Goal: Transaction & Acquisition: Obtain resource

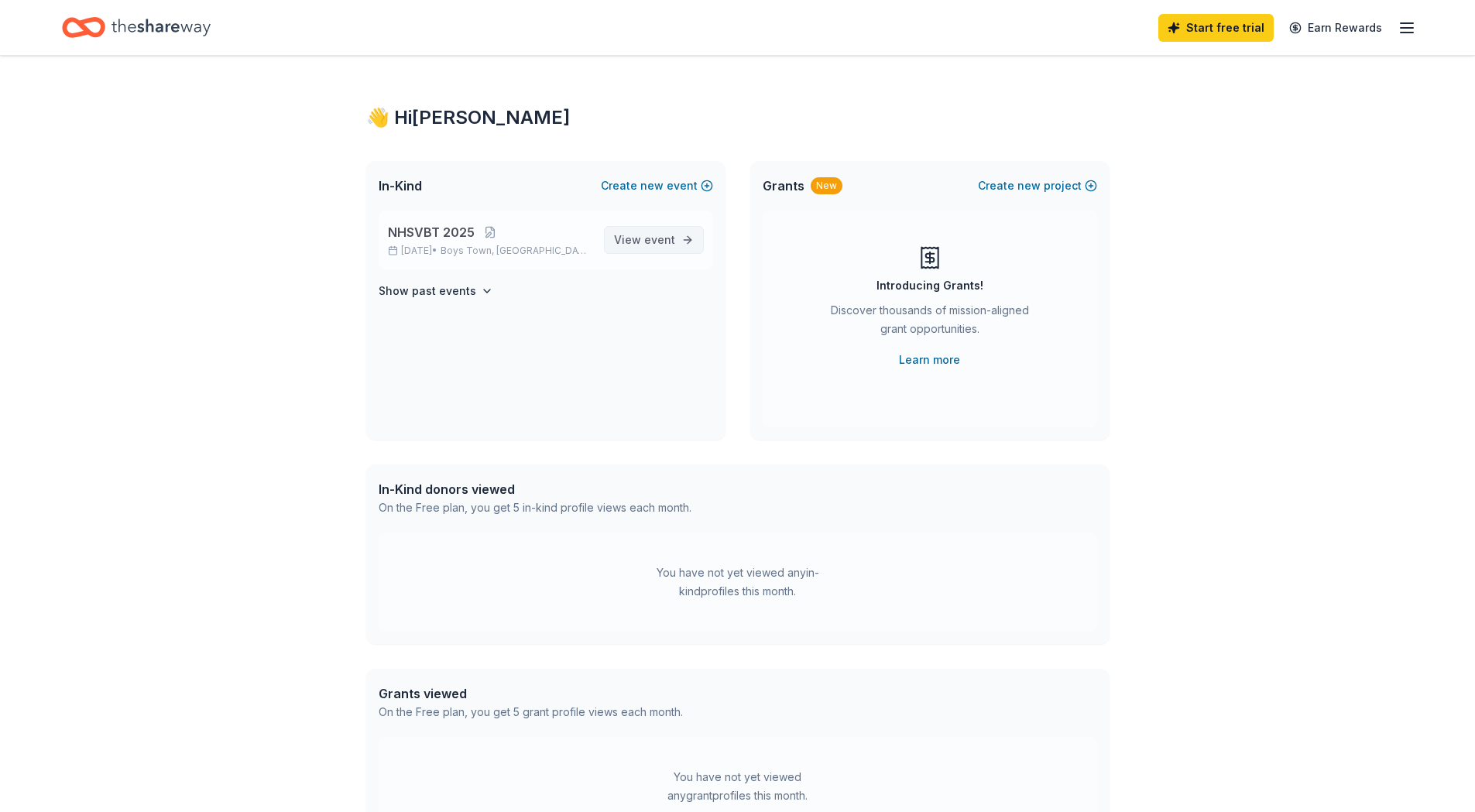
click at [673, 242] on span "event" at bounding box center [659, 239] width 31 height 13
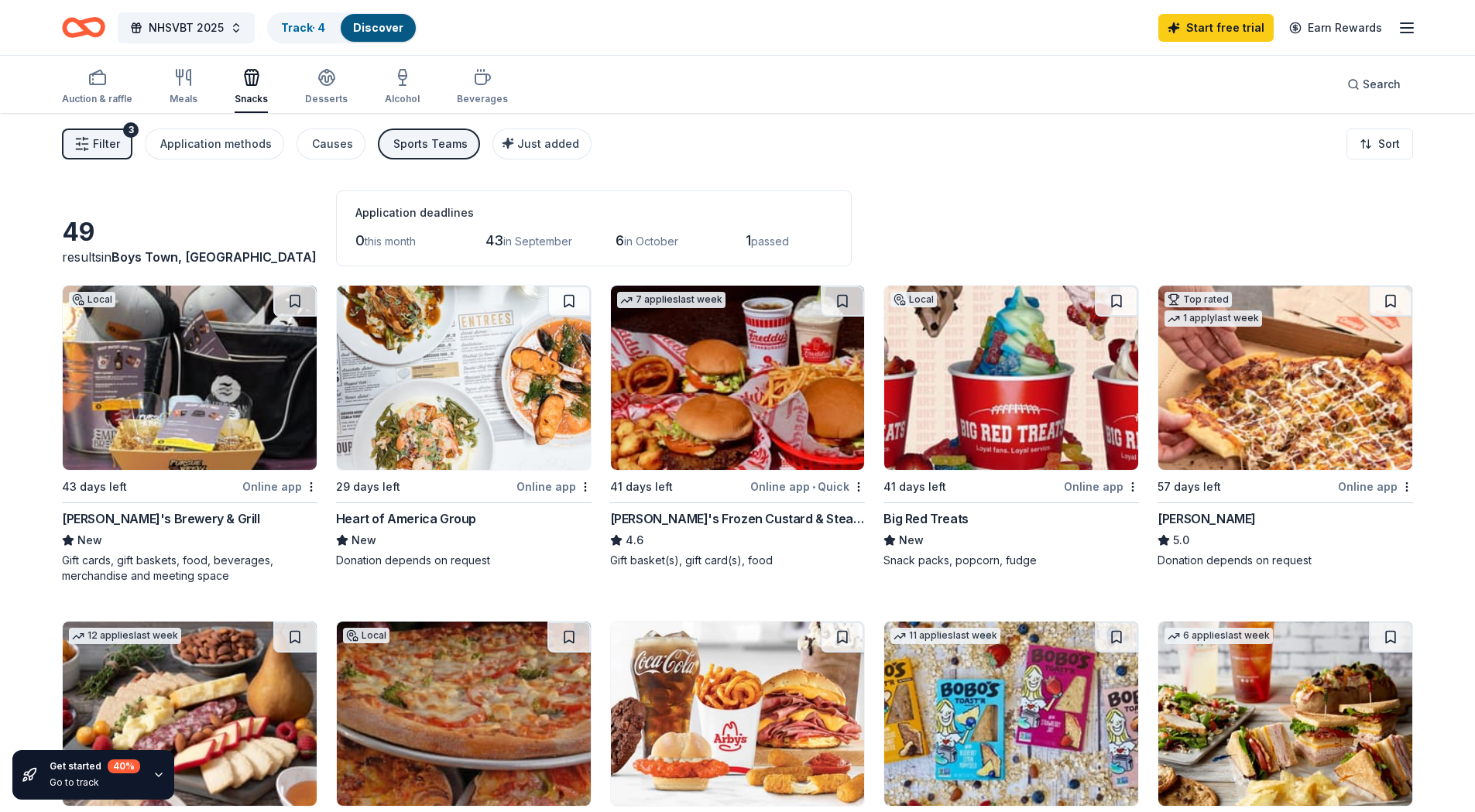
click at [92, 145] on button "Filter 3" at bounding box center [97, 143] width 70 height 31
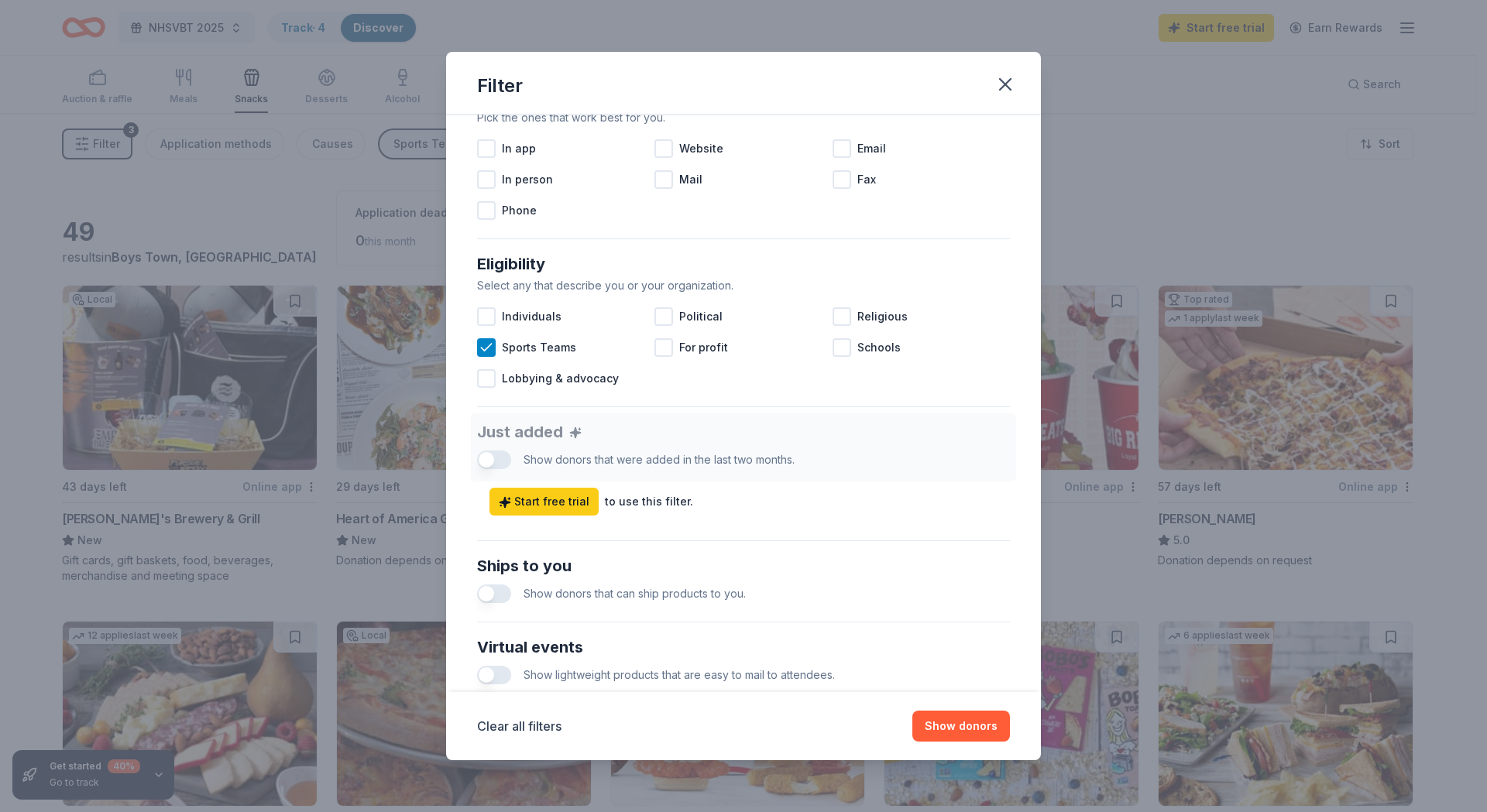
scroll to position [548, 0]
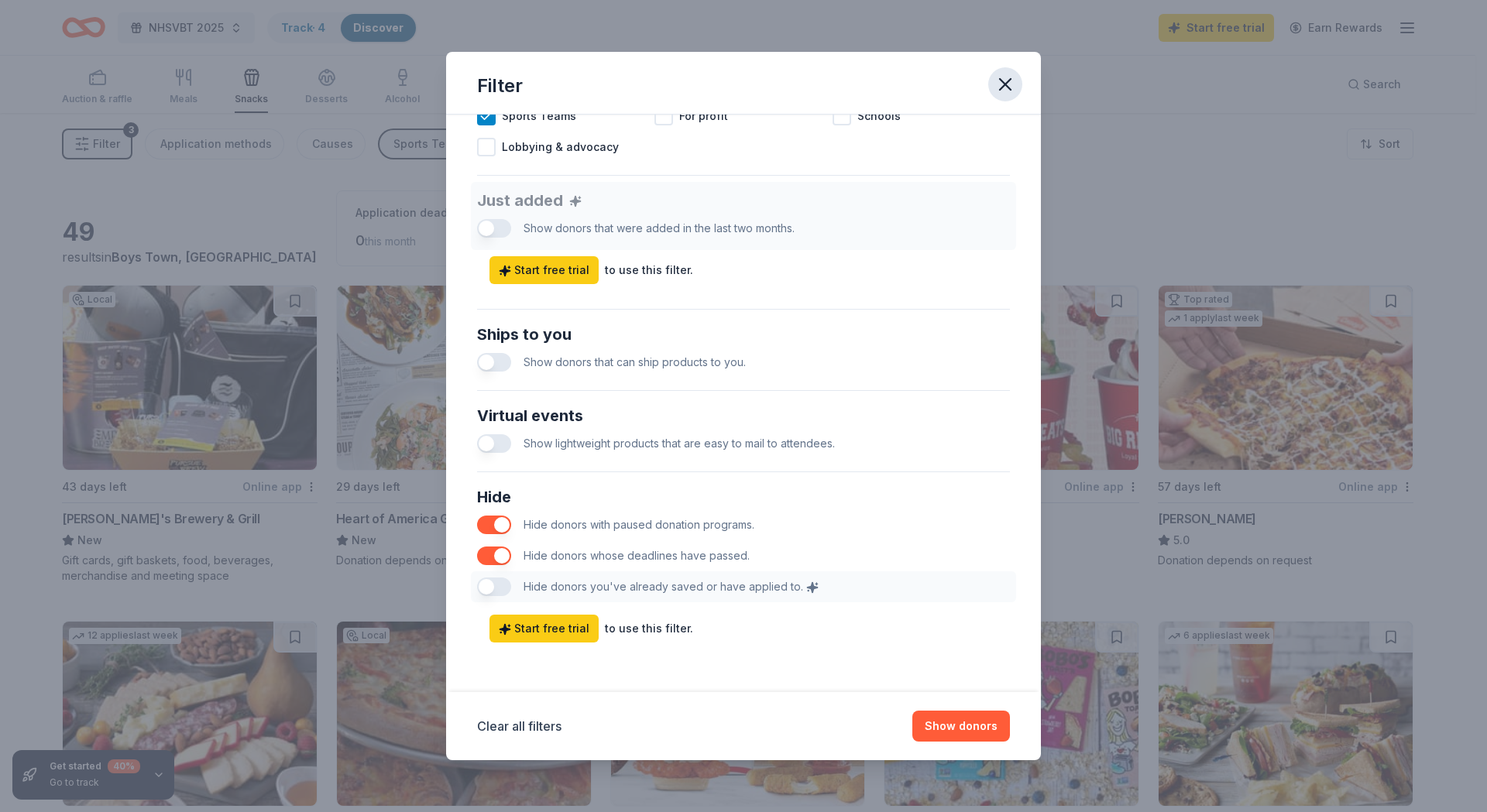
click at [1004, 78] on icon "button" at bounding box center [1005, 84] width 22 height 22
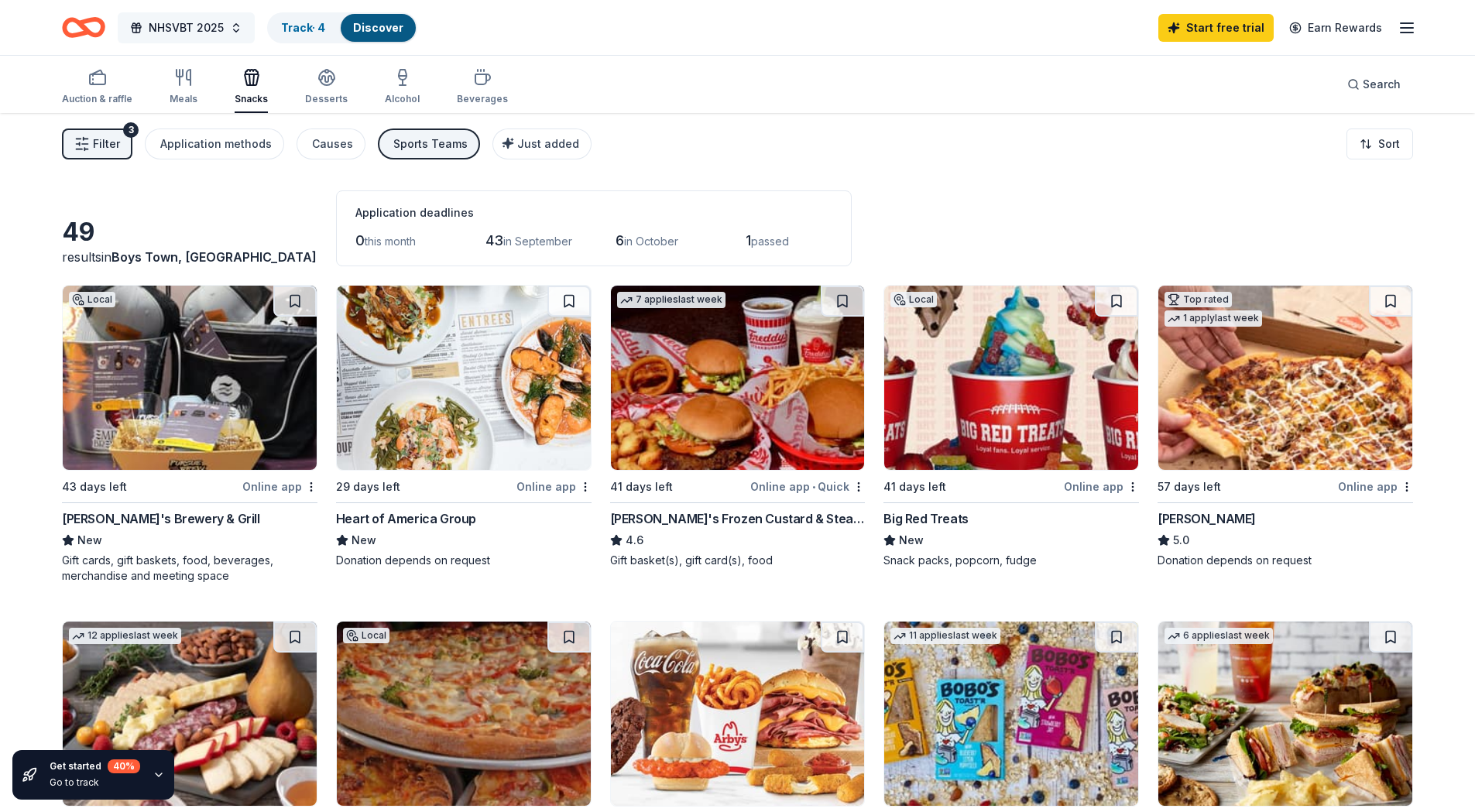
click at [234, 28] on button "NHSVBT 2025" at bounding box center [187, 27] width 137 height 31
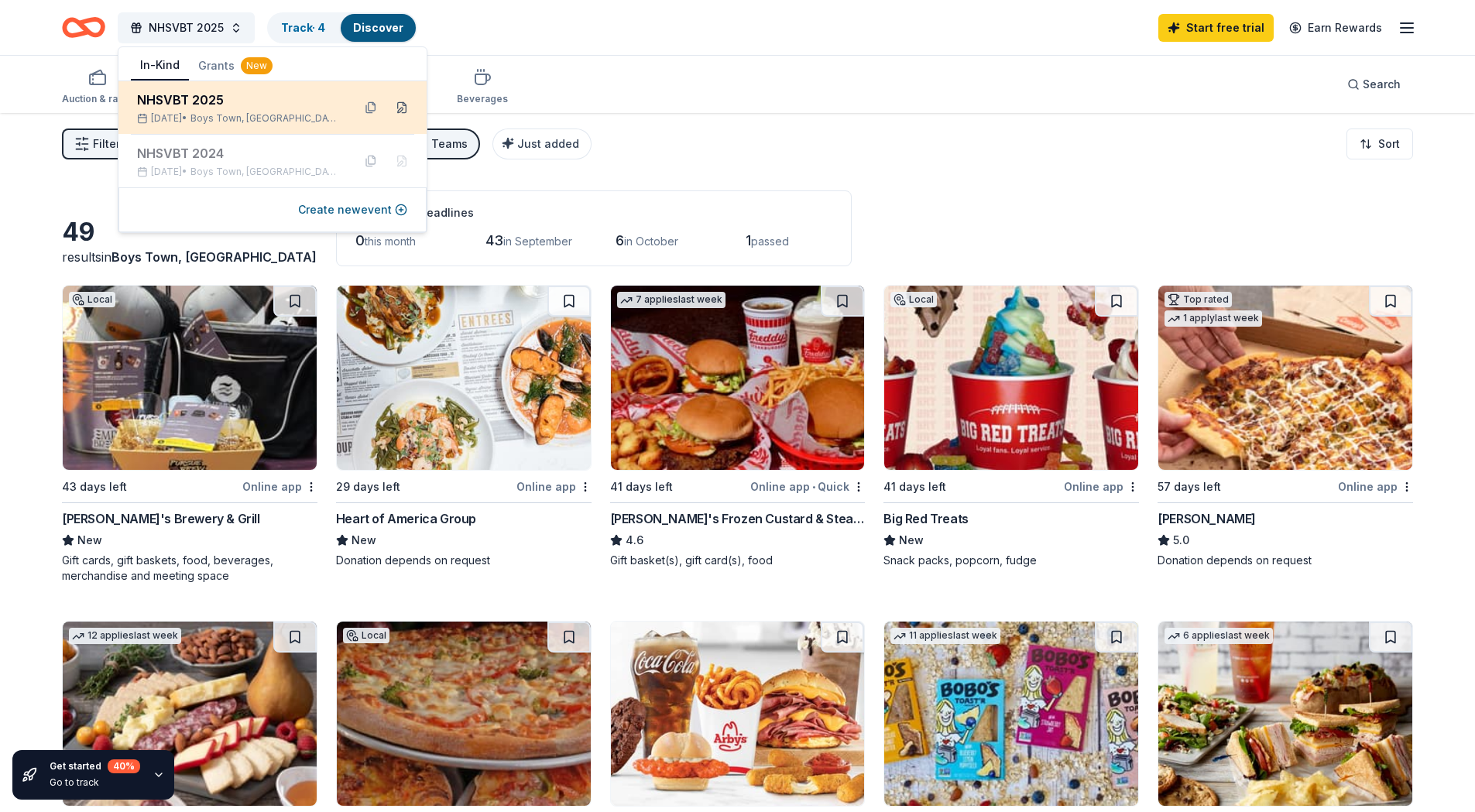
click at [398, 108] on button at bounding box center [402, 107] width 25 height 25
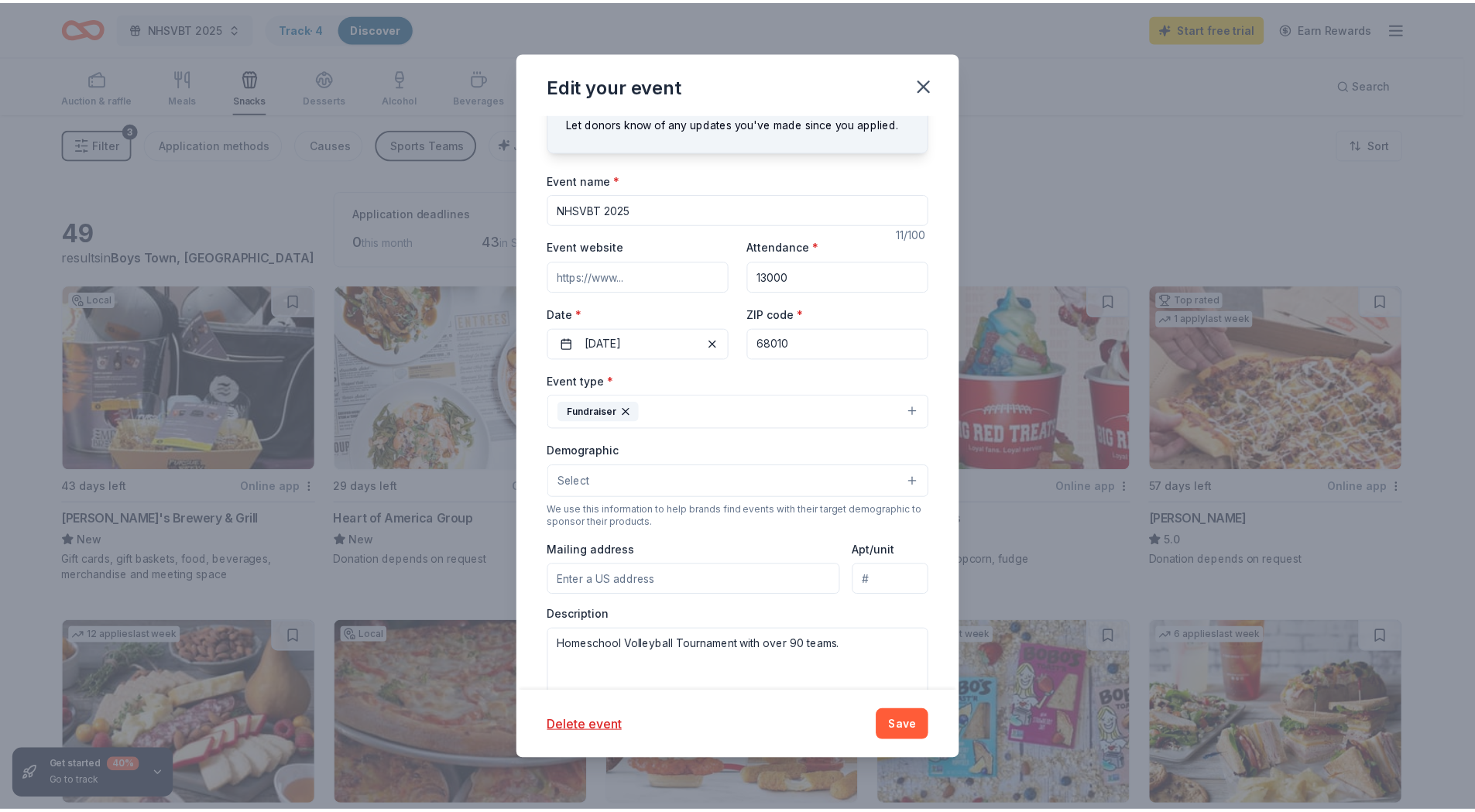
scroll to position [0, 0]
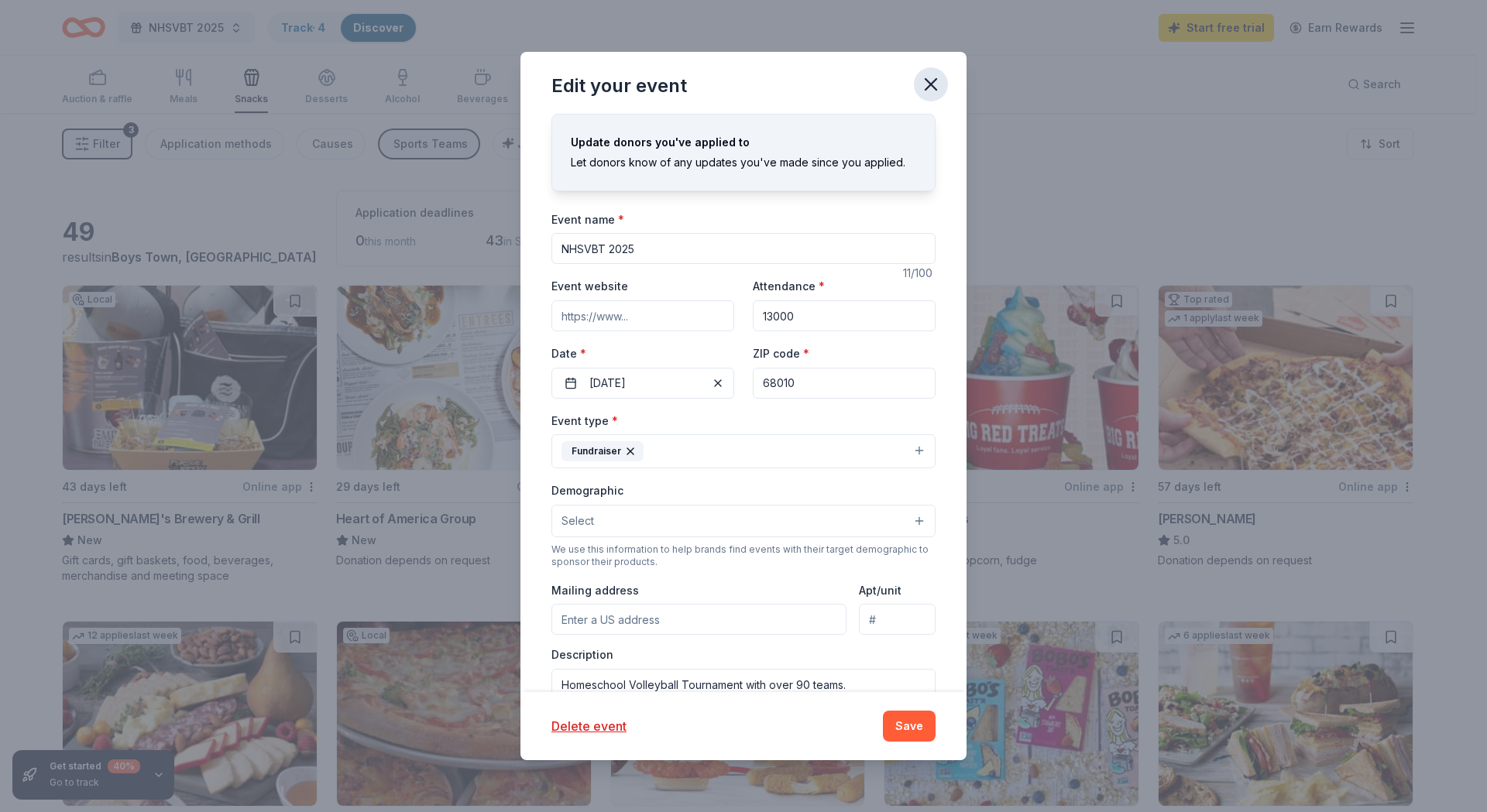
click at [933, 85] on icon "button" at bounding box center [930, 84] width 22 height 22
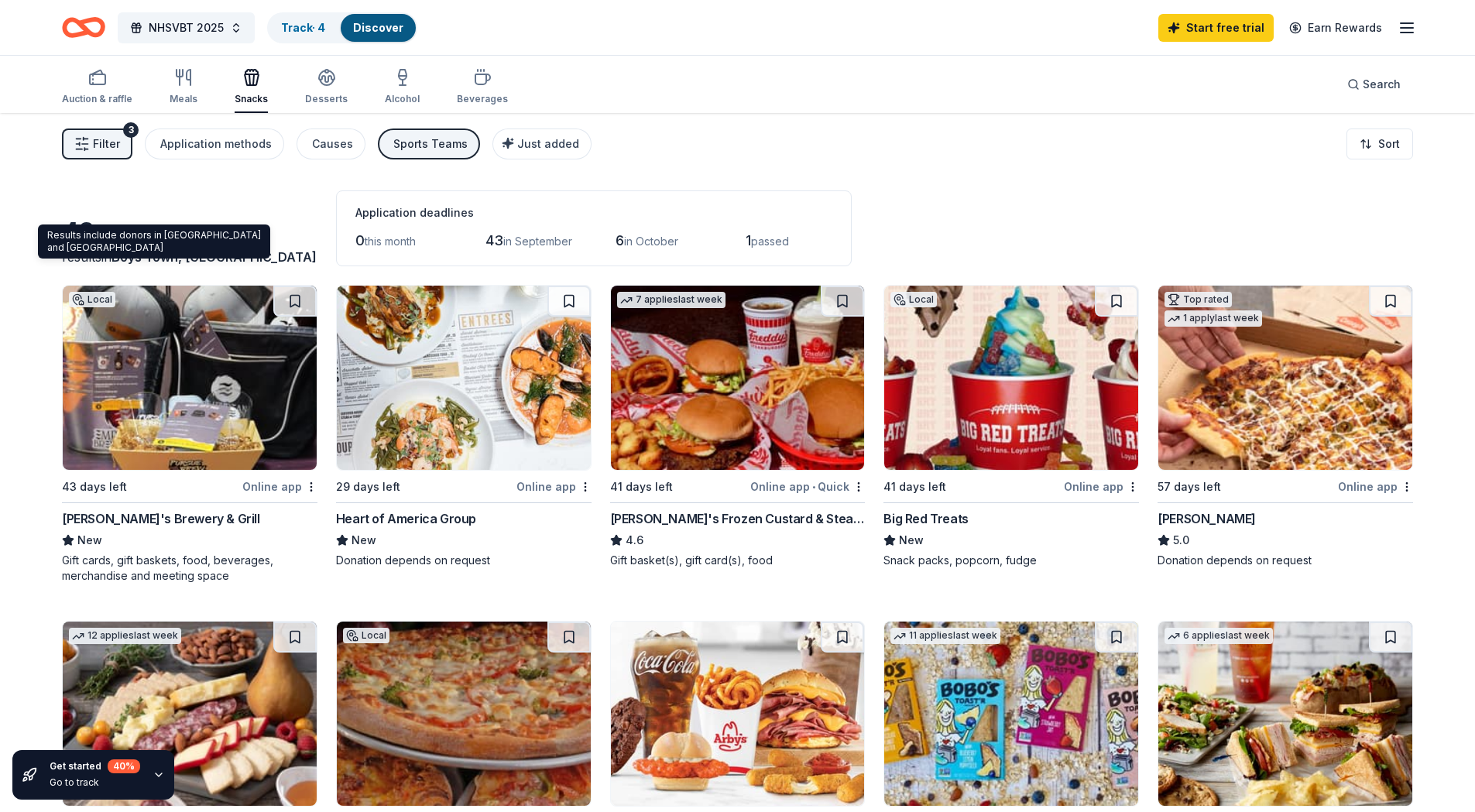
click at [145, 236] on div "Results include donors in Boys Town and Omaha Results include donors in Boys To…" at bounding box center [154, 241] width 232 height 34
click at [231, 28] on button "NHSVBT 2025" at bounding box center [187, 27] width 137 height 31
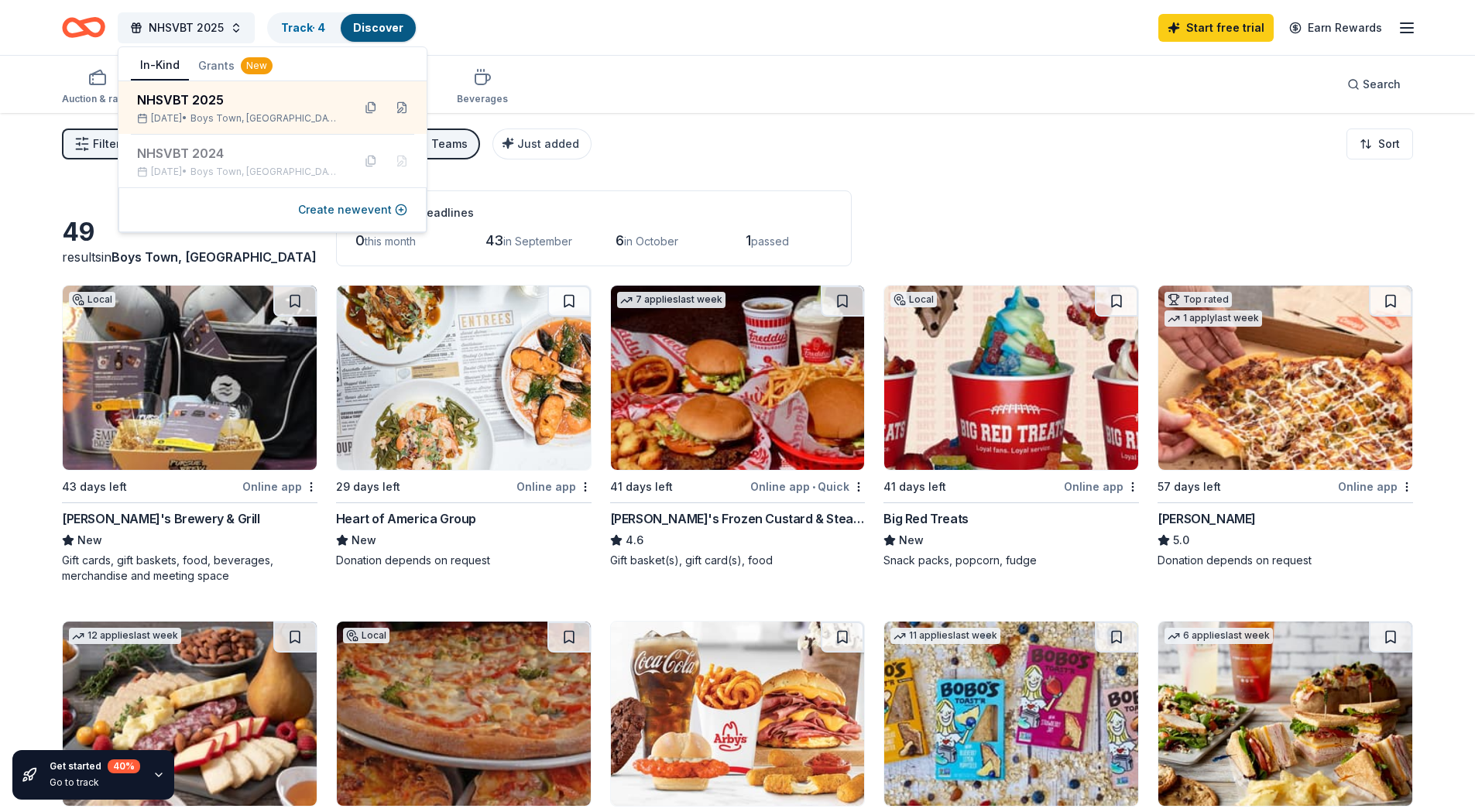
click at [206, 58] on button "Grants New" at bounding box center [236, 66] width 93 height 28
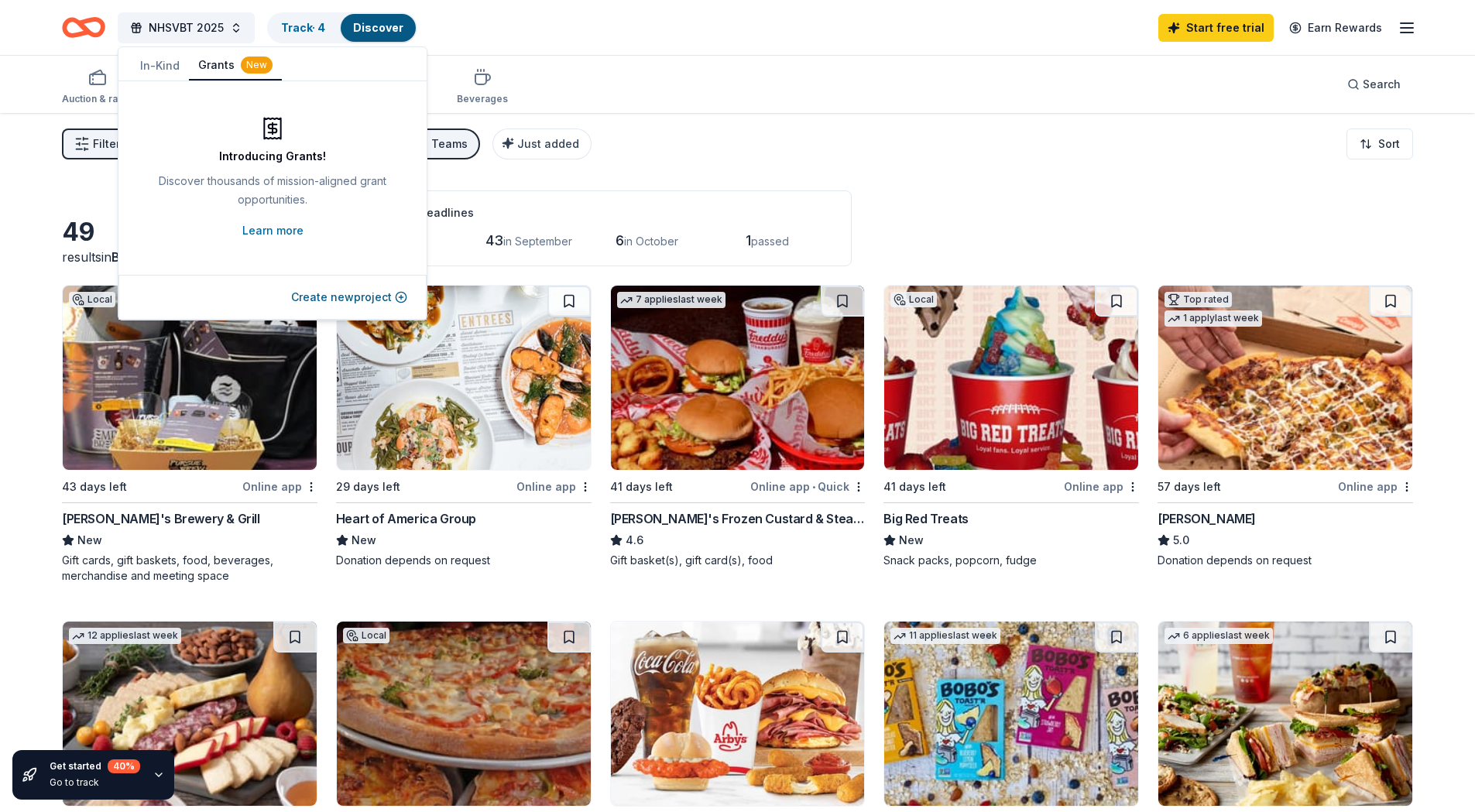
click at [145, 62] on button "In-Kind" at bounding box center [160, 66] width 58 height 28
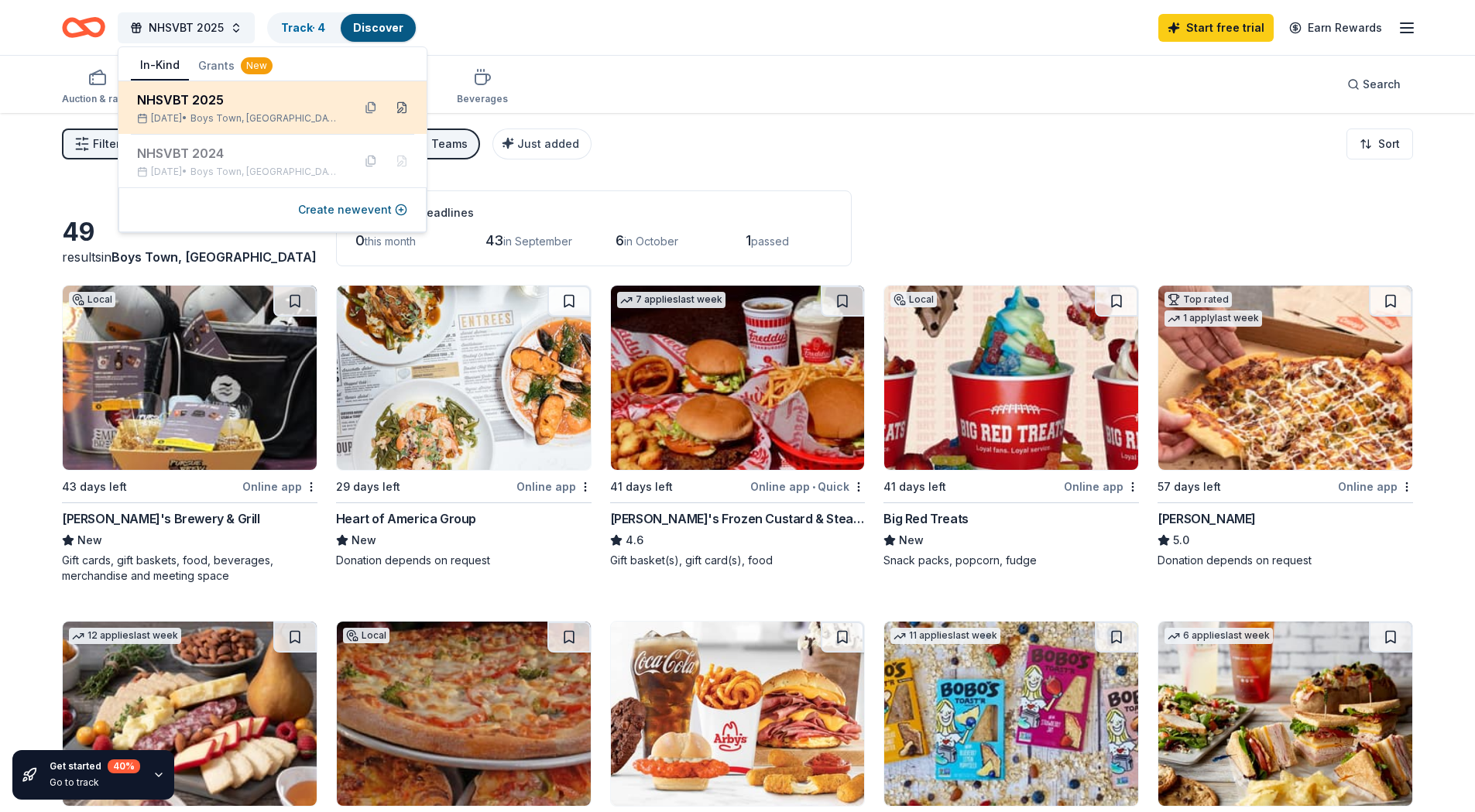
click at [400, 106] on button at bounding box center [402, 107] width 25 height 25
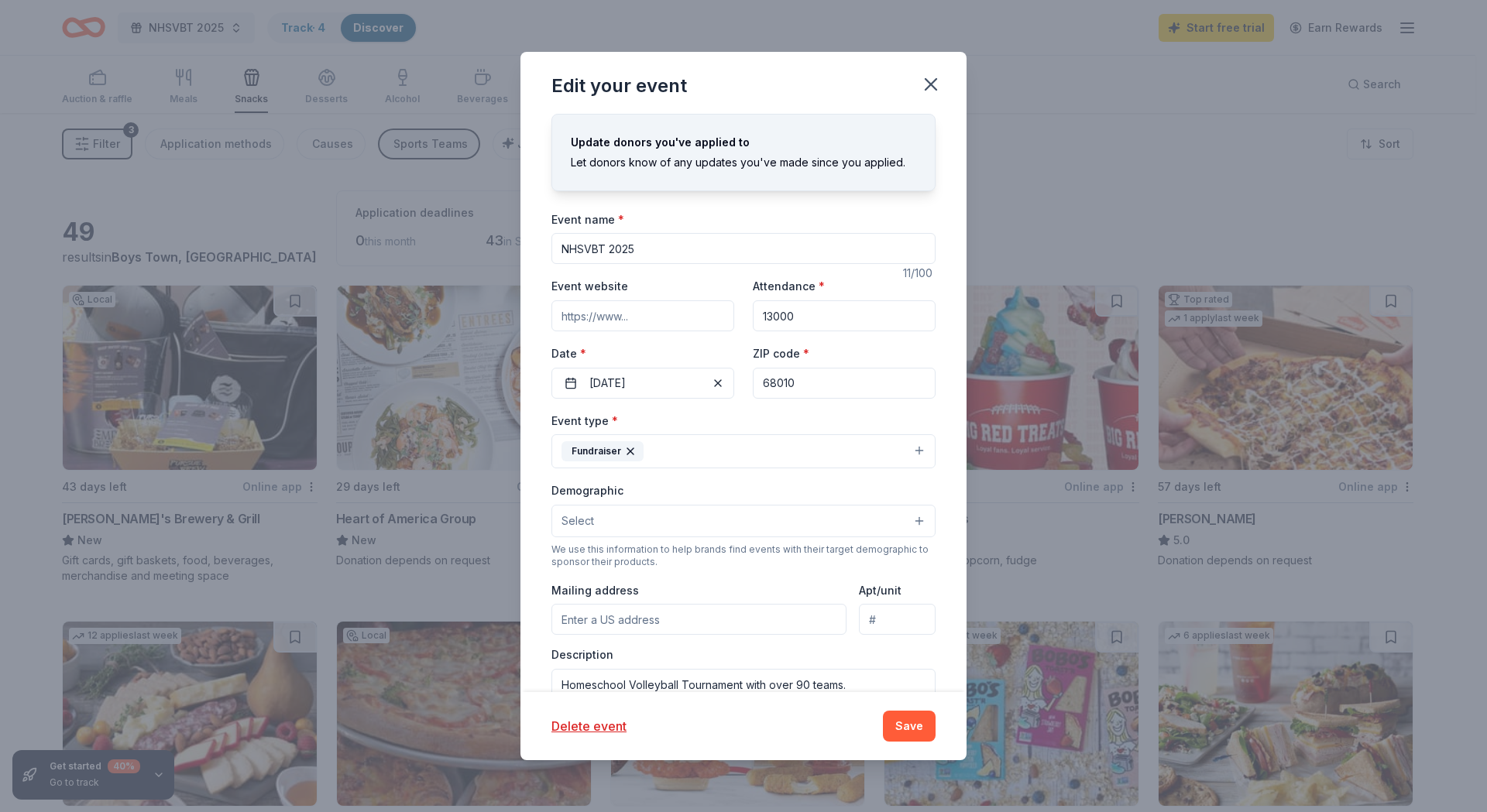
scroll to position [207, 0]
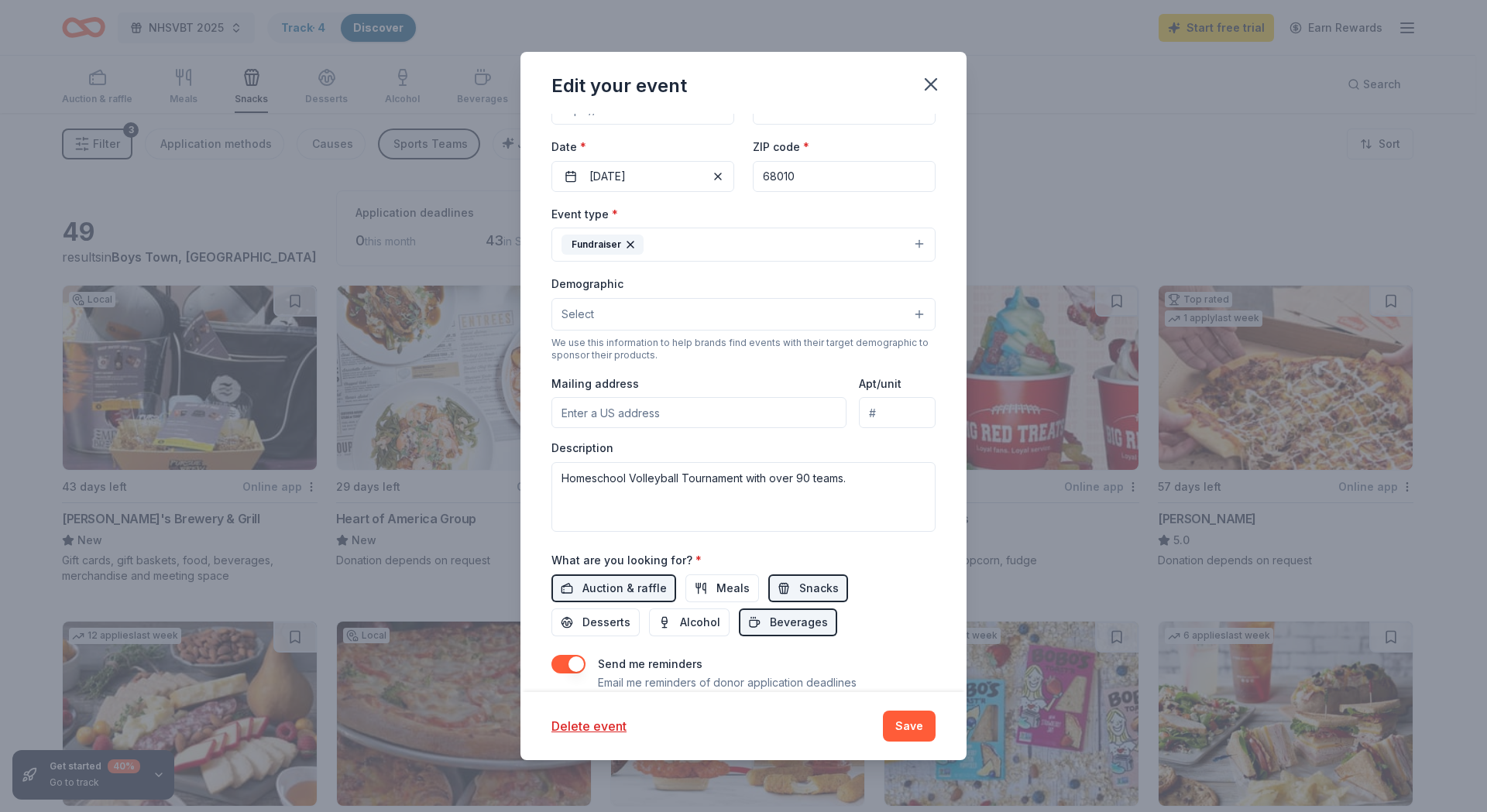
click at [796, 176] on input "68010" at bounding box center [844, 176] width 183 height 31
click at [926, 86] on icon "button" at bounding box center [930, 84] width 22 height 22
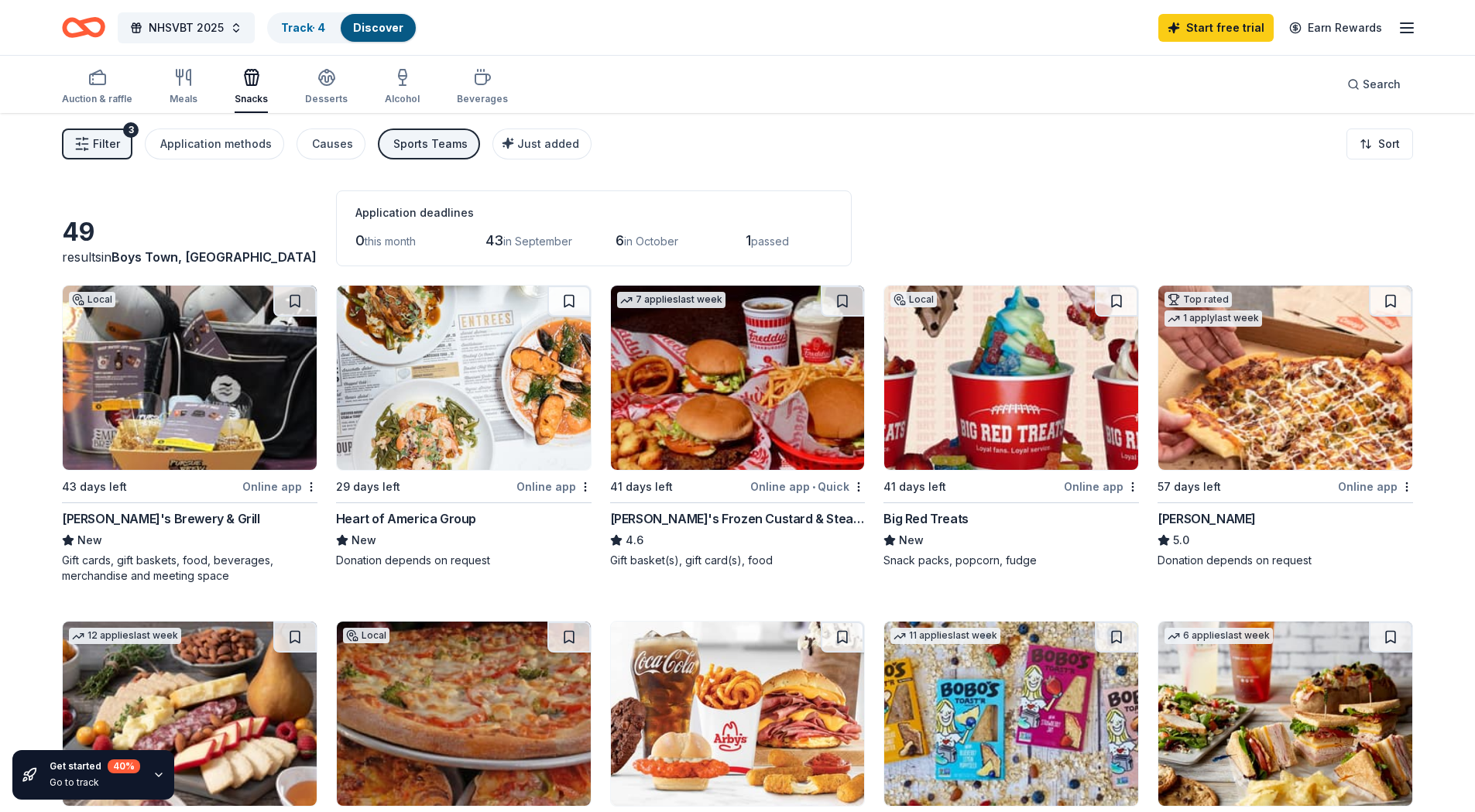
click at [113, 142] on span "Filter" at bounding box center [106, 143] width 27 height 18
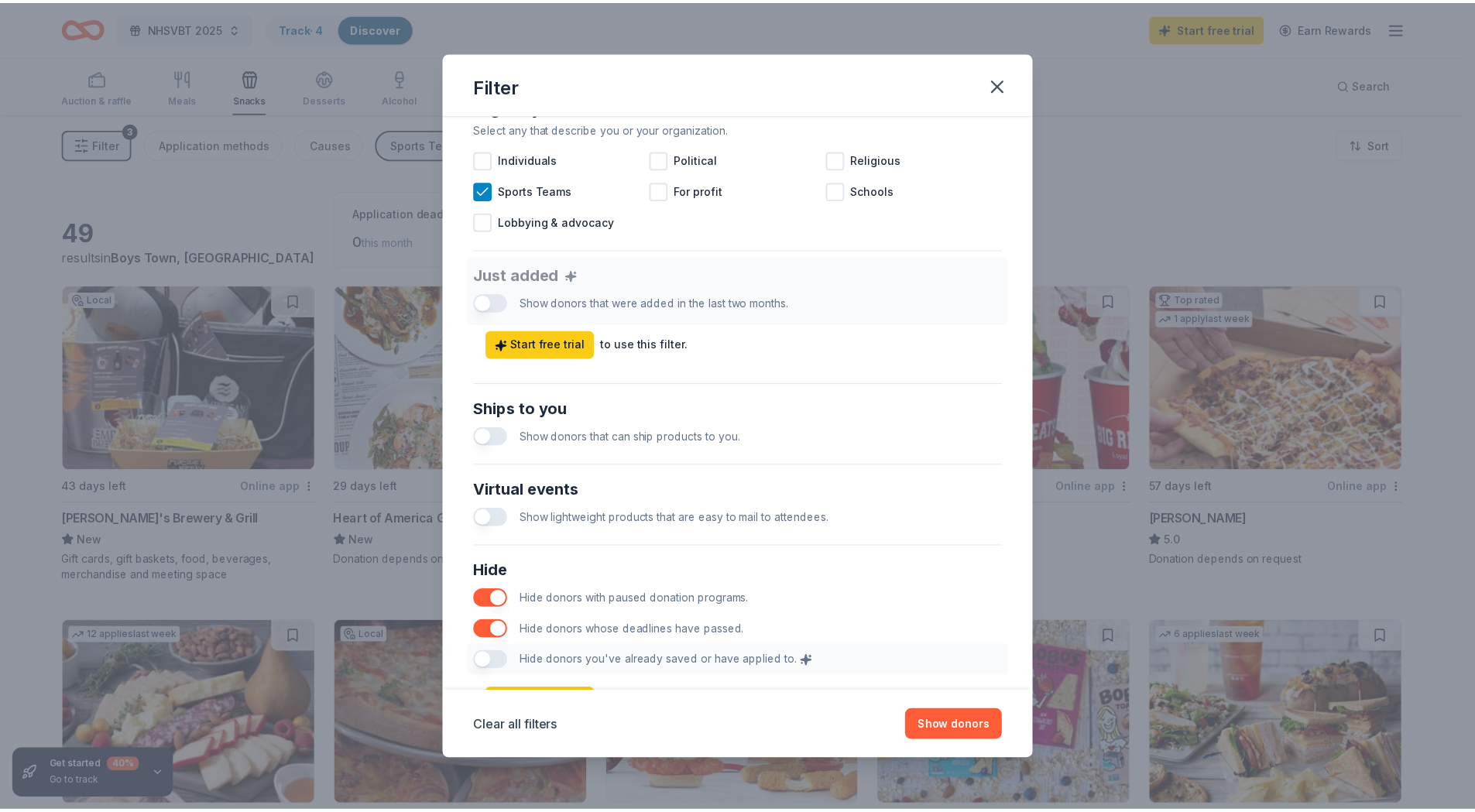
scroll to position [548, 0]
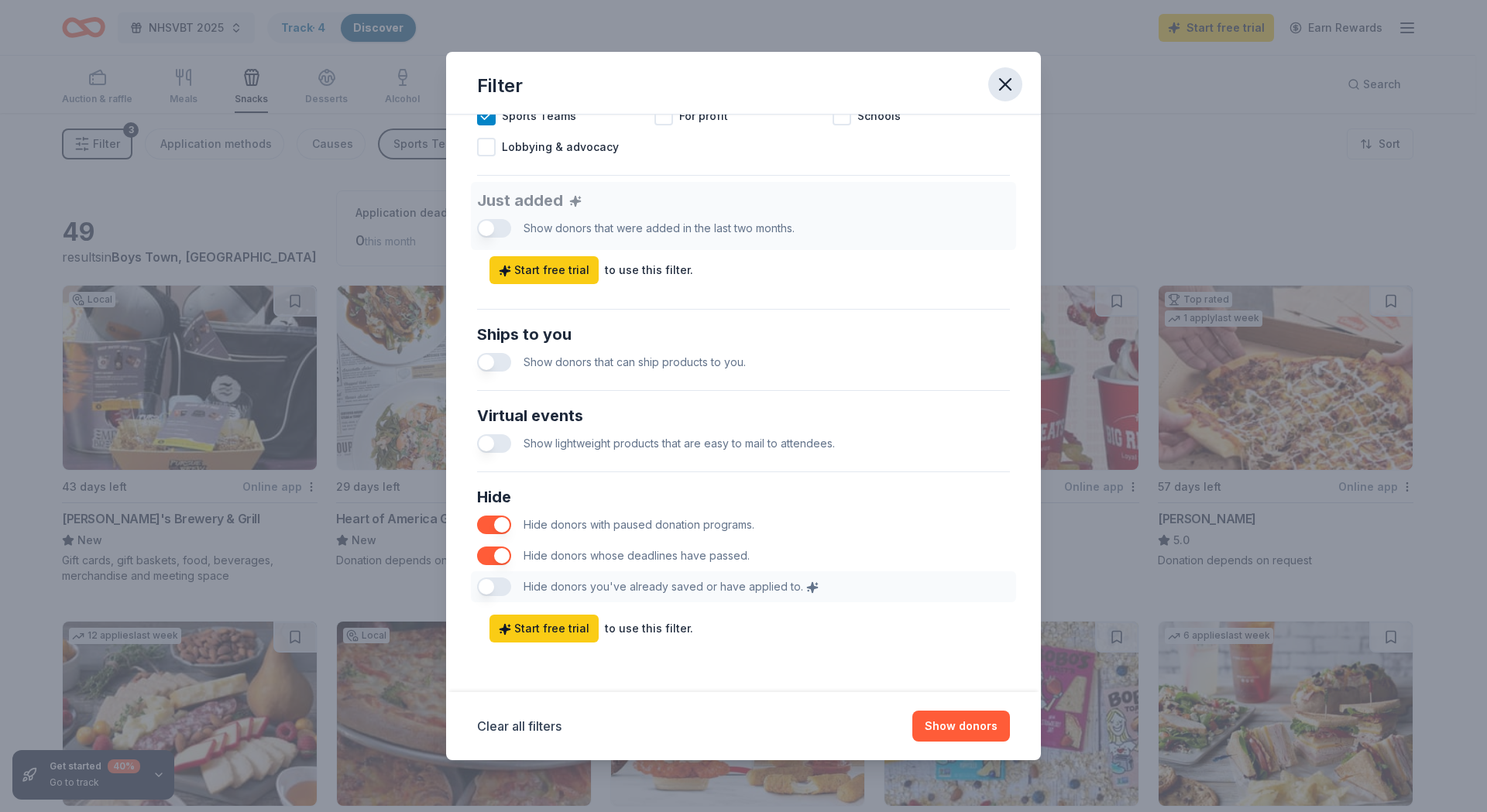
click at [997, 83] on icon "button" at bounding box center [1005, 84] width 22 height 22
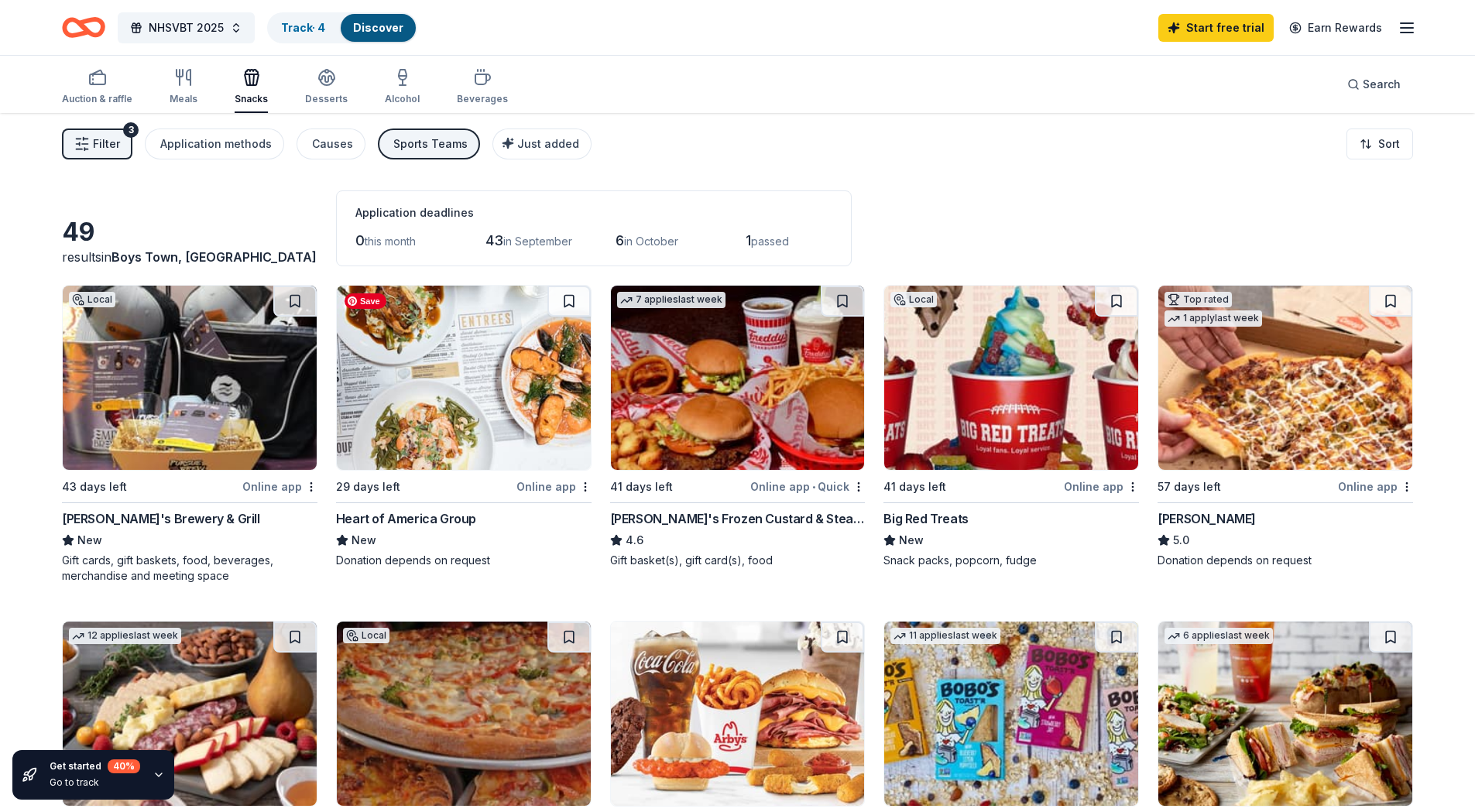
click at [396, 398] on img at bounding box center [464, 377] width 254 height 184
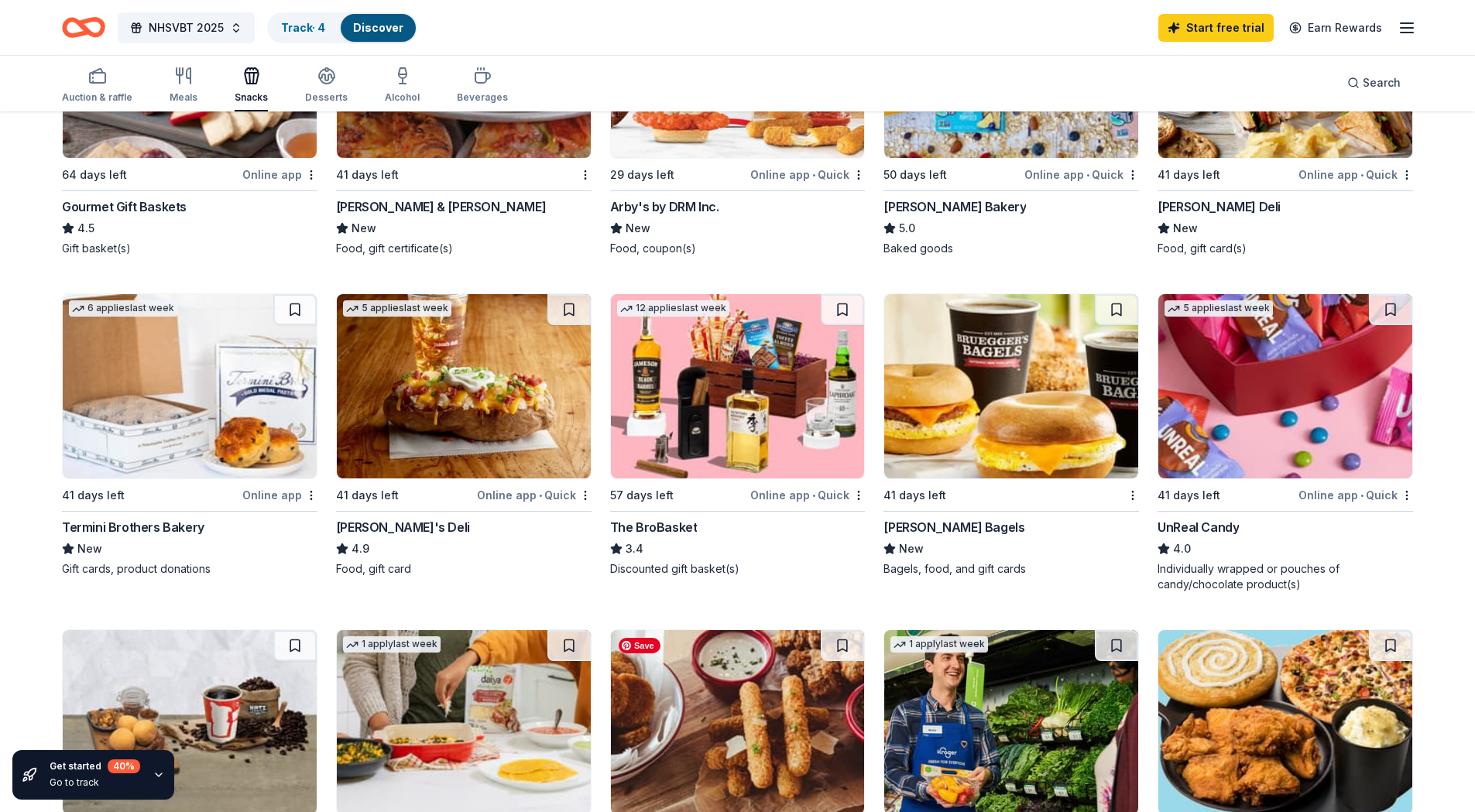
scroll to position [619, 0]
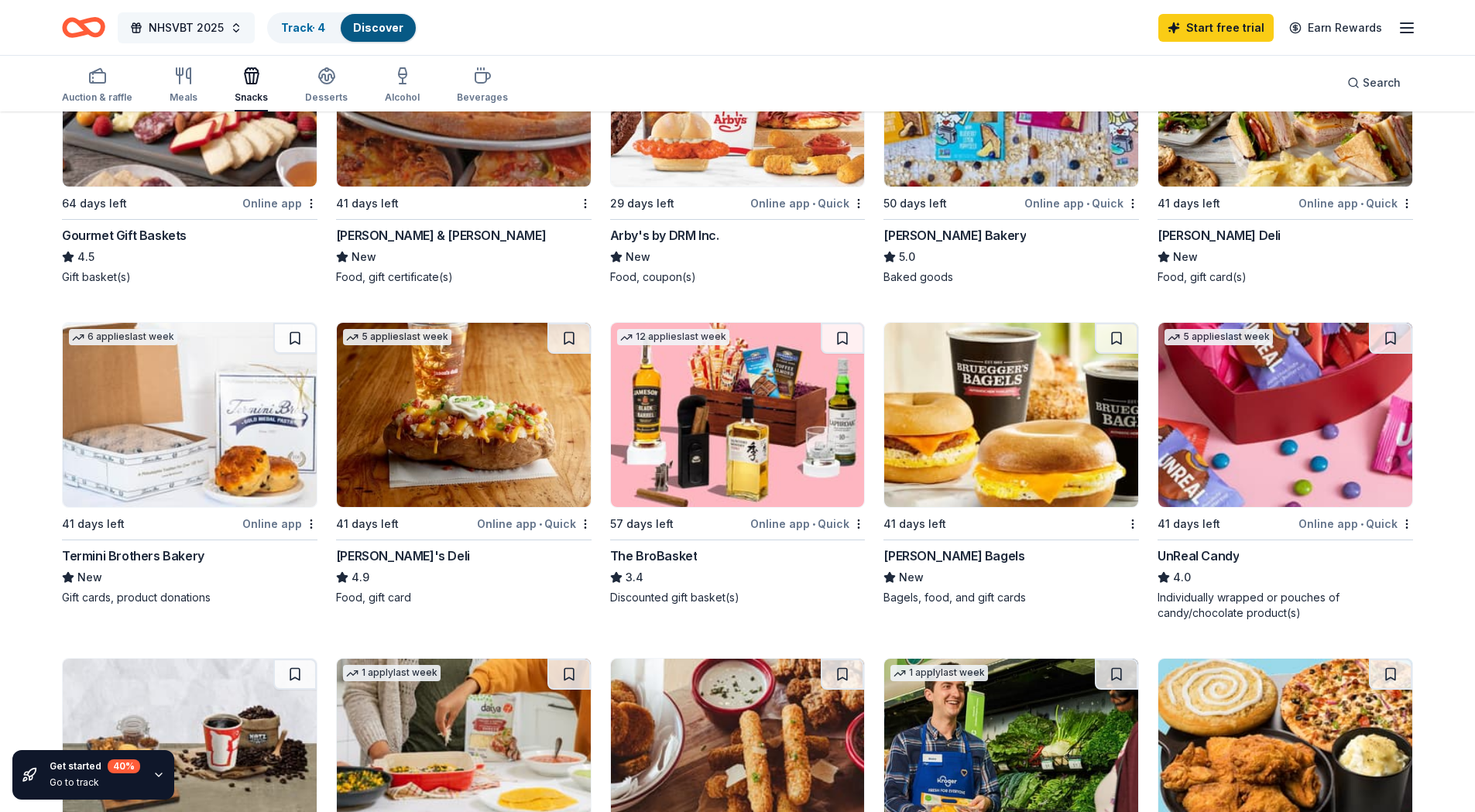
click at [233, 32] on button "NHSVBT 2025" at bounding box center [187, 27] width 137 height 31
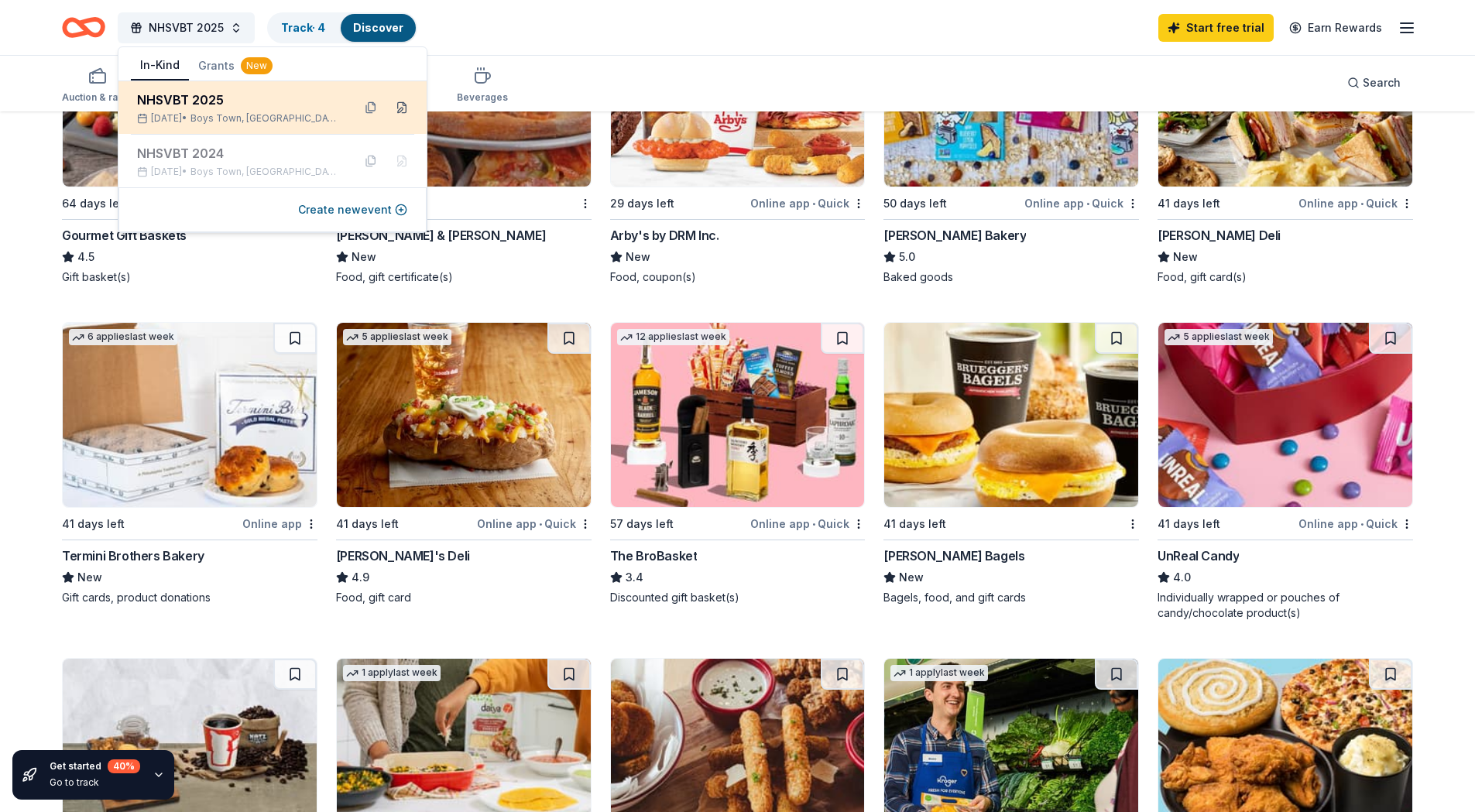
click at [404, 106] on button at bounding box center [402, 107] width 25 height 25
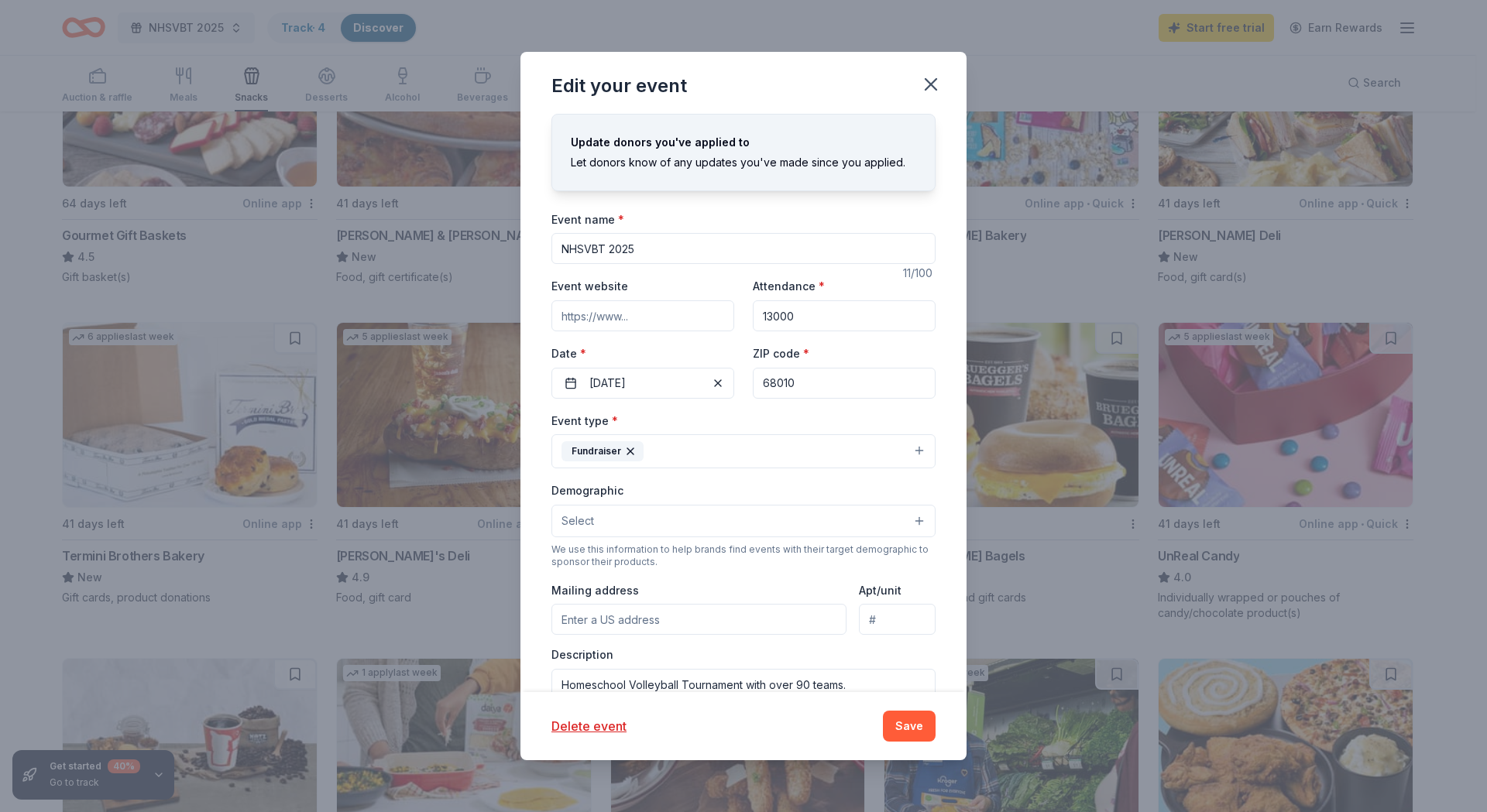
click at [796, 384] on input "68010" at bounding box center [844, 383] width 183 height 31
type input "6"
type input "51501"
click at [910, 725] on button "Save" at bounding box center [909, 726] width 53 height 31
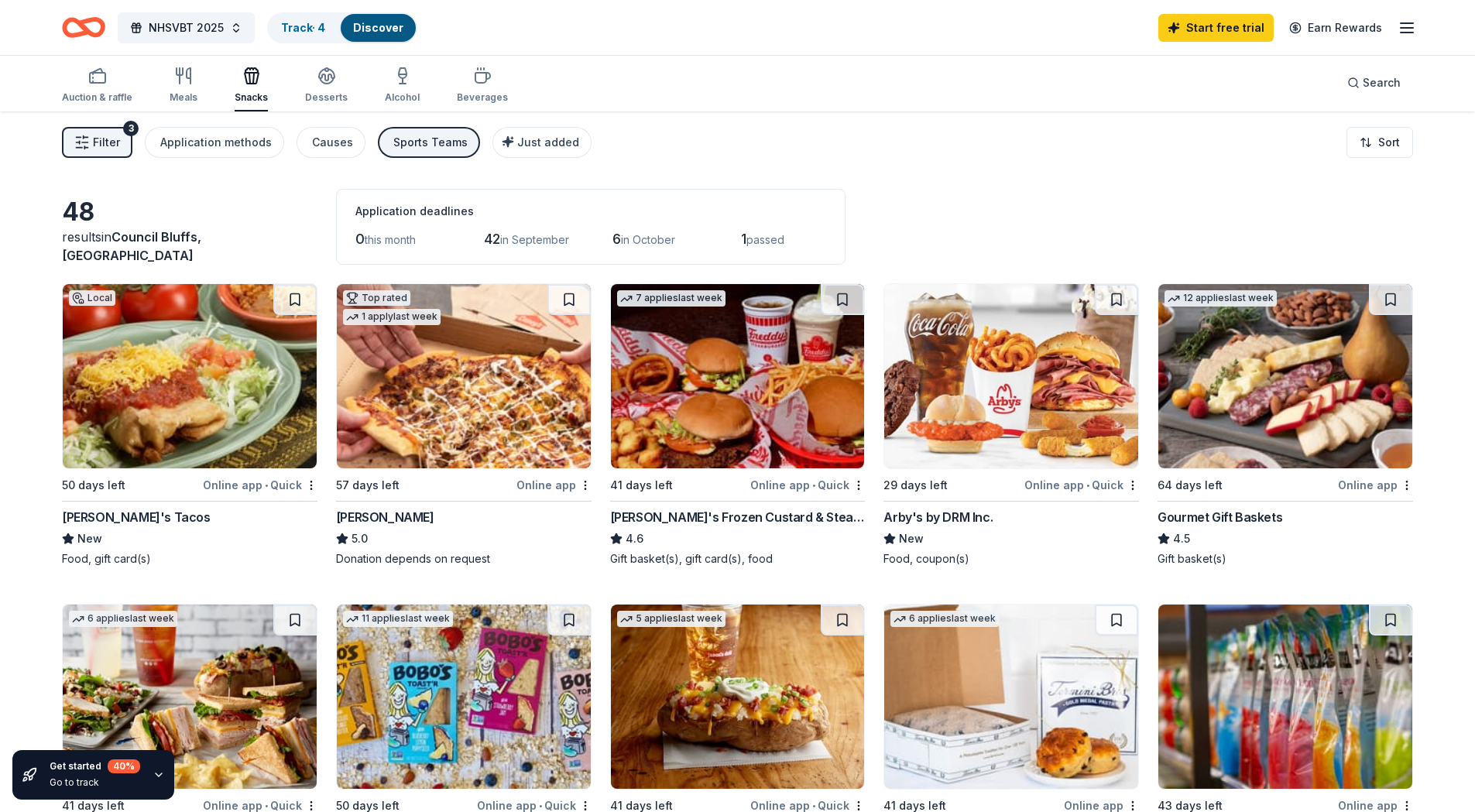
scroll to position [0, 0]
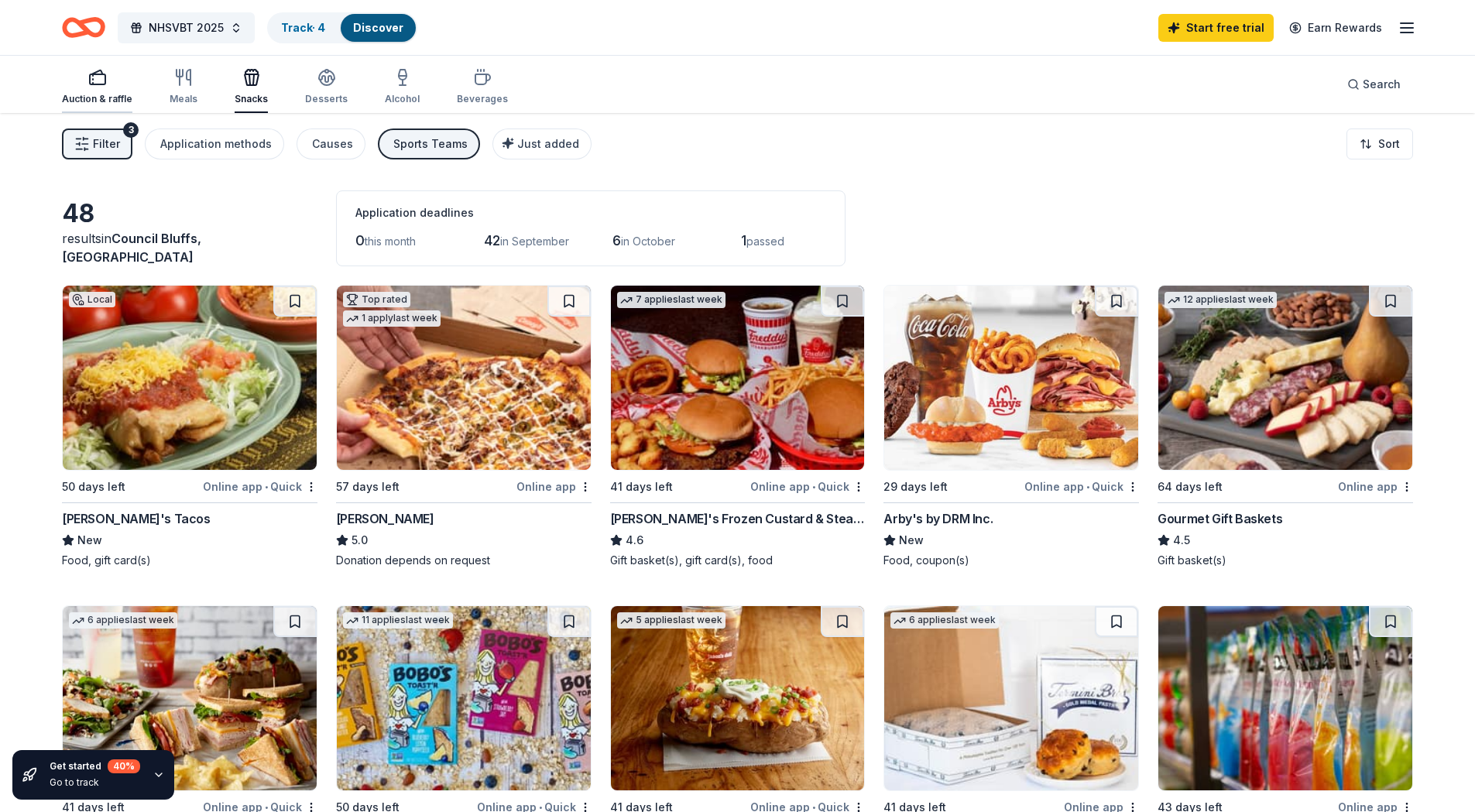
click at [106, 88] on div "Auction & raffle" at bounding box center [97, 86] width 70 height 37
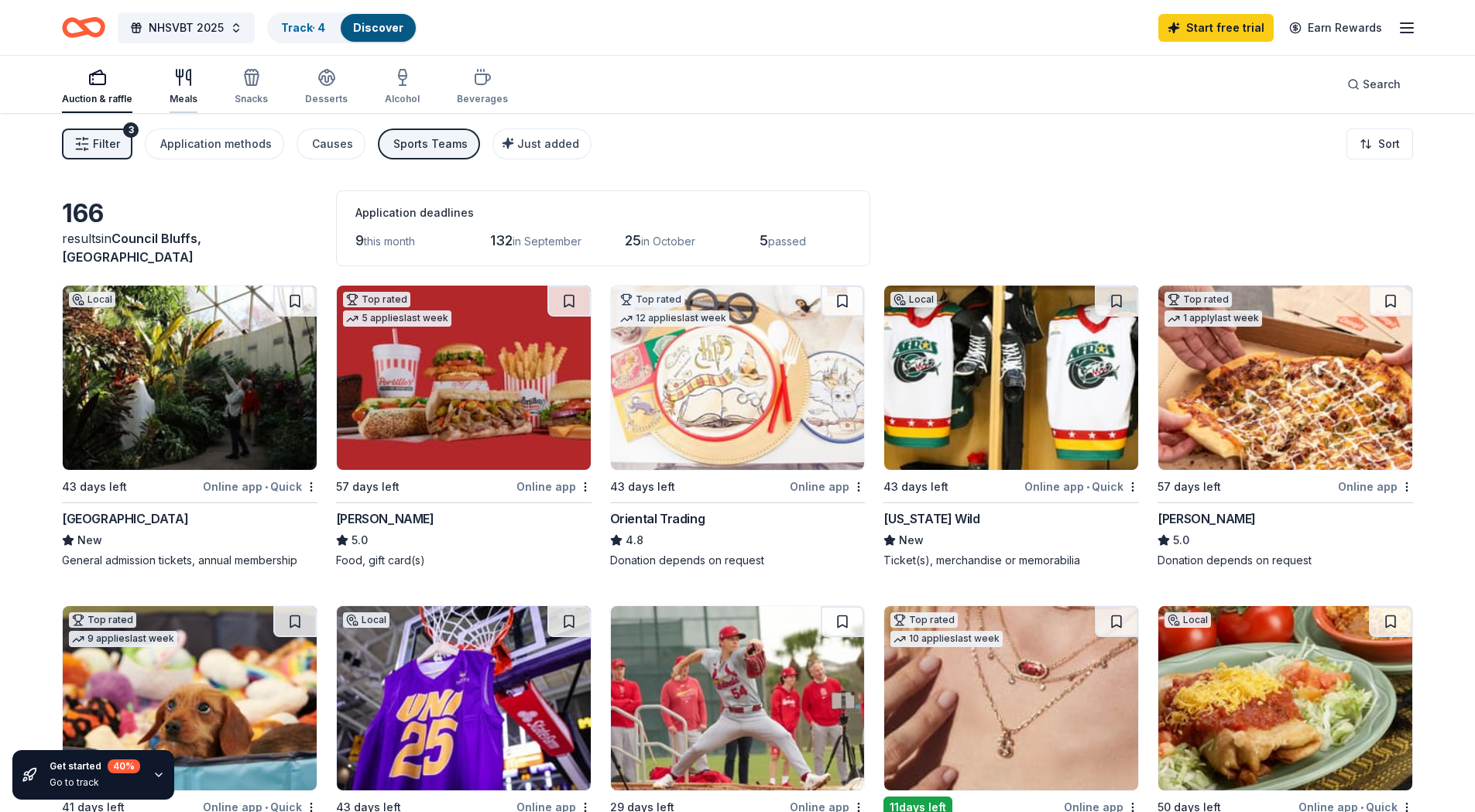
click at [180, 83] on icon "button" at bounding box center [183, 77] width 18 height 18
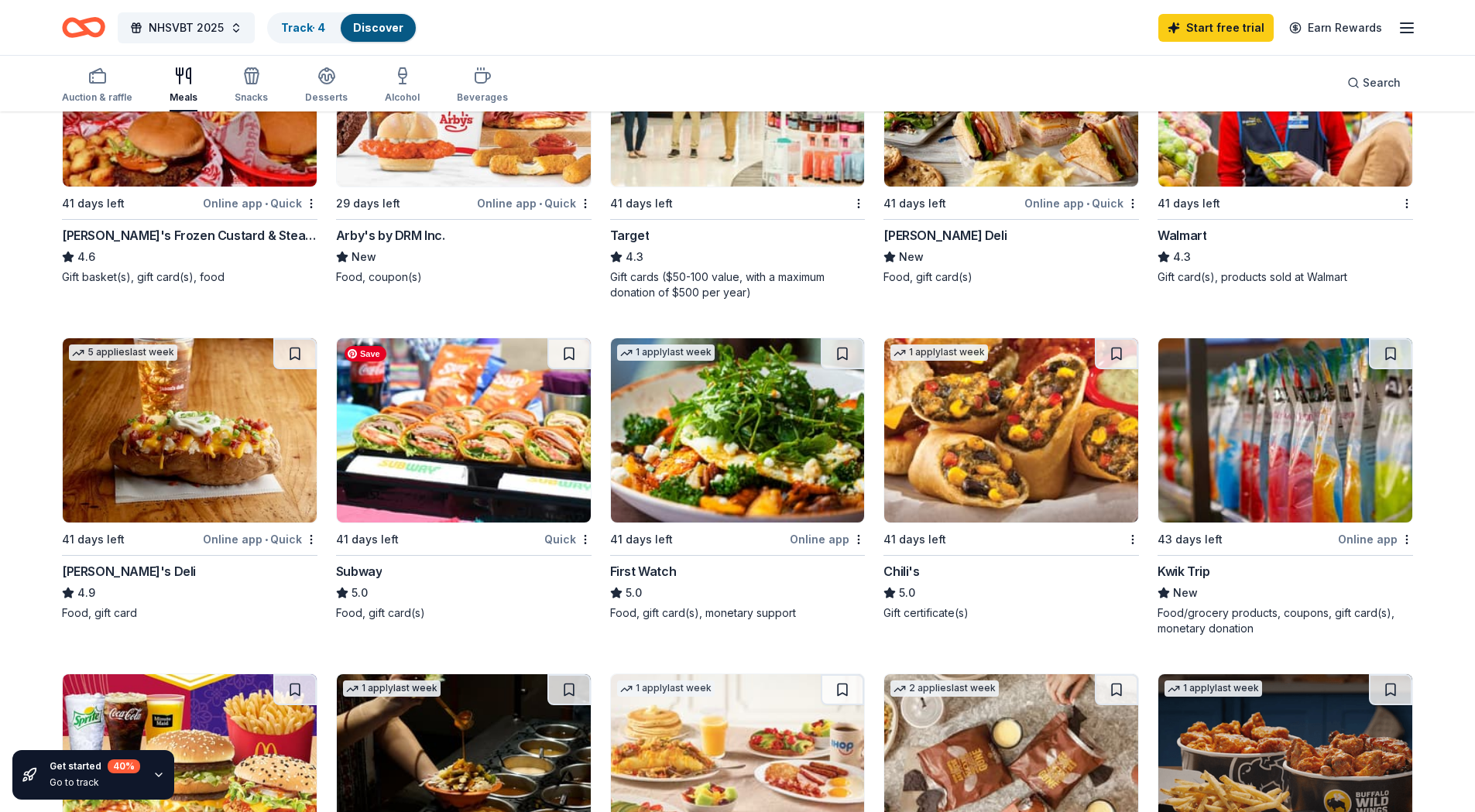
scroll to position [413, 0]
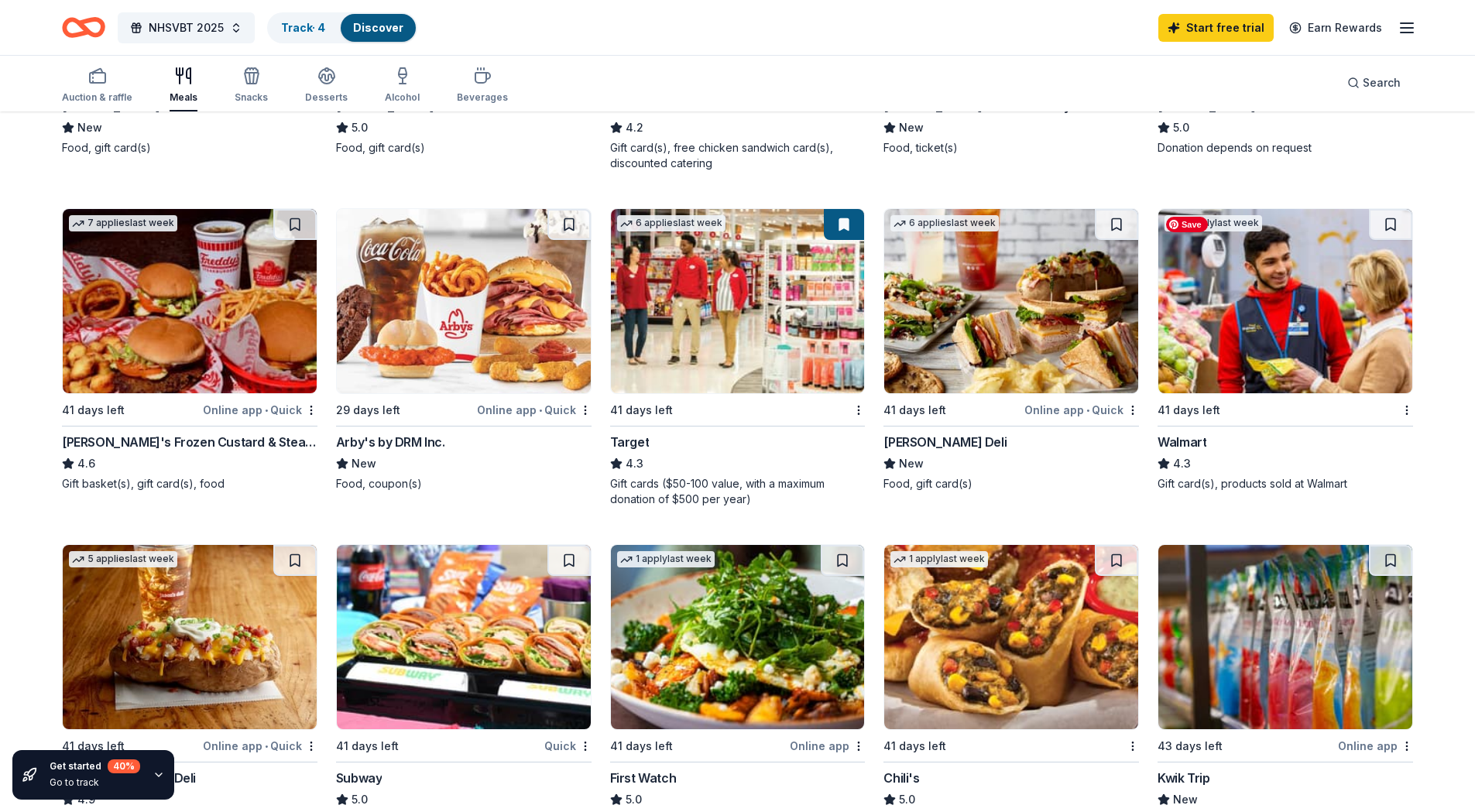
click at [1294, 275] on img at bounding box center [1285, 301] width 254 height 184
click at [647, 409] on div "41 days left" at bounding box center [641, 410] width 62 height 18
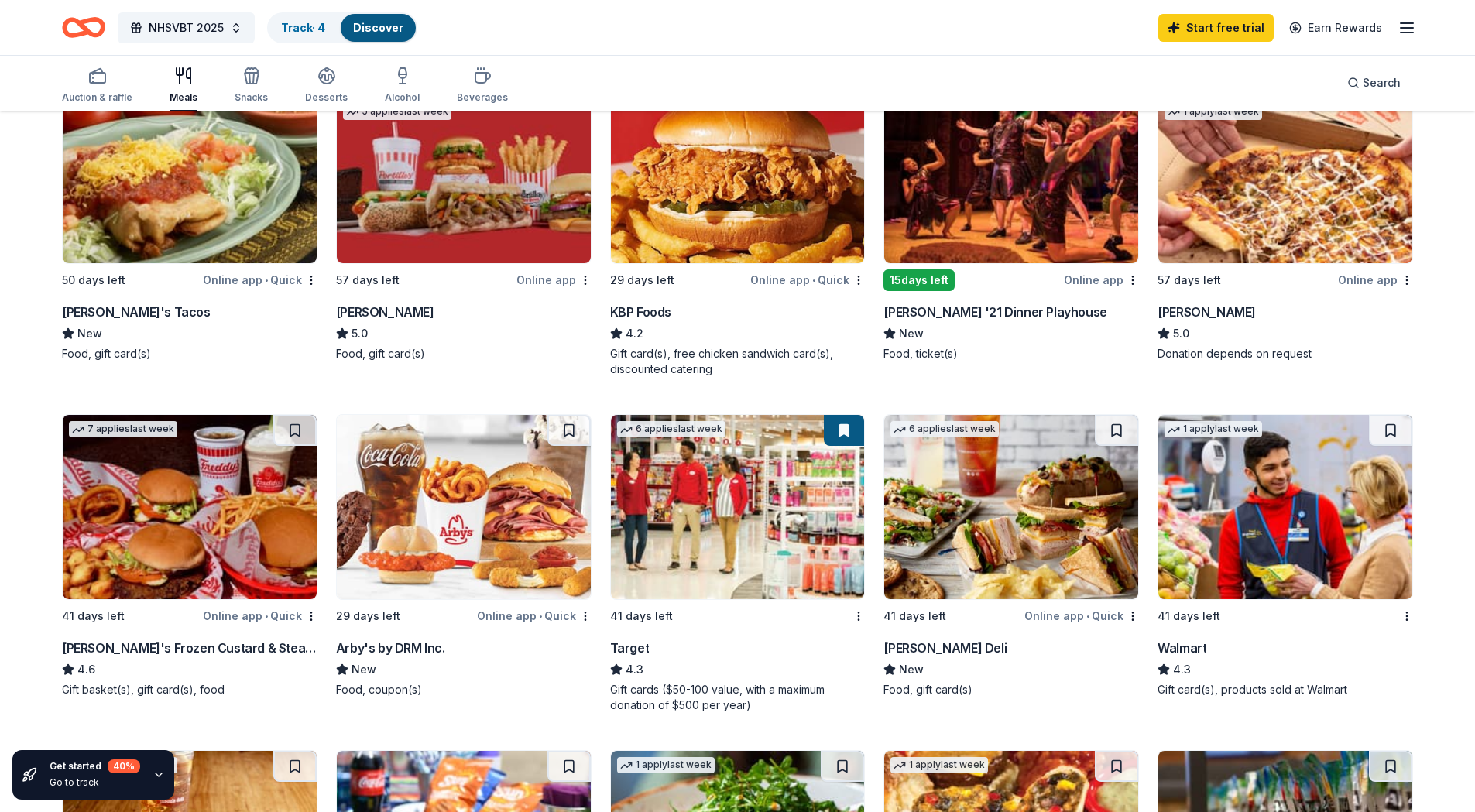
scroll to position [0, 0]
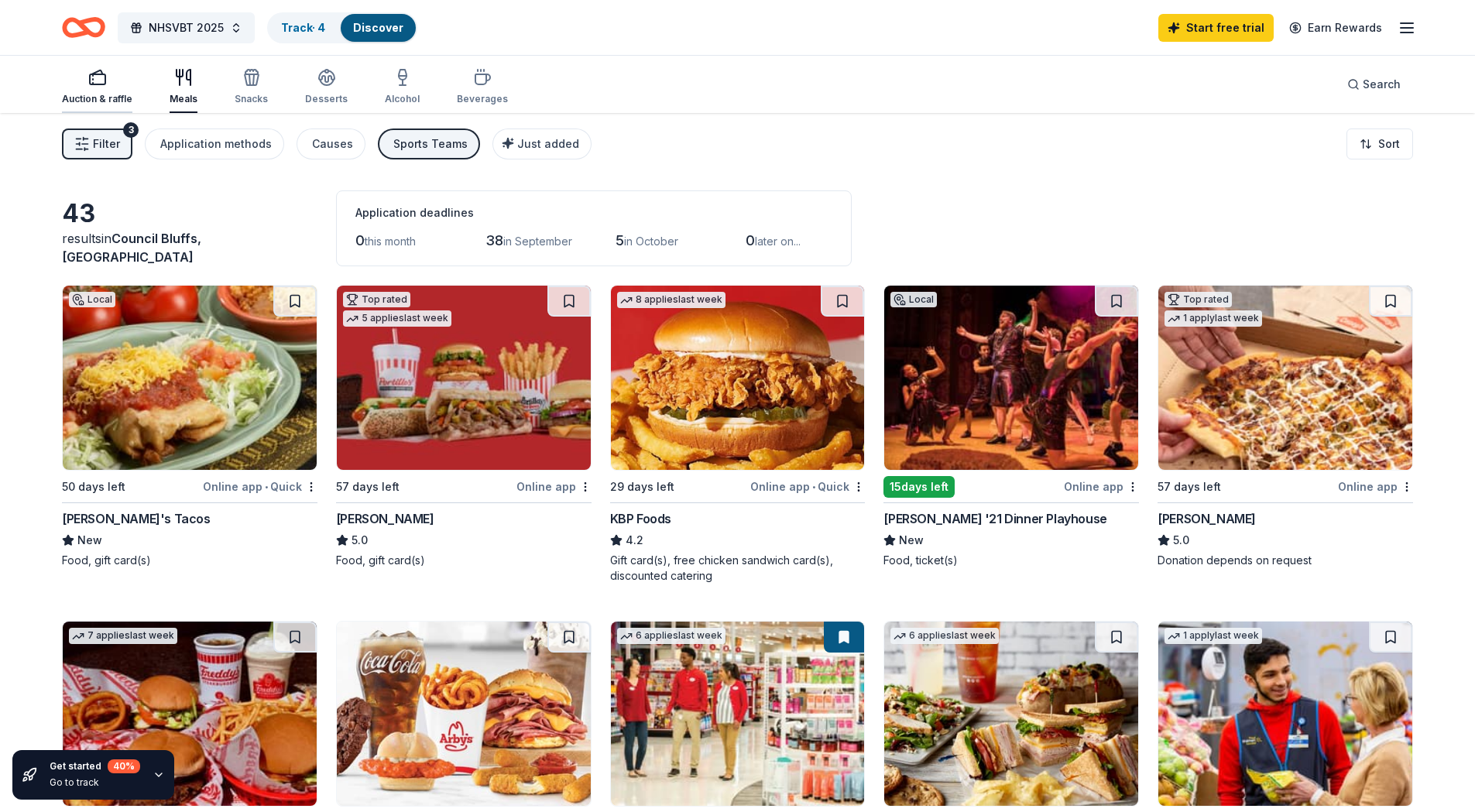
click at [90, 83] on icon "button" at bounding box center [97, 77] width 18 height 18
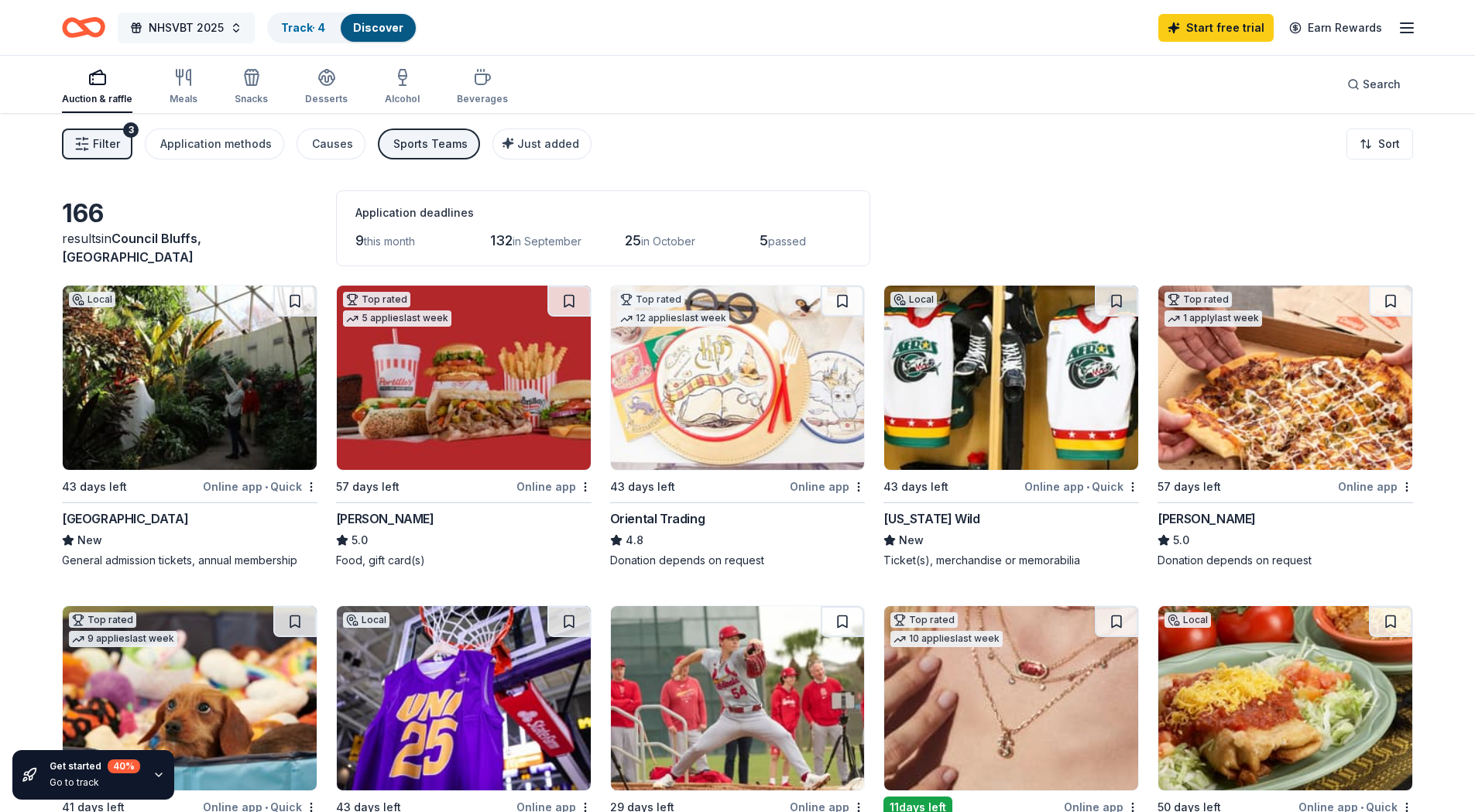
click at [231, 33] on button "NHSVBT 2025" at bounding box center [187, 27] width 137 height 31
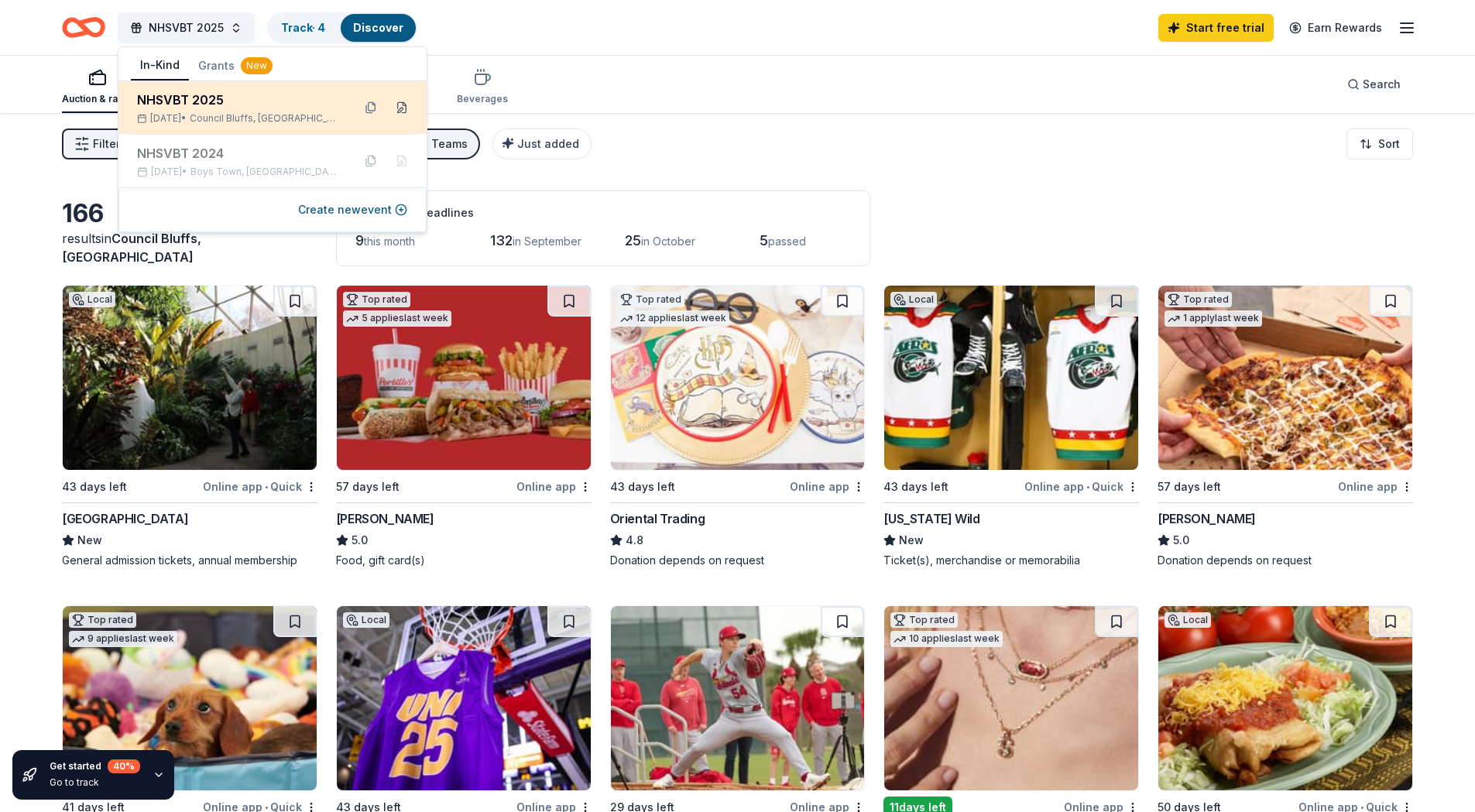
click at [403, 110] on button at bounding box center [402, 107] width 25 height 25
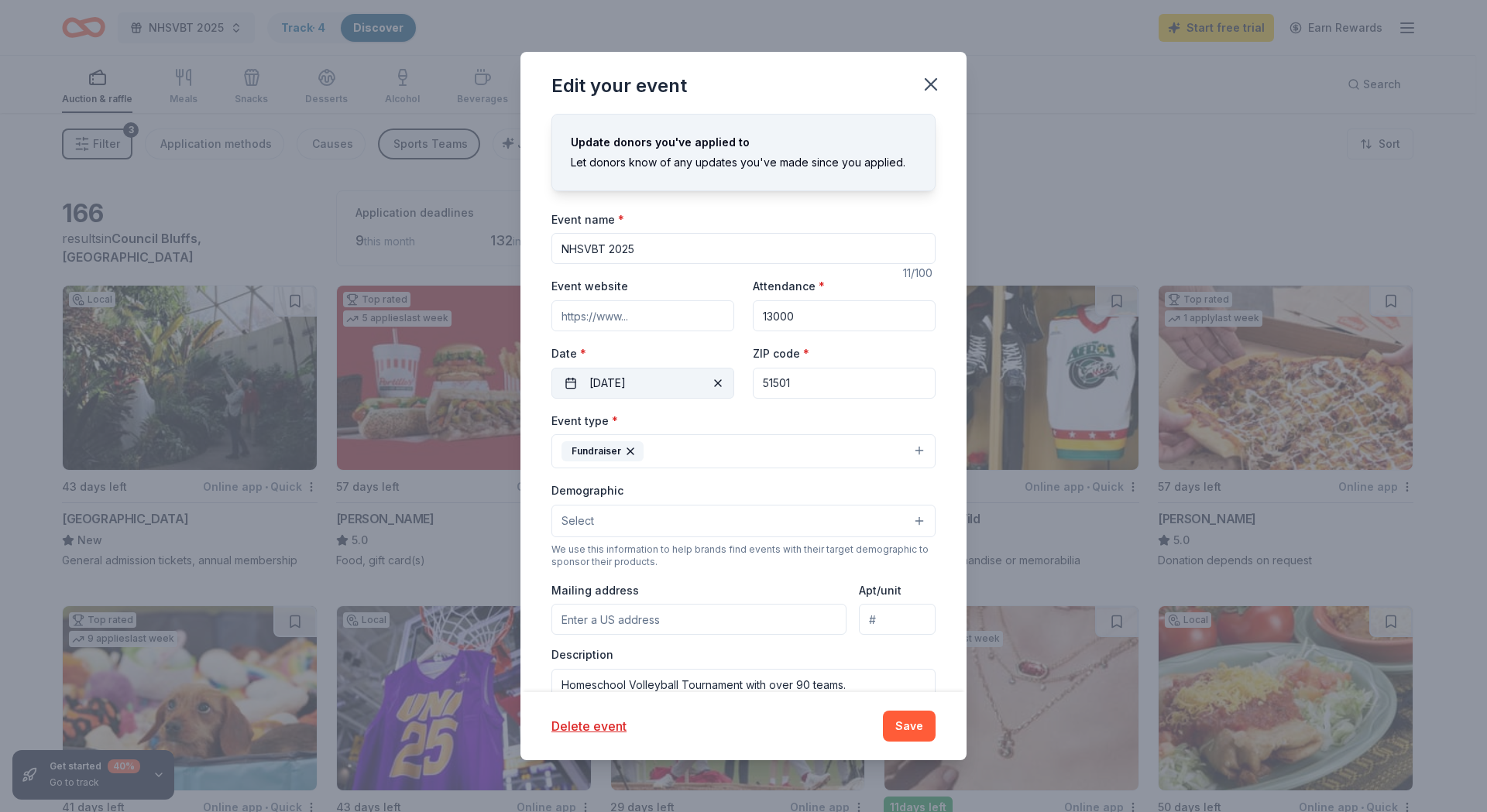
drag, startPoint x: 794, startPoint y: 378, endPoint x: 701, endPoint y: 378, distance: 93.0
click at [702, 378] on div "Event website Attendance * 13000 Date * 10/30/2025 ZIP code * 51501" at bounding box center [744, 337] width 384 height 121
click at [932, 81] on icon "button" at bounding box center [930, 84] width 22 height 22
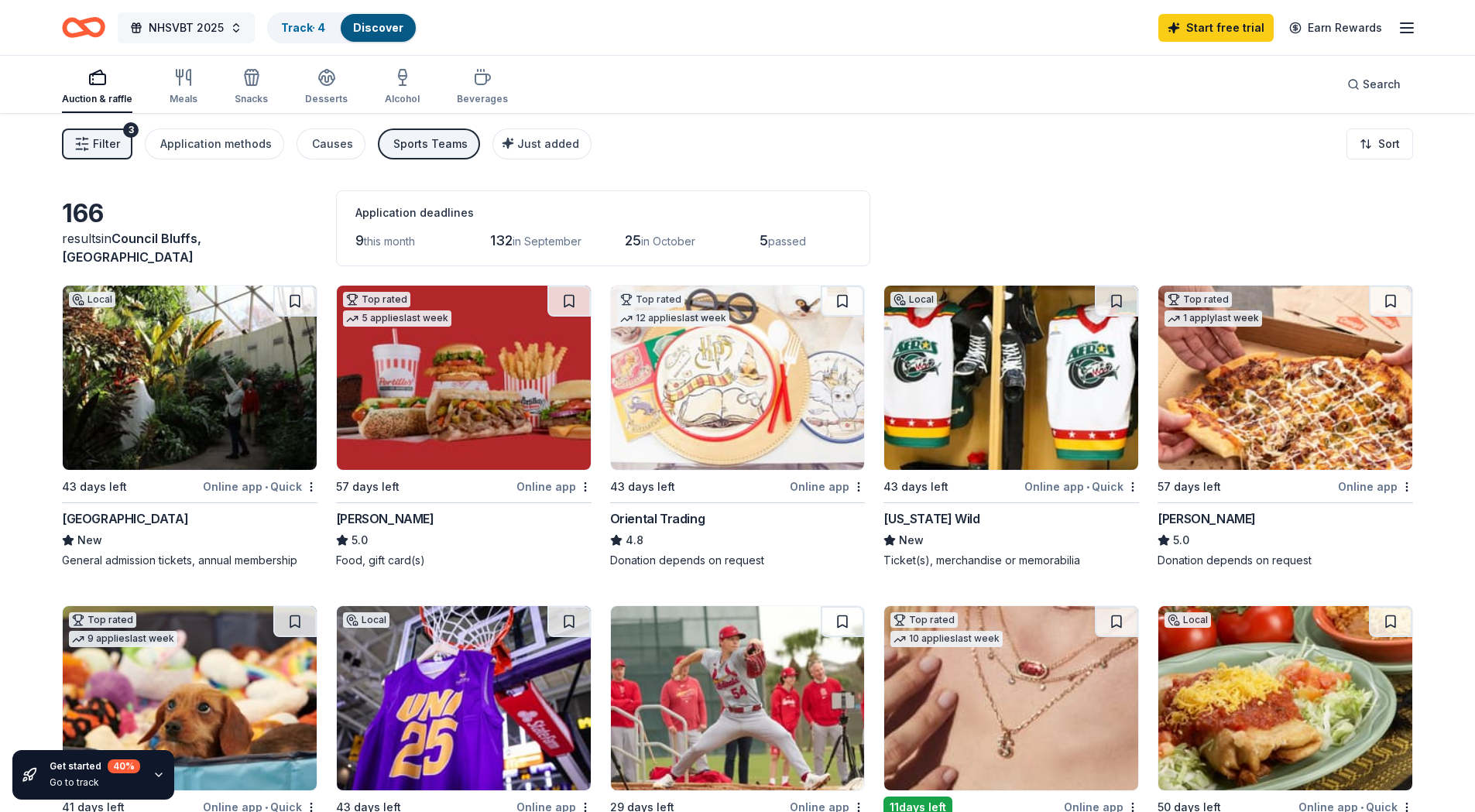
click at [158, 24] on span "NHSVBT 2025" at bounding box center [186, 27] width 75 height 18
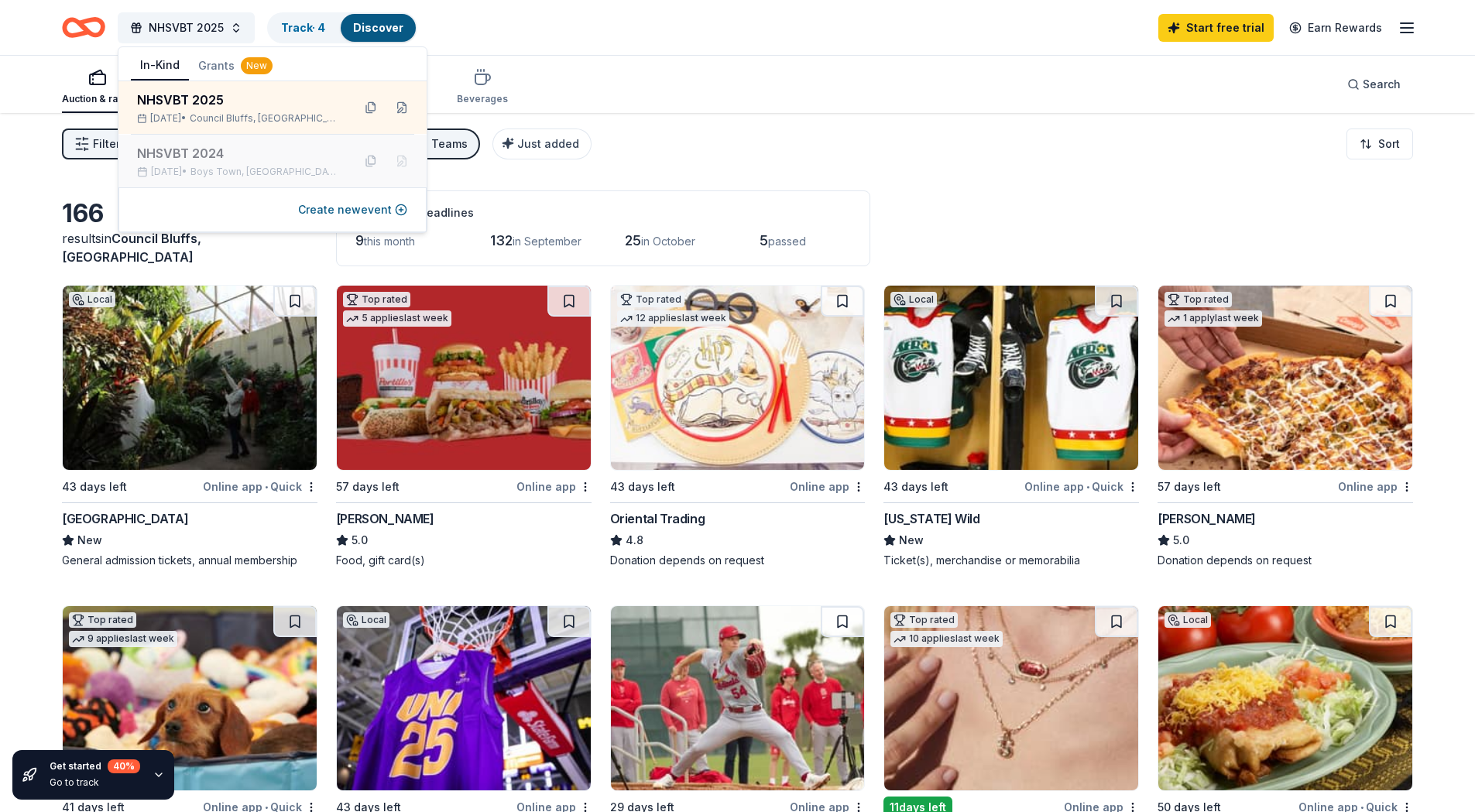
click at [184, 163] on div "NHSVBT 2024 Oct 31, 2024 • Boys Town, NE" at bounding box center [238, 161] width 203 height 34
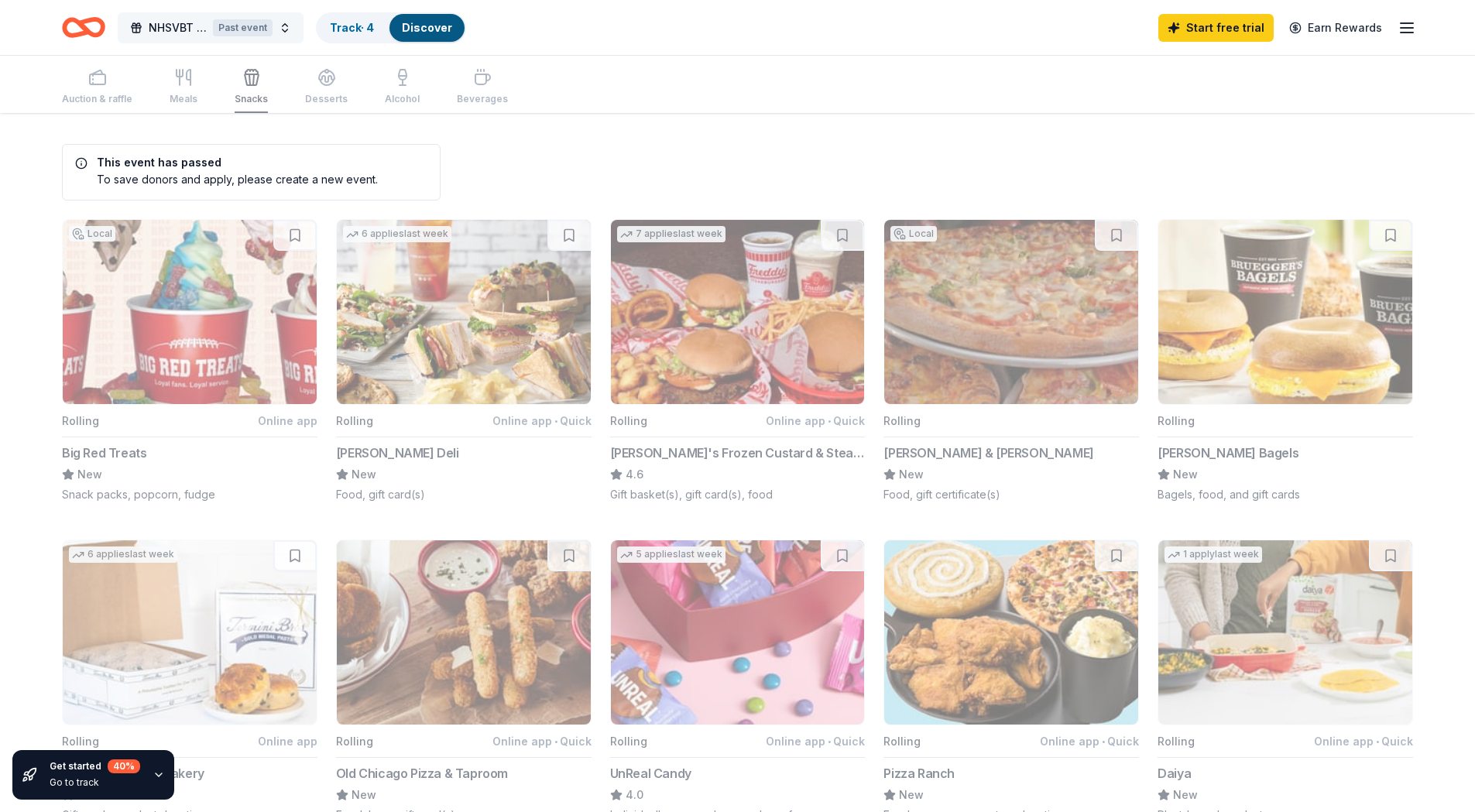
click at [287, 25] on button "NHSVBT 2024 Past event" at bounding box center [210, 27] width 186 height 31
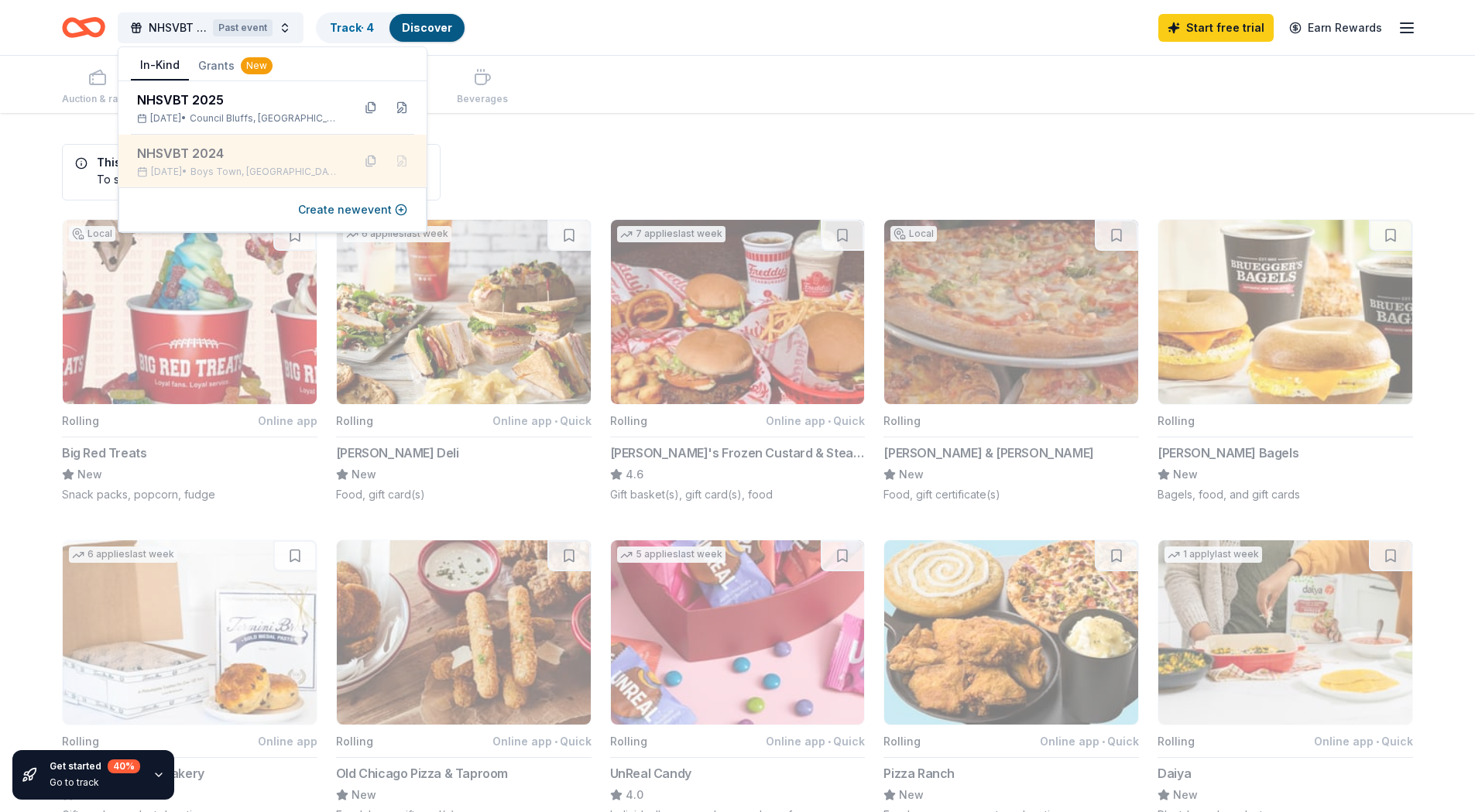
click at [292, 160] on div "NHSVBT 2024" at bounding box center [238, 153] width 203 height 18
click at [371, 158] on button at bounding box center [371, 161] width 25 height 25
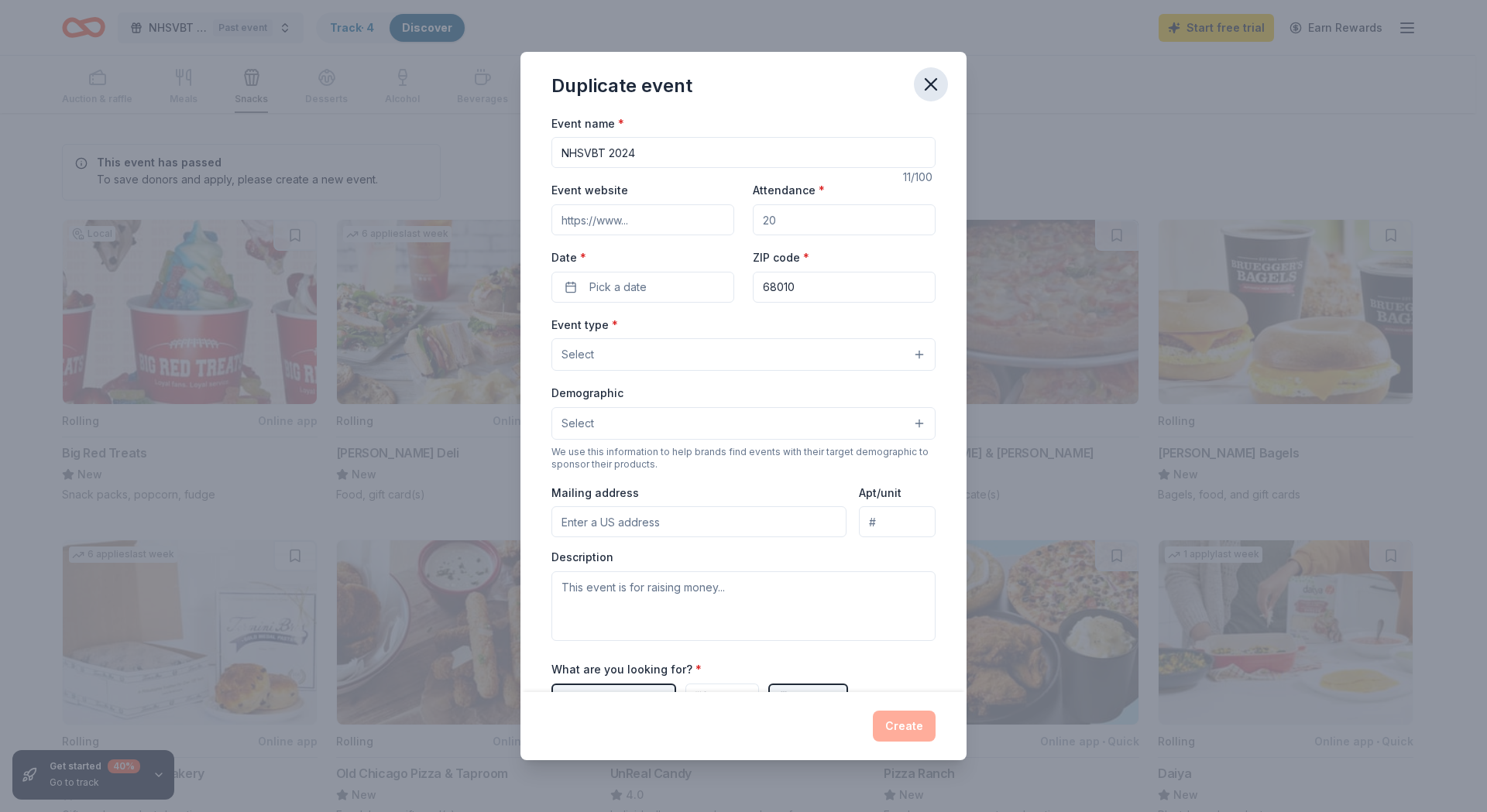
click at [935, 87] on icon "button" at bounding box center [930, 84] width 22 height 22
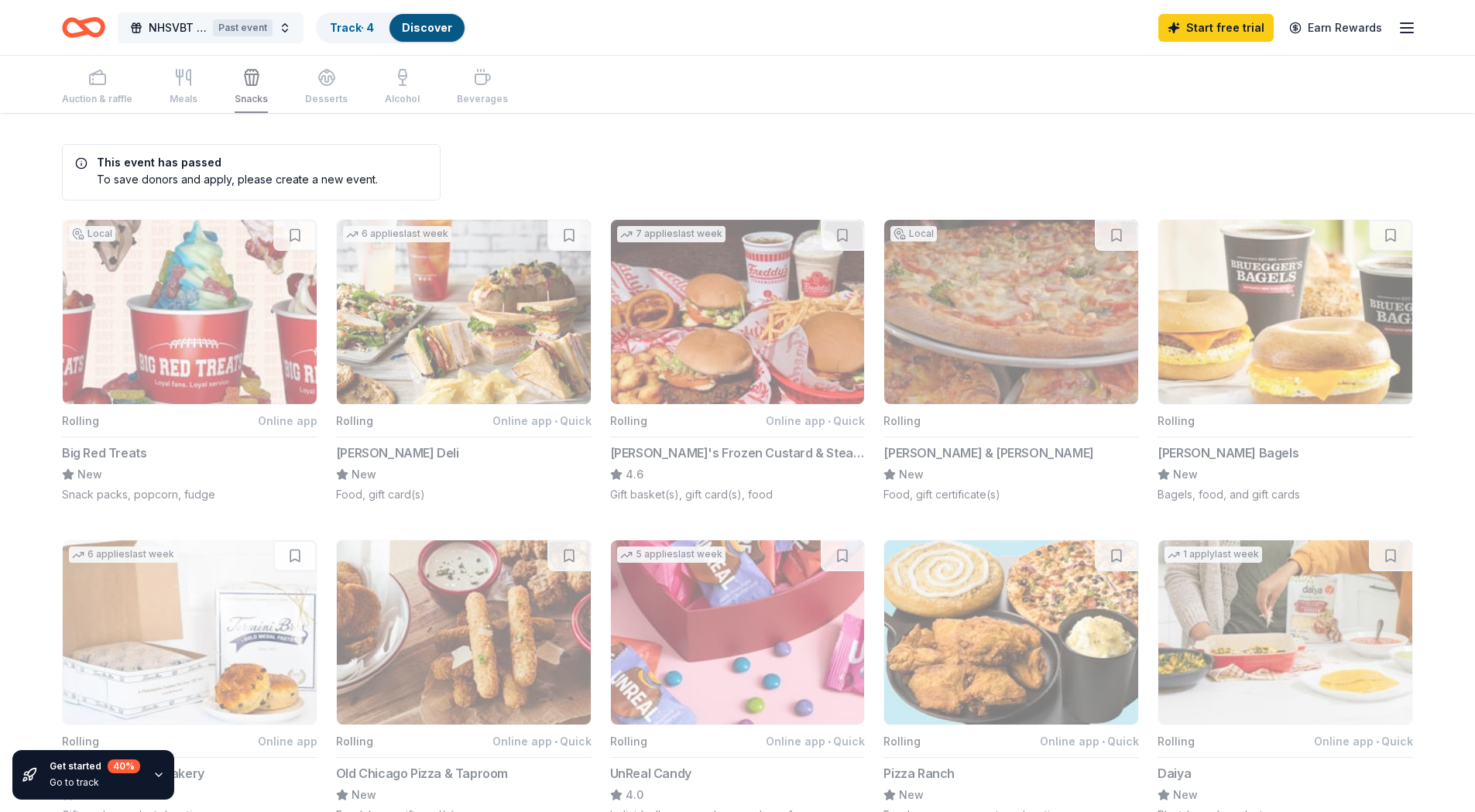
click at [281, 25] on button "NHSVBT 2024 Past event" at bounding box center [210, 27] width 186 height 31
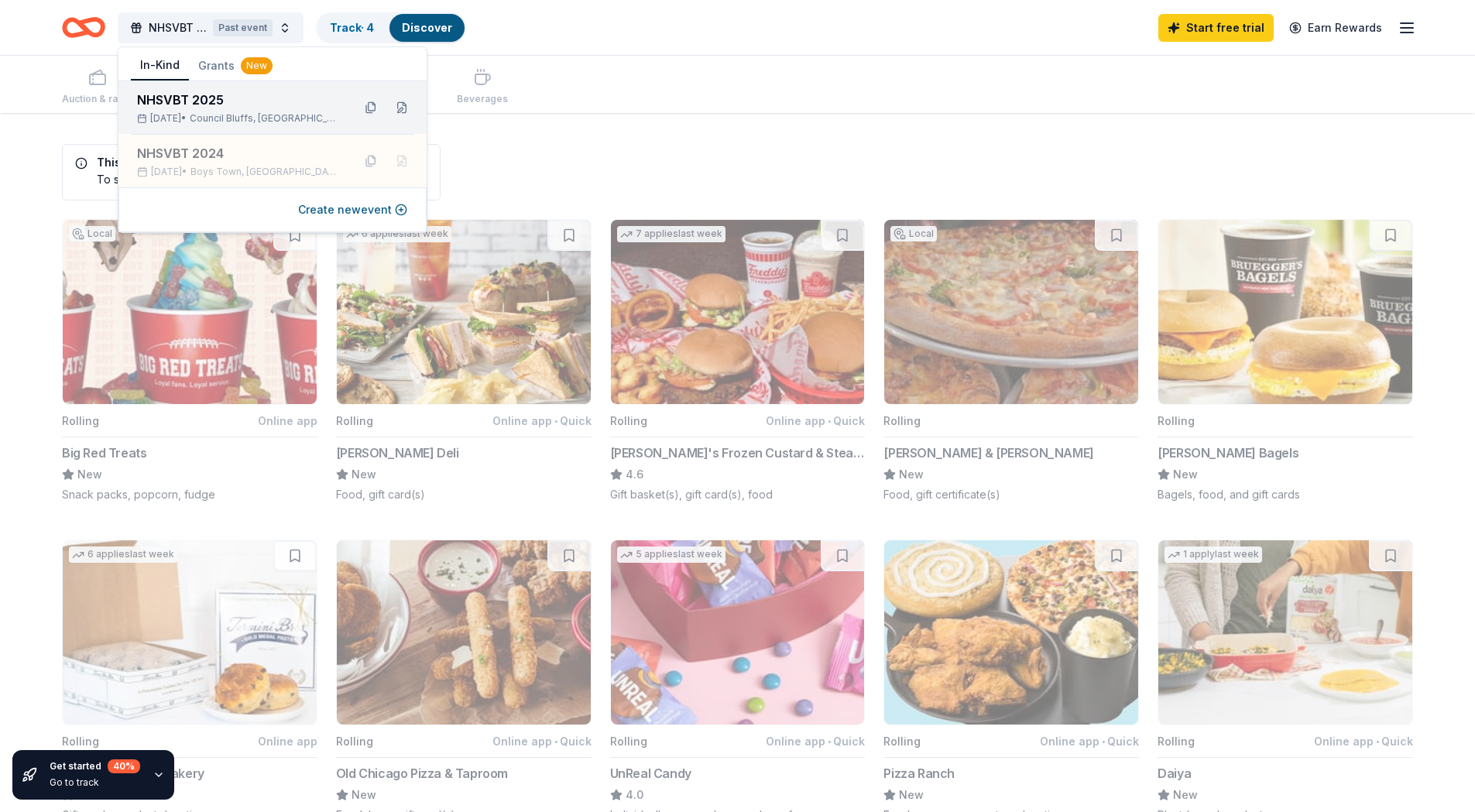
click at [251, 102] on div "NHSVBT 2025" at bounding box center [238, 99] width 203 height 18
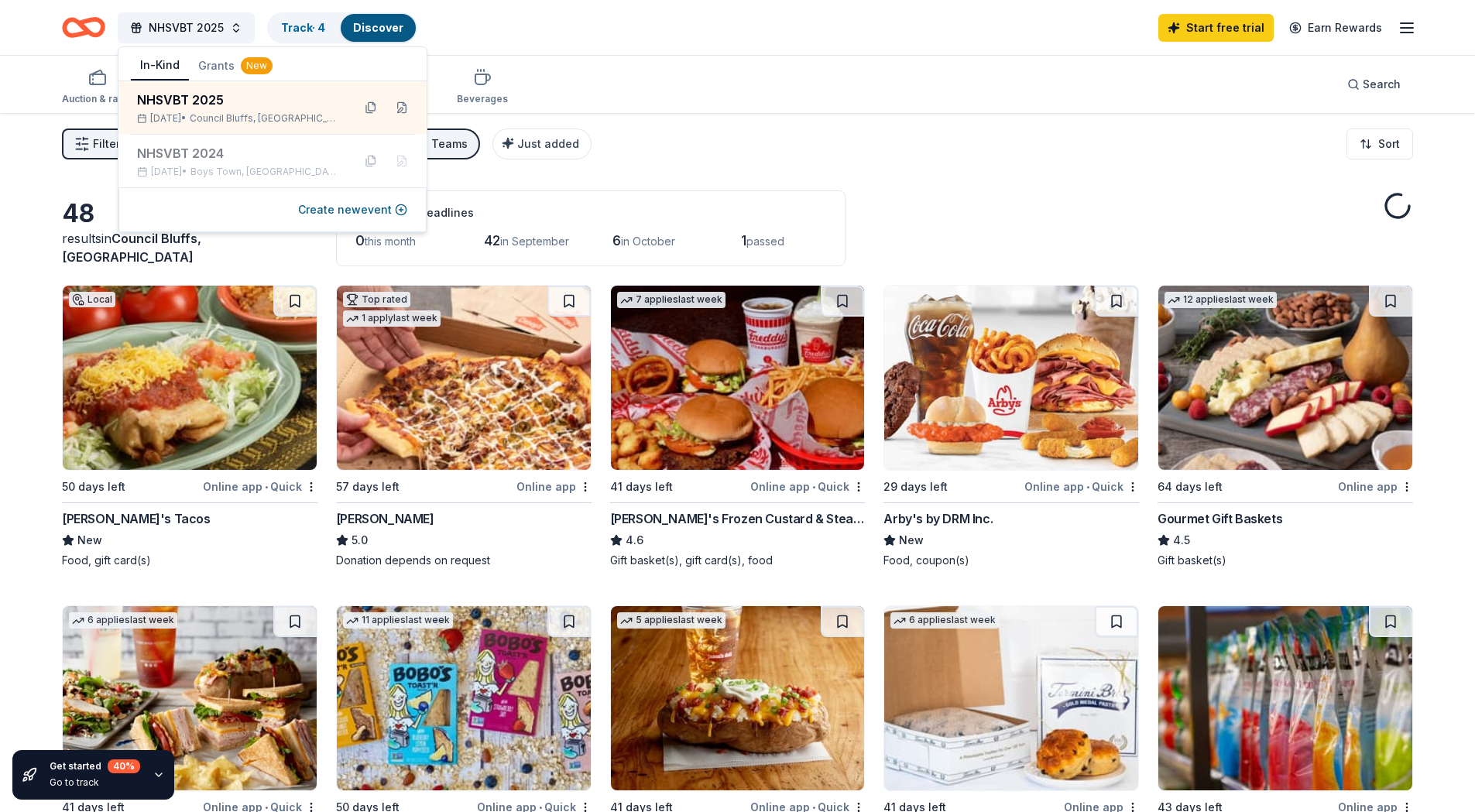
drag, startPoint x: 703, startPoint y: 81, endPoint x: 696, endPoint y: 86, distance: 8.6
click at [704, 81] on div "Auction & raffle Meals Snacks Desserts Alcohol Beverages Search" at bounding box center [738, 84] width 1352 height 57
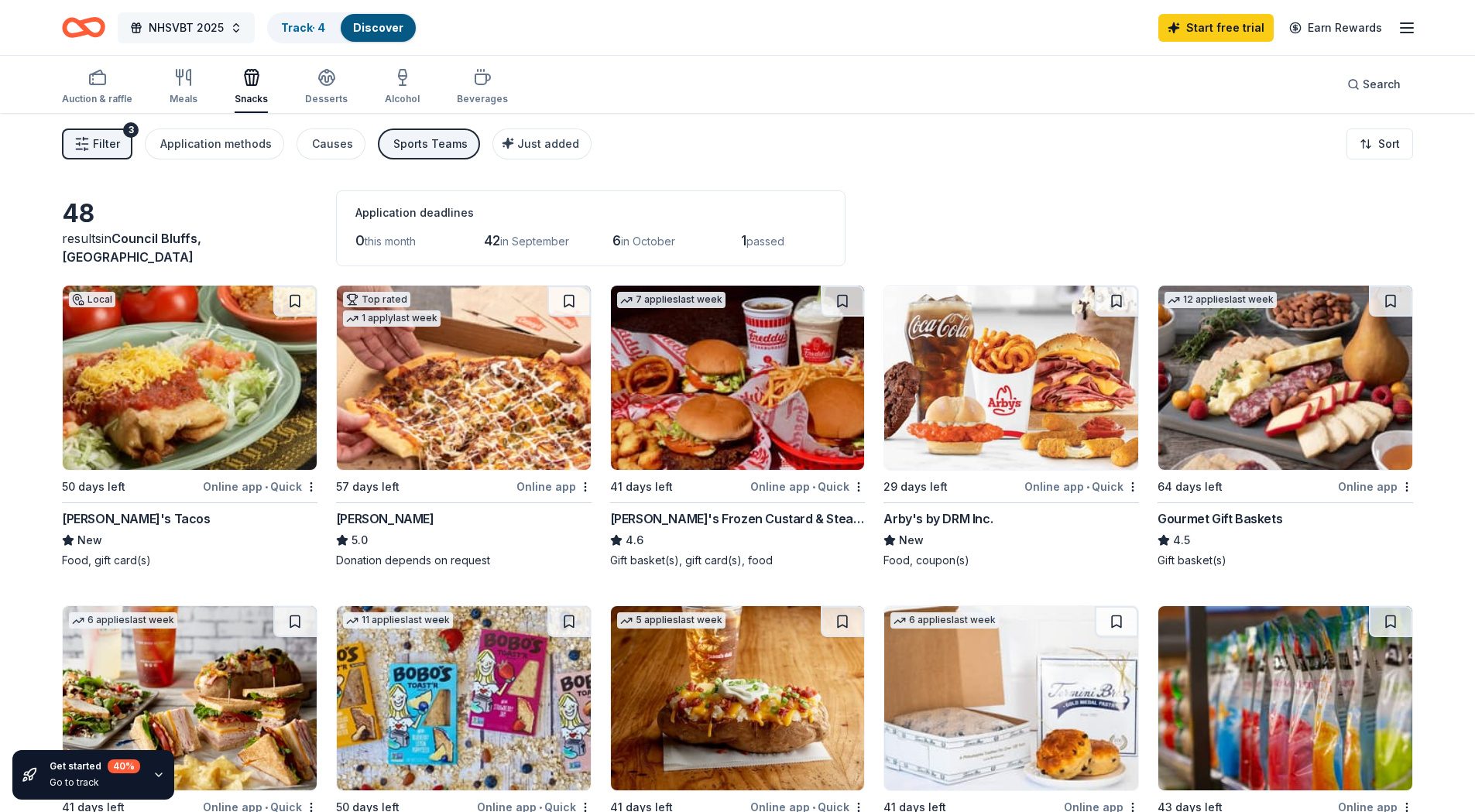
click at [183, 20] on span "NHSVBT 2025" at bounding box center [186, 27] width 75 height 18
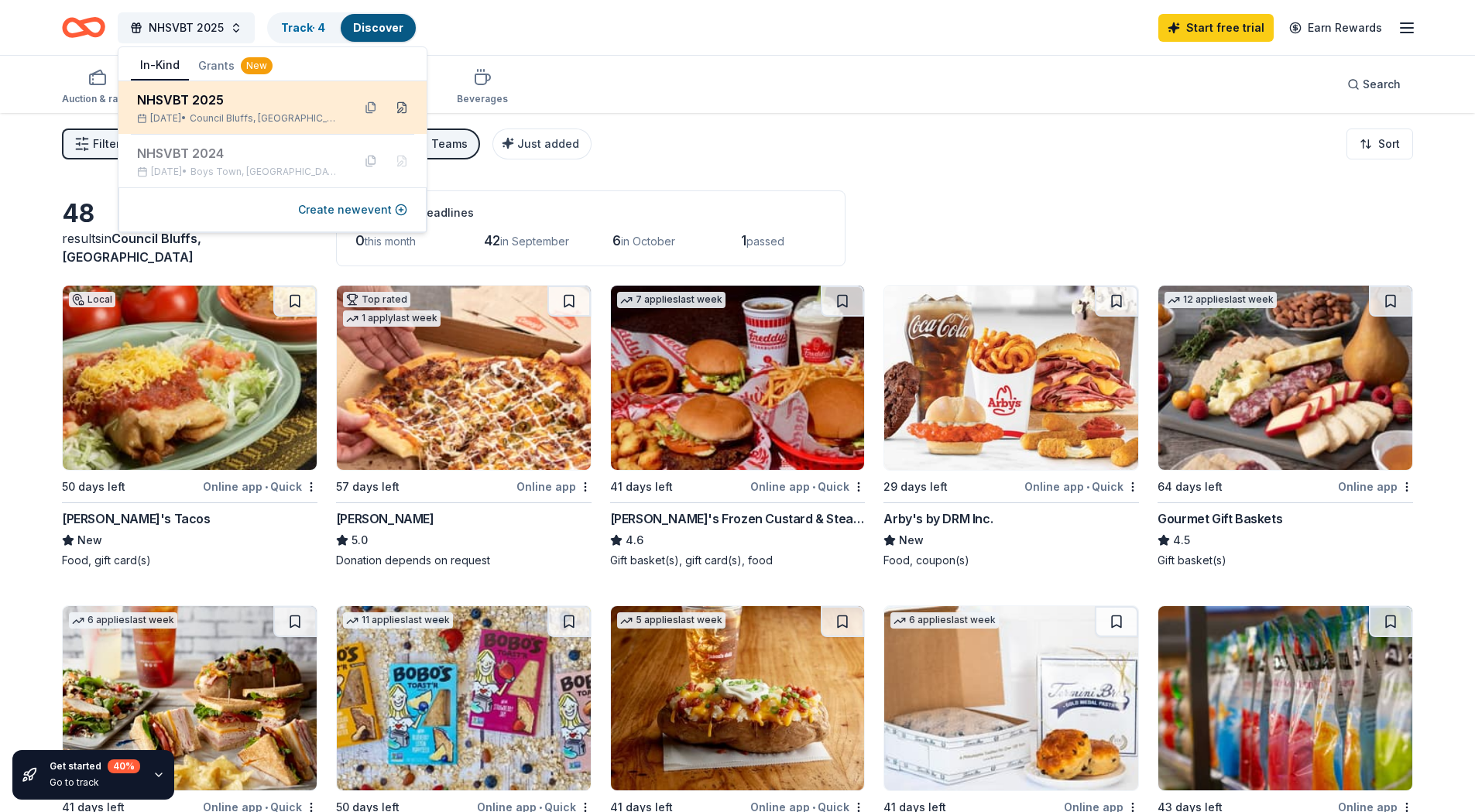
click at [407, 107] on button at bounding box center [402, 107] width 25 height 25
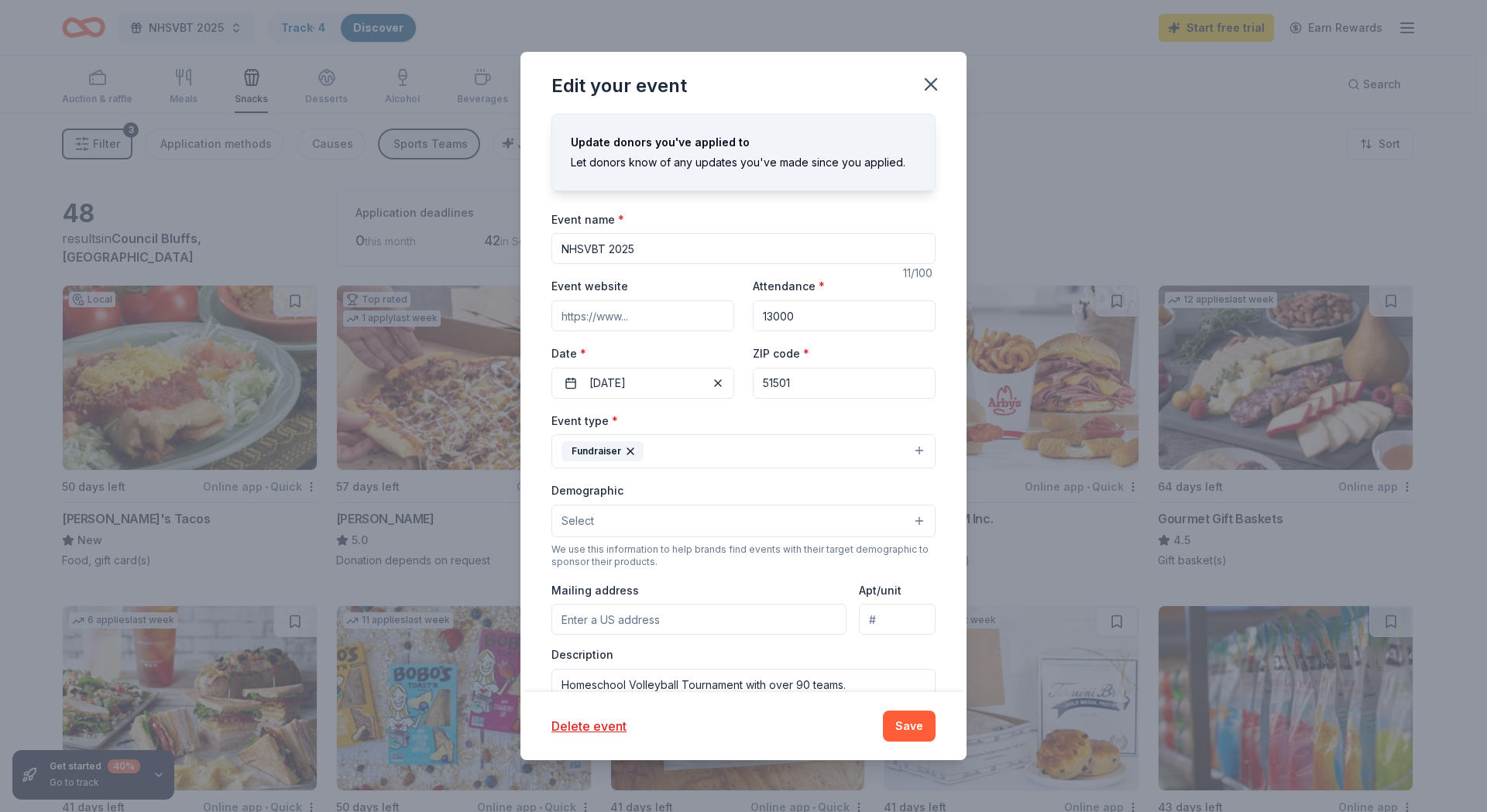
click at [796, 314] on input "13000" at bounding box center [844, 315] width 183 height 31
drag, startPoint x: 794, startPoint y: 383, endPoint x: 620, endPoint y: 361, distance: 175.4
click at [654, 380] on div "Event website Attendance * 13000 Date * 10/30/2025 ZIP code * 51501" at bounding box center [744, 337] width 384 height 121
type input "68010"
click at [898, 726] on button "Save" at bounding box center [909, 726] width 53 height 31
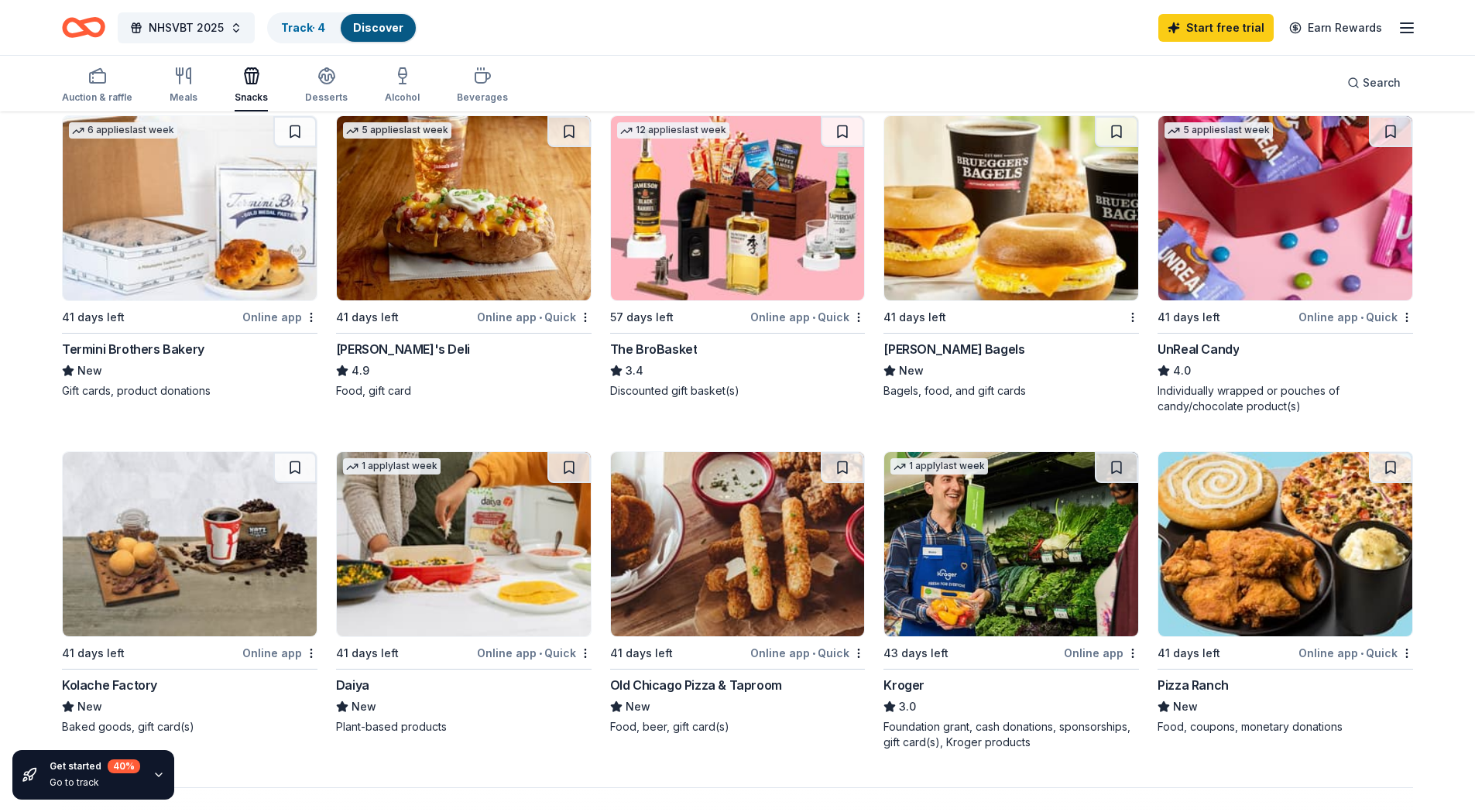
scroll to position [1032, 0]
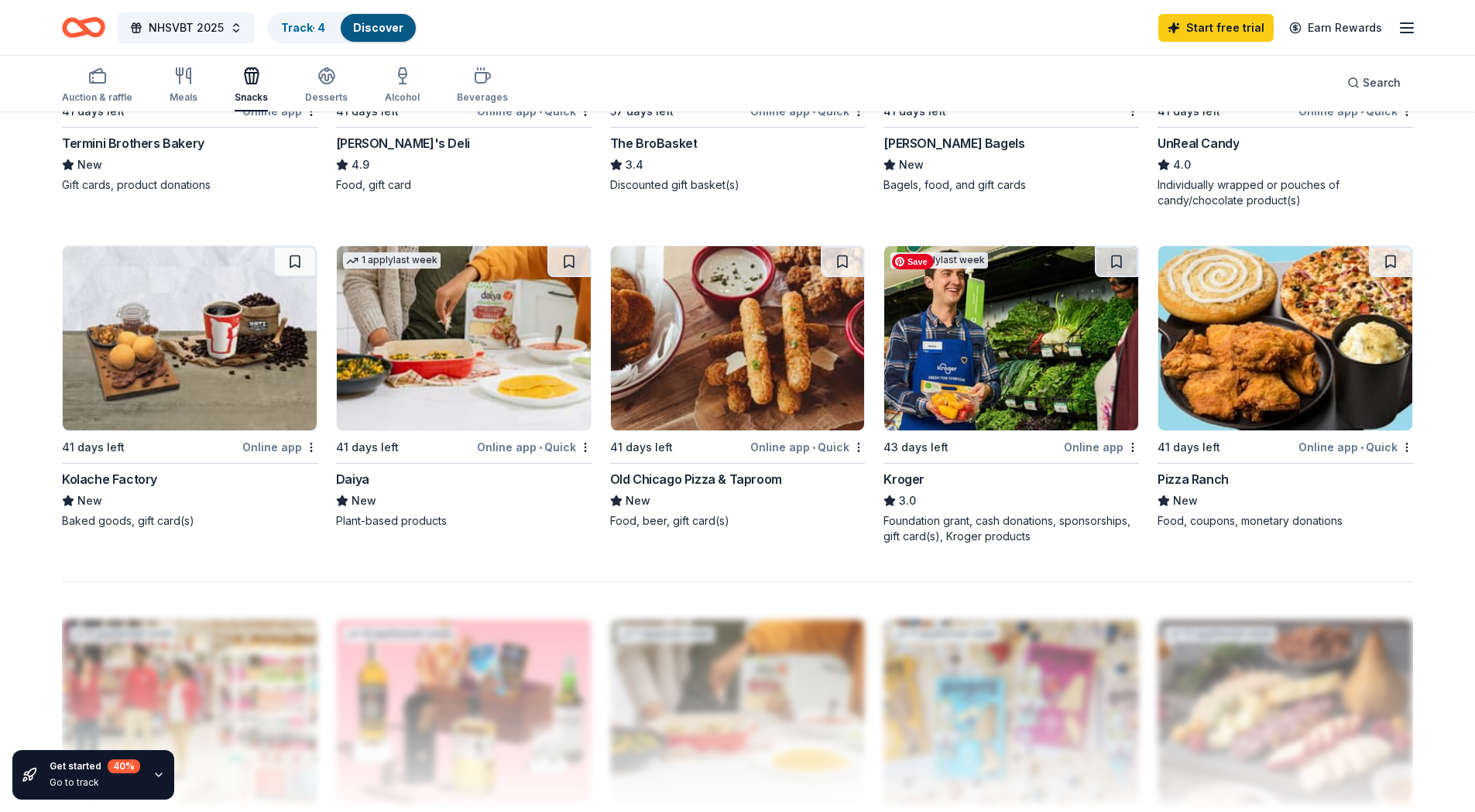
click at [984, 343] on img at bounding box center [1011, 338] width 254 height 184
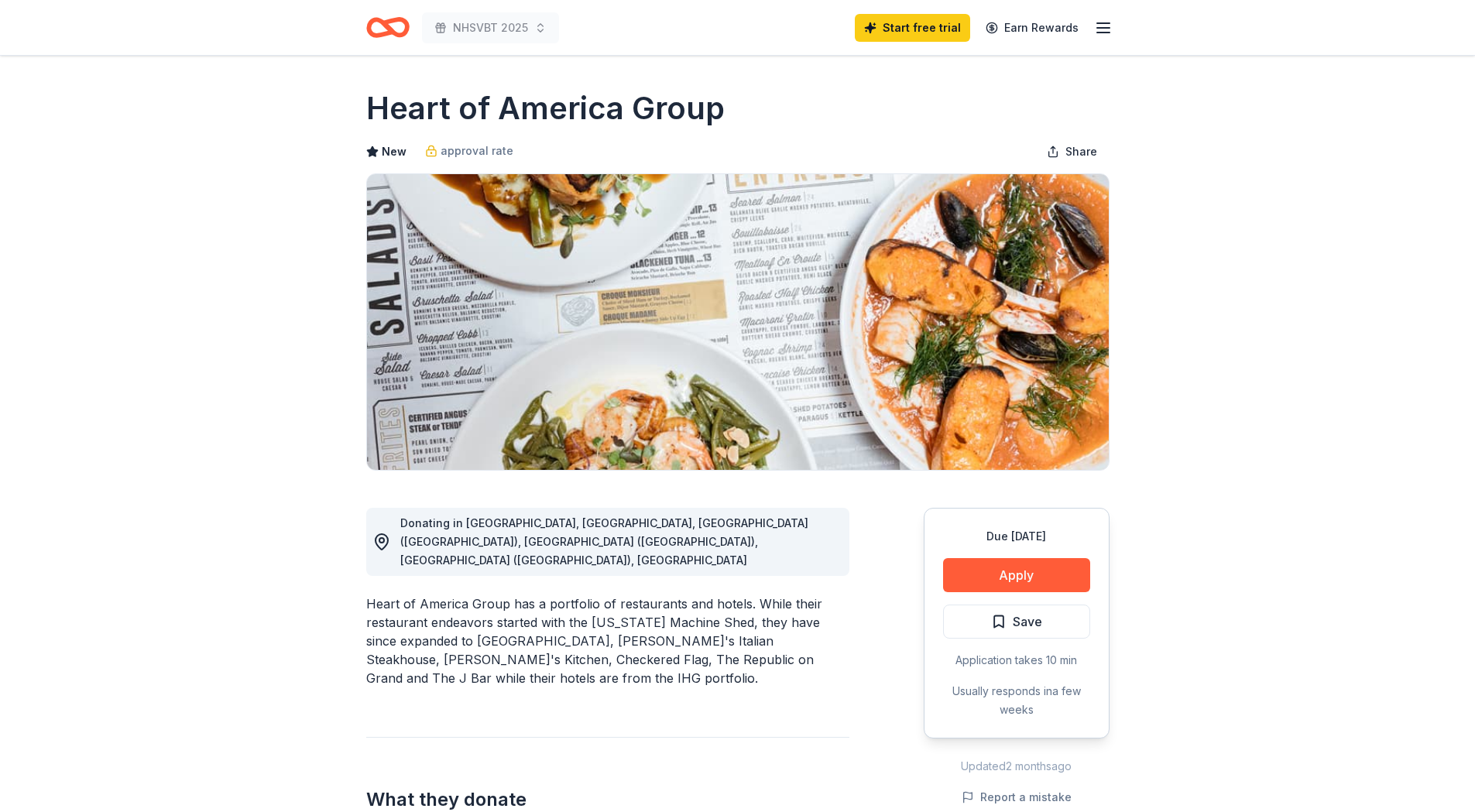
scroll to position [207, 0]
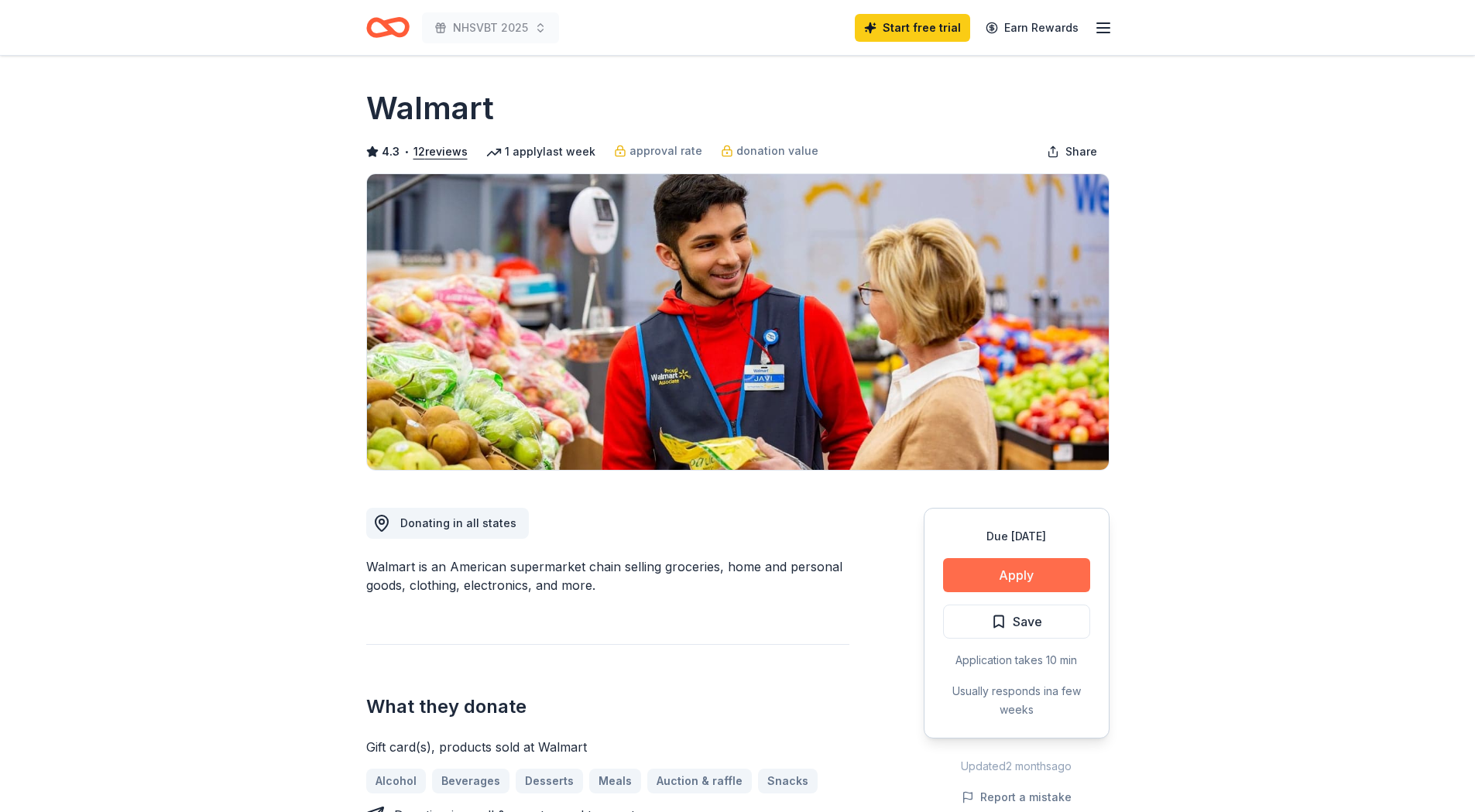
click at [1000, 564] on button "Apply" at bounding box center [1016, 574] width 147 height 34
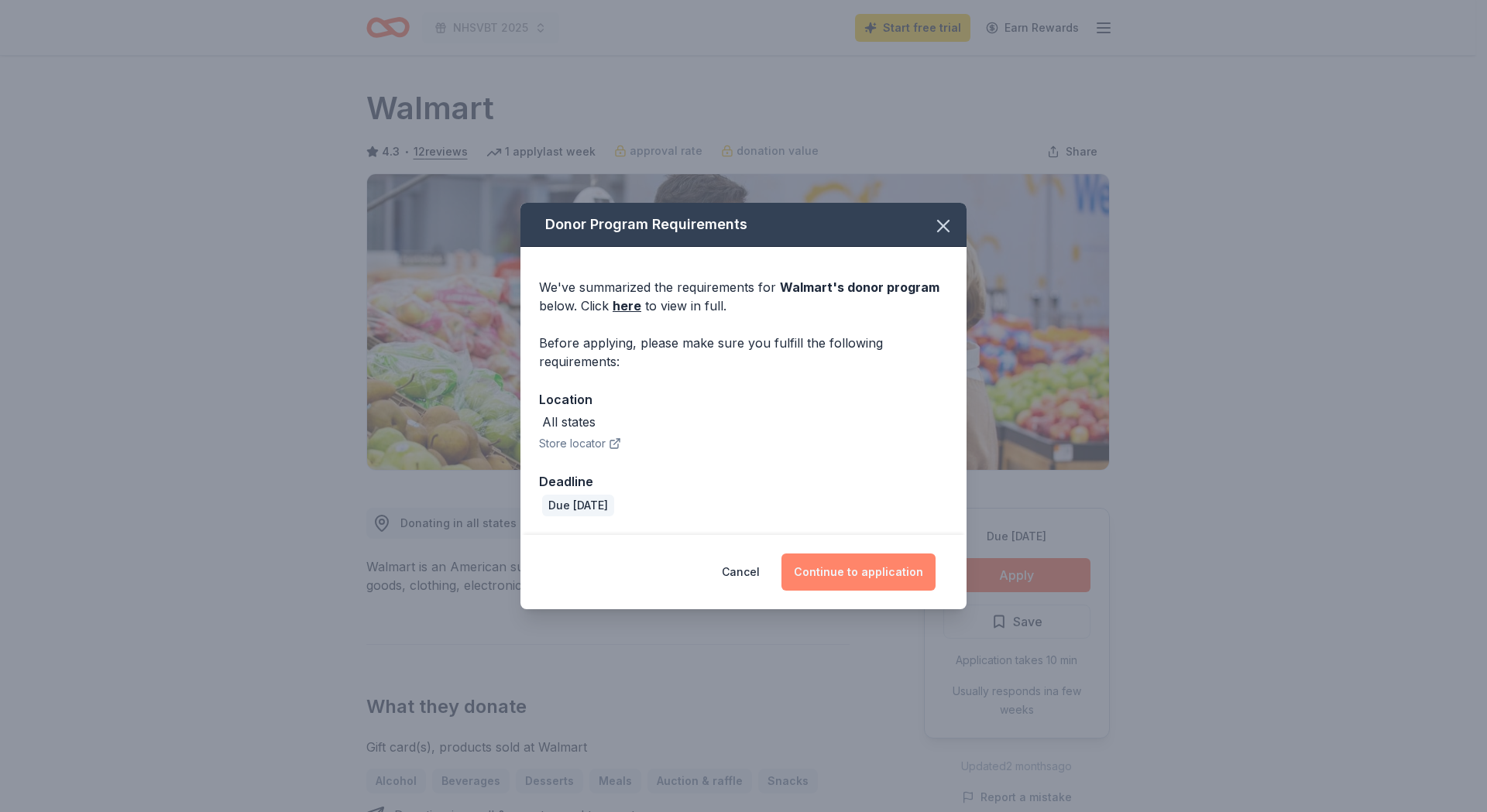
click at [838, 573] on button "Continue to application" at bounding box center [858, 572] width 154 height 37
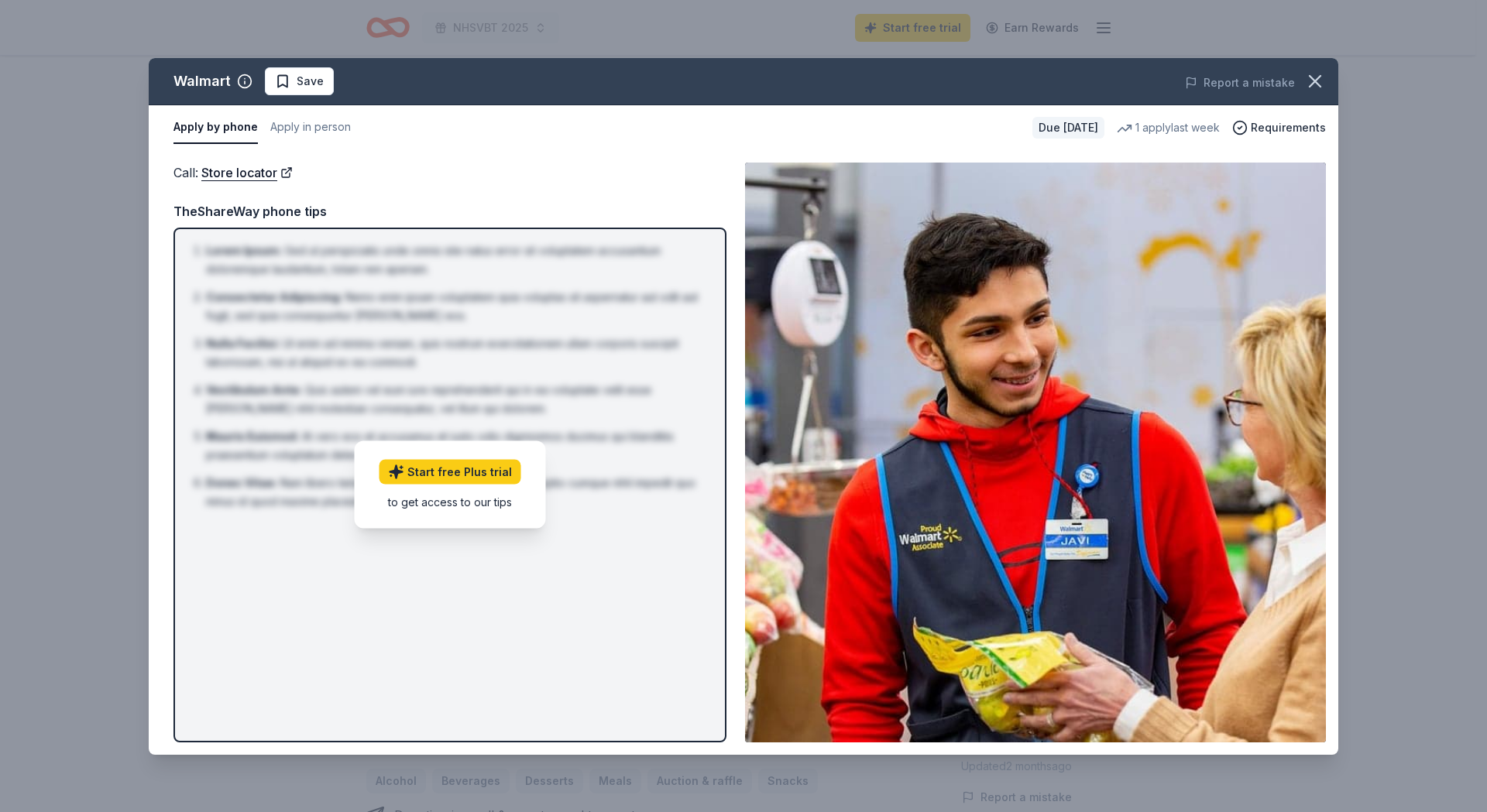
click at [190, 121] on button "Apply by phone" at bounding box center [216, 128] width 84 height 33
click at [294, 128] on button "Apply in person" at bounding box center [311, 128] width 81 height 33
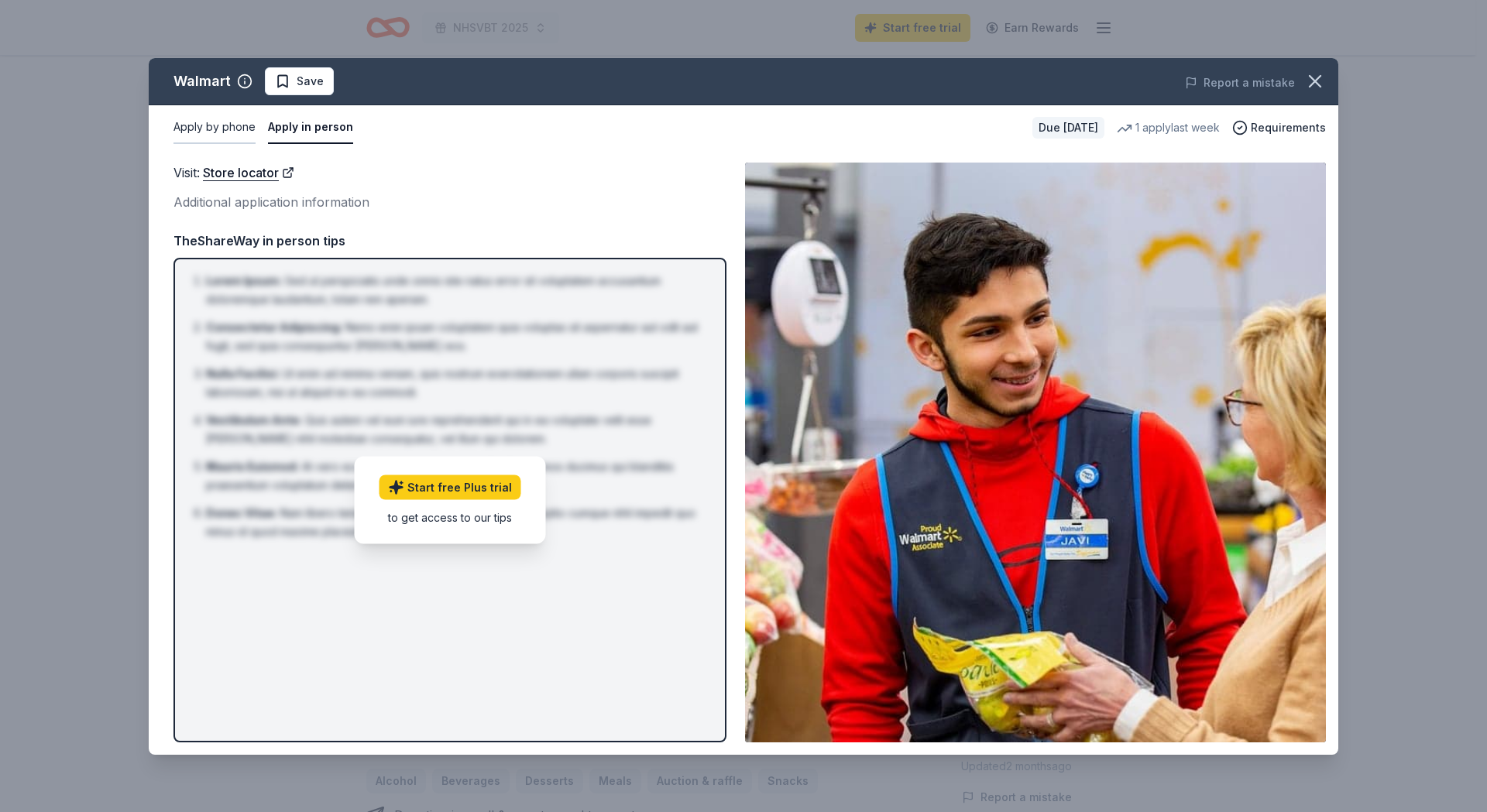
click at [215, 124] on button "Apply by phone" at bounding box center [214, 128] width 82 height 33
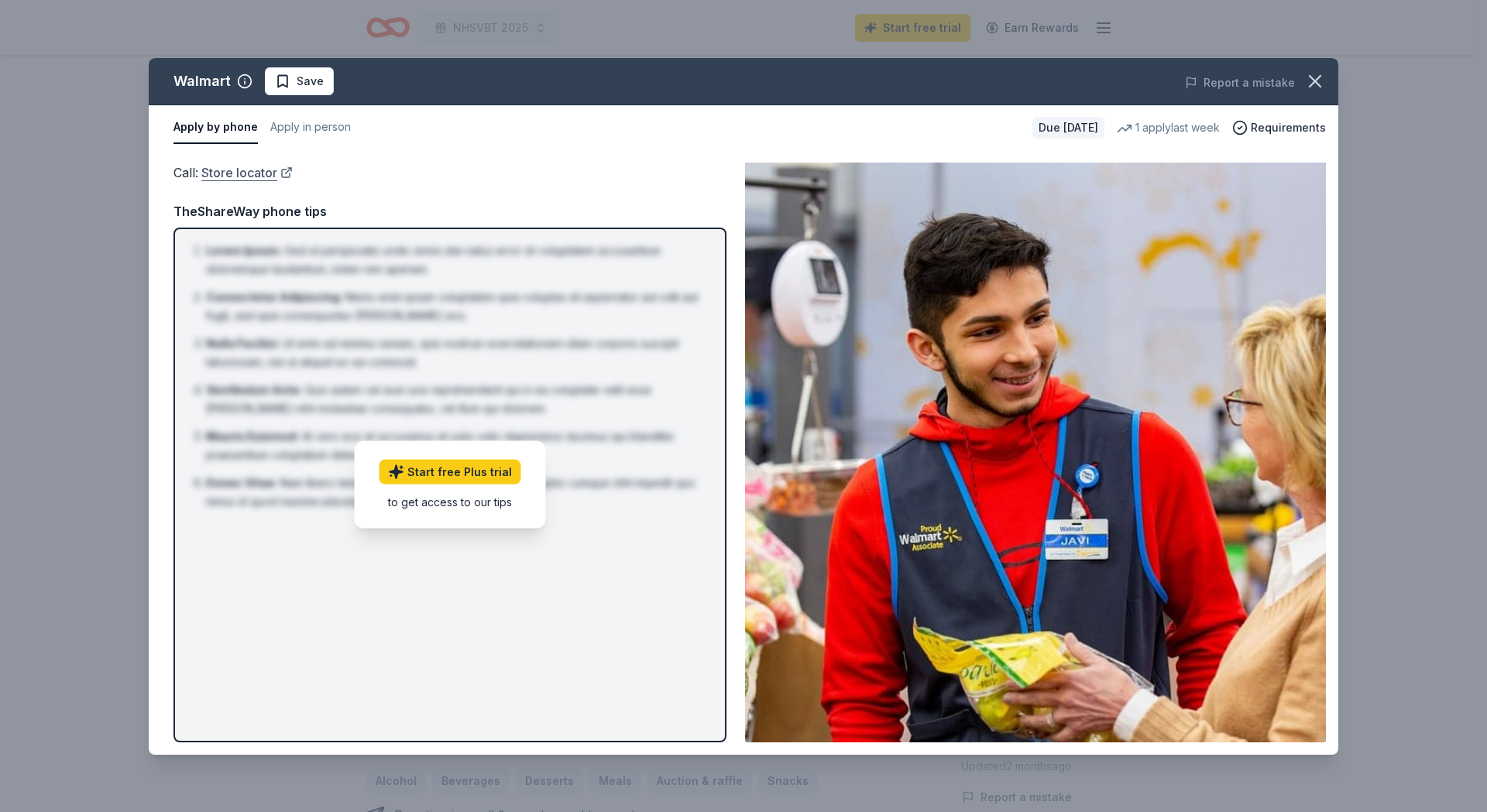
click at [283, 171] on link "Store locator" at bounding box center [247, 172] width 92 height 20
click at [1278, 128] on span "Requirements" at bounding box center [1287, 128] width 75 height 18
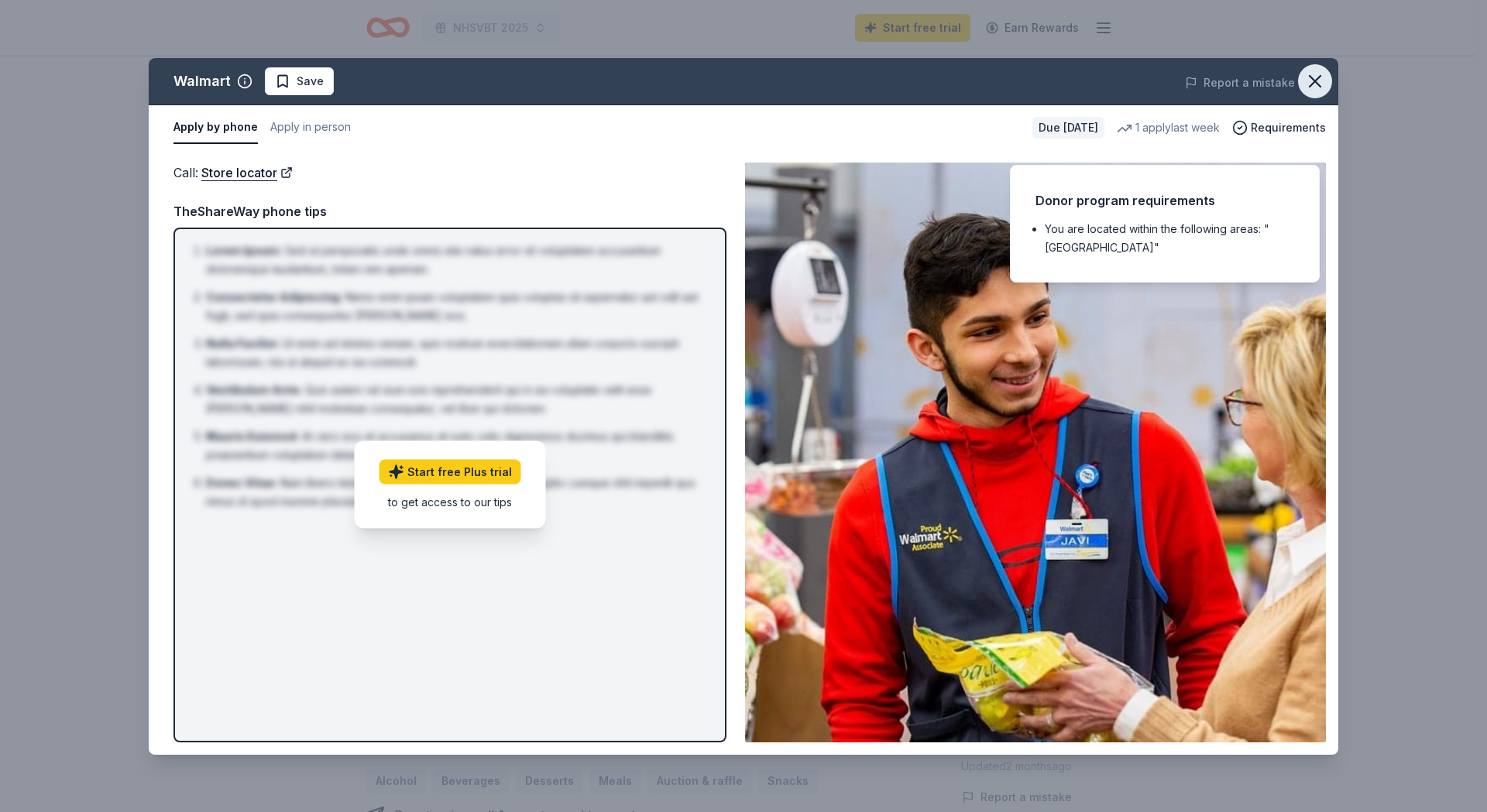
click at [1315, 80] on icon "button" at bounding box center [1315, 81] width 11 height 11
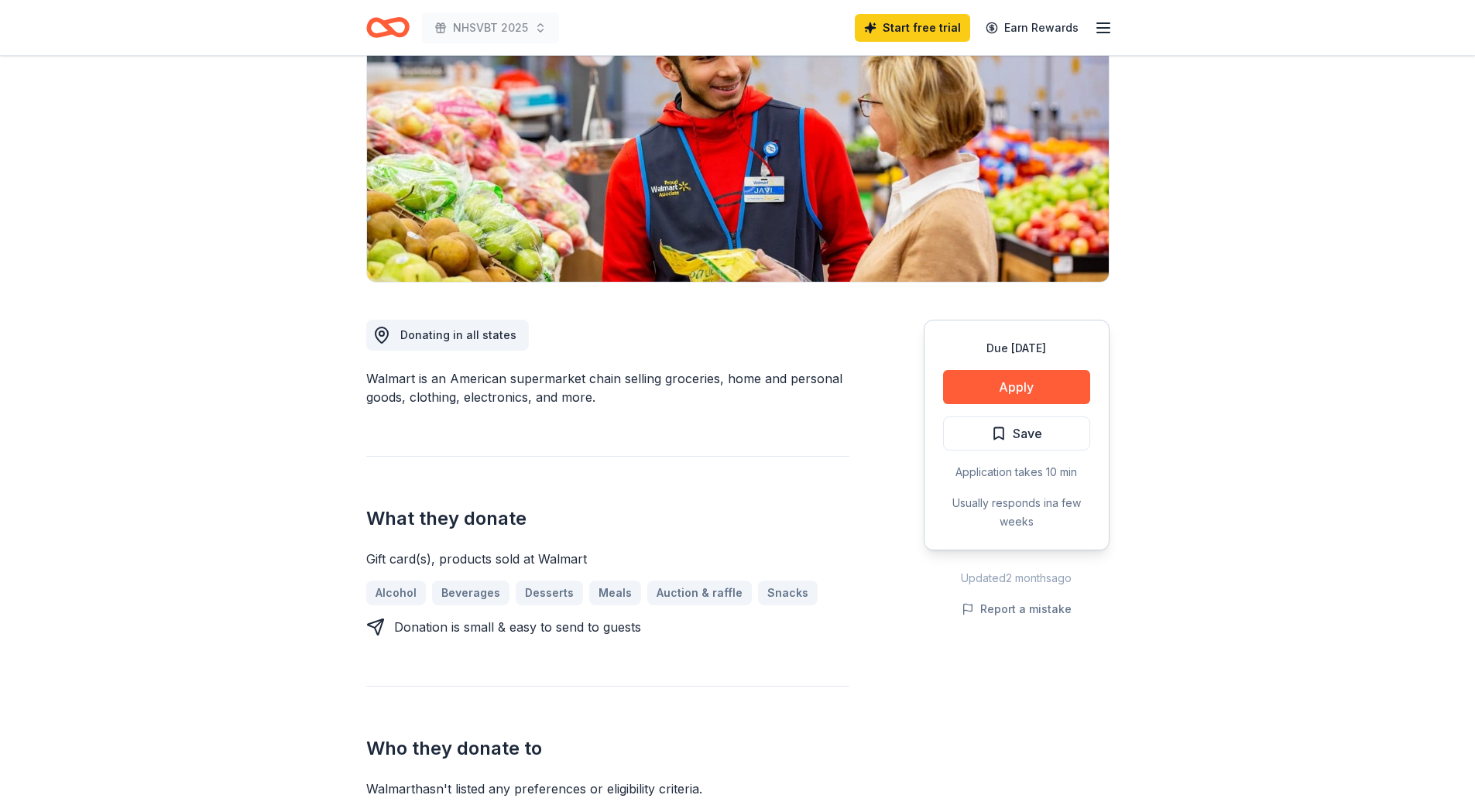
scroll to position [207, 0]
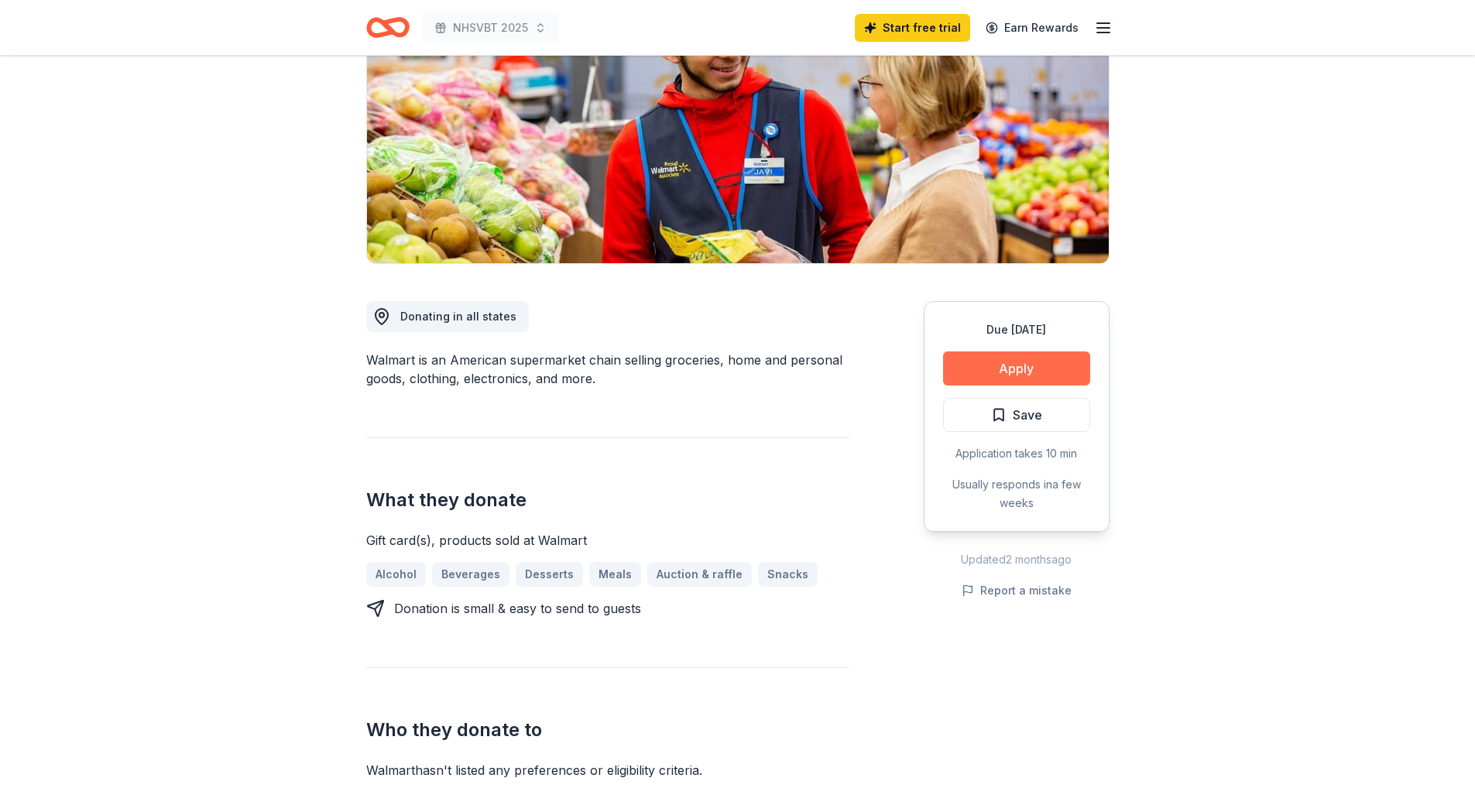
click at [1044, 362] on button "Apply" at bounding box center [1016, 368] width 147 height 34
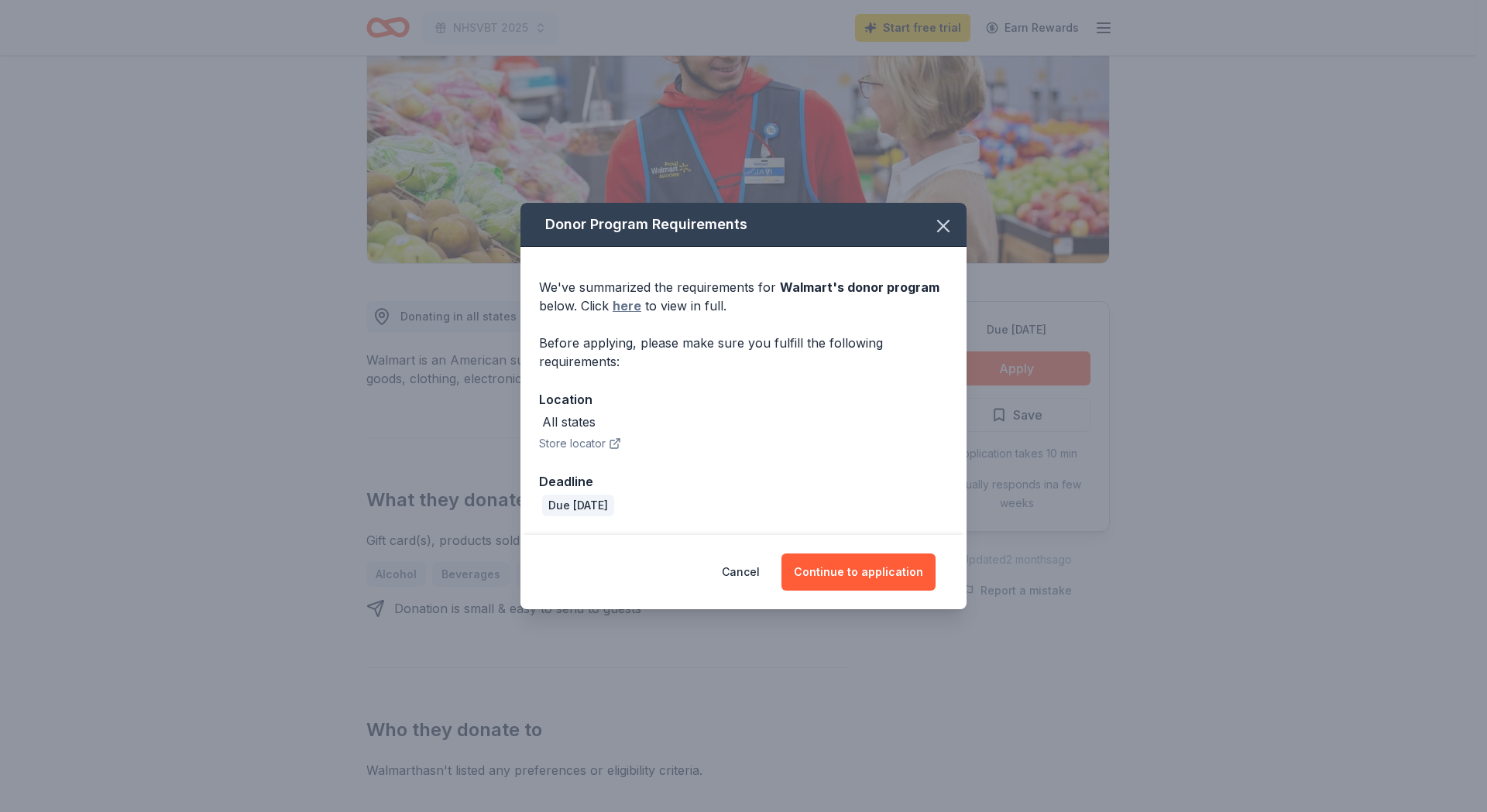
click at [616, 306] on link "here" at bounding box center [626, 305] width 29 height 18
click at [944, 217] on icon "button" at bounding box center [942, 226] width 22 height 22
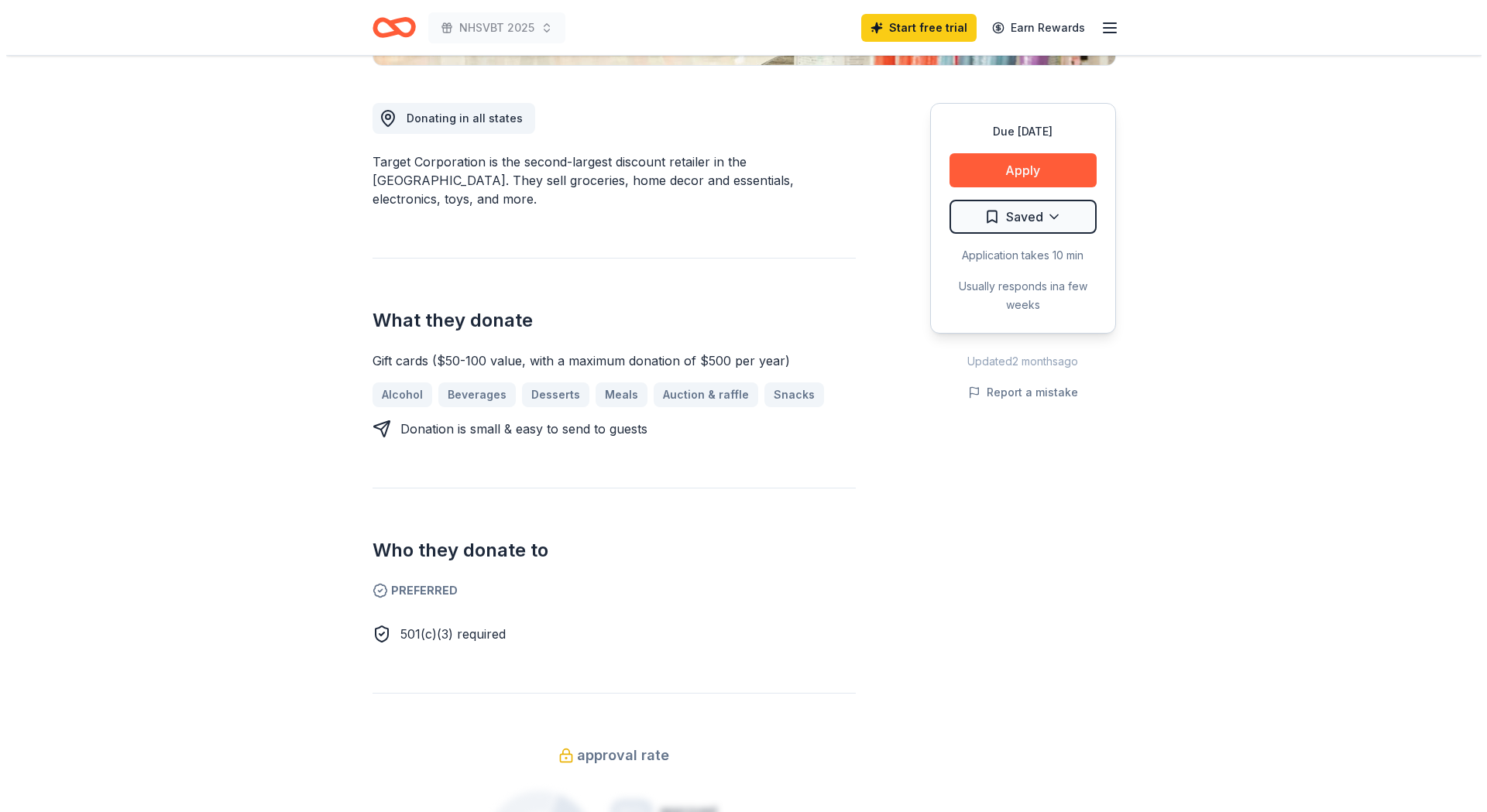
scroll to position [413, 0]
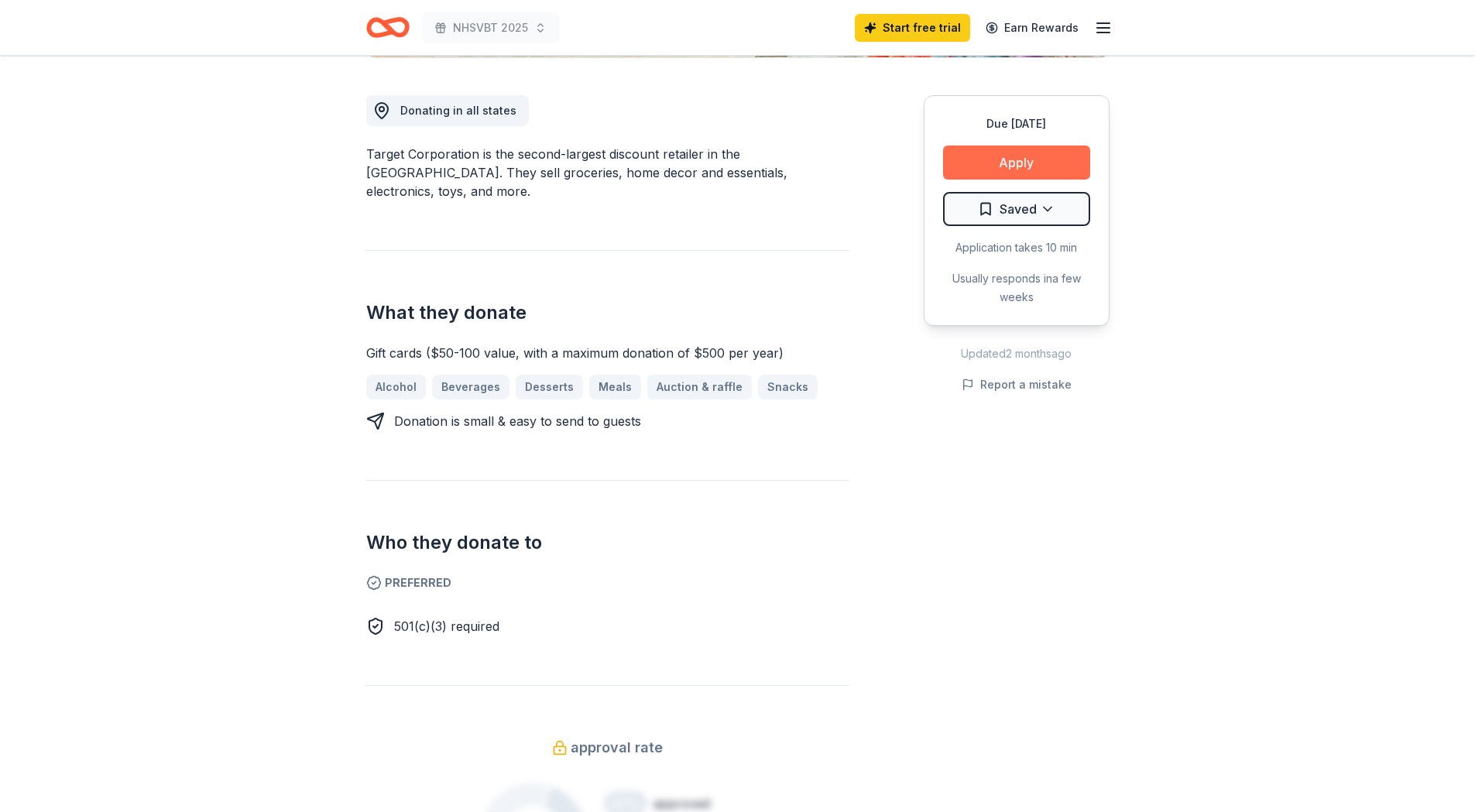
click at [974, 165] on button "Apply" at bounding box center [1016, 162] width 147 height 34
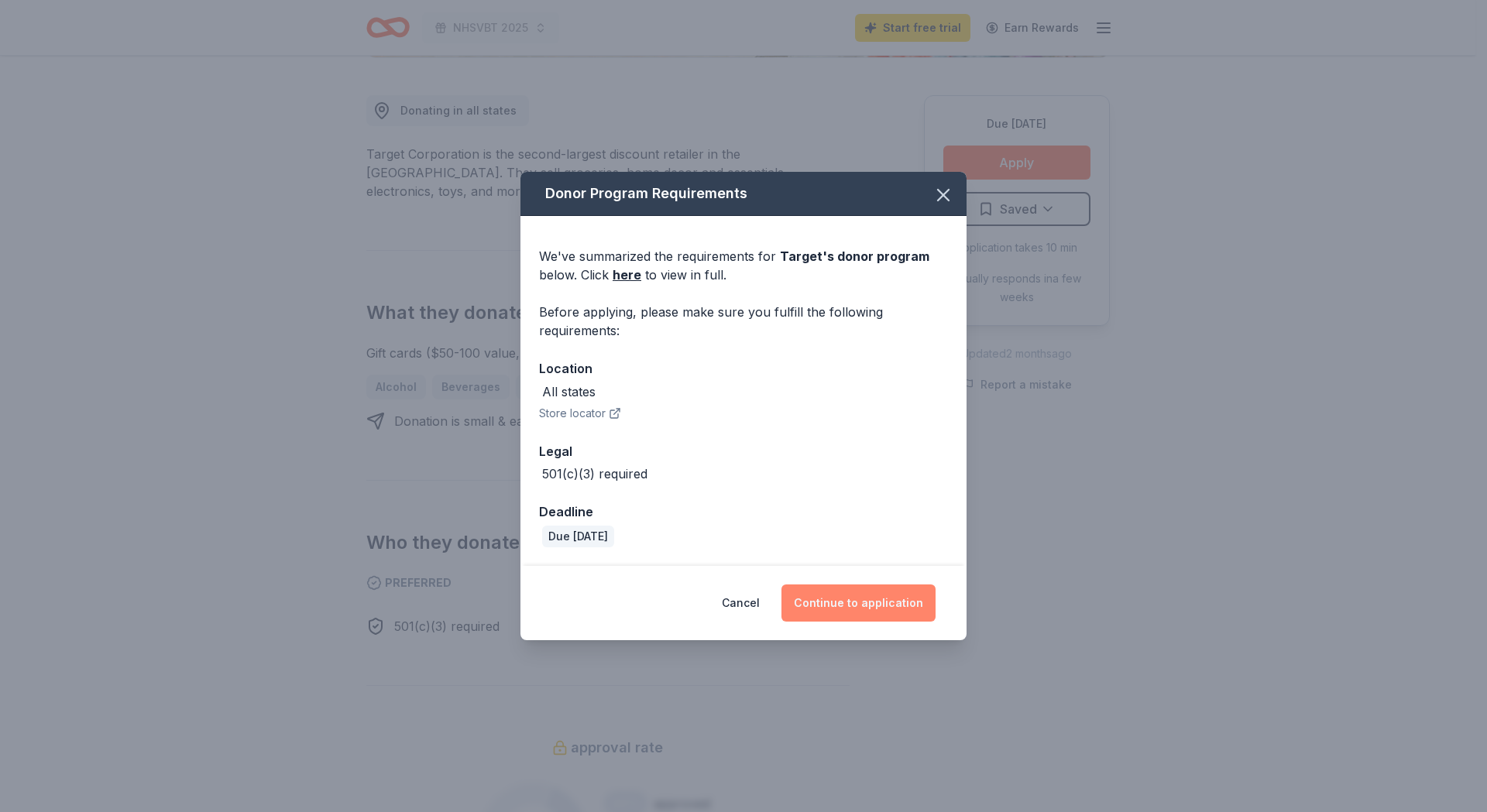
click at [844, 611] on button "Continue to application" at bounding box center [858, 603] width 154 height 37
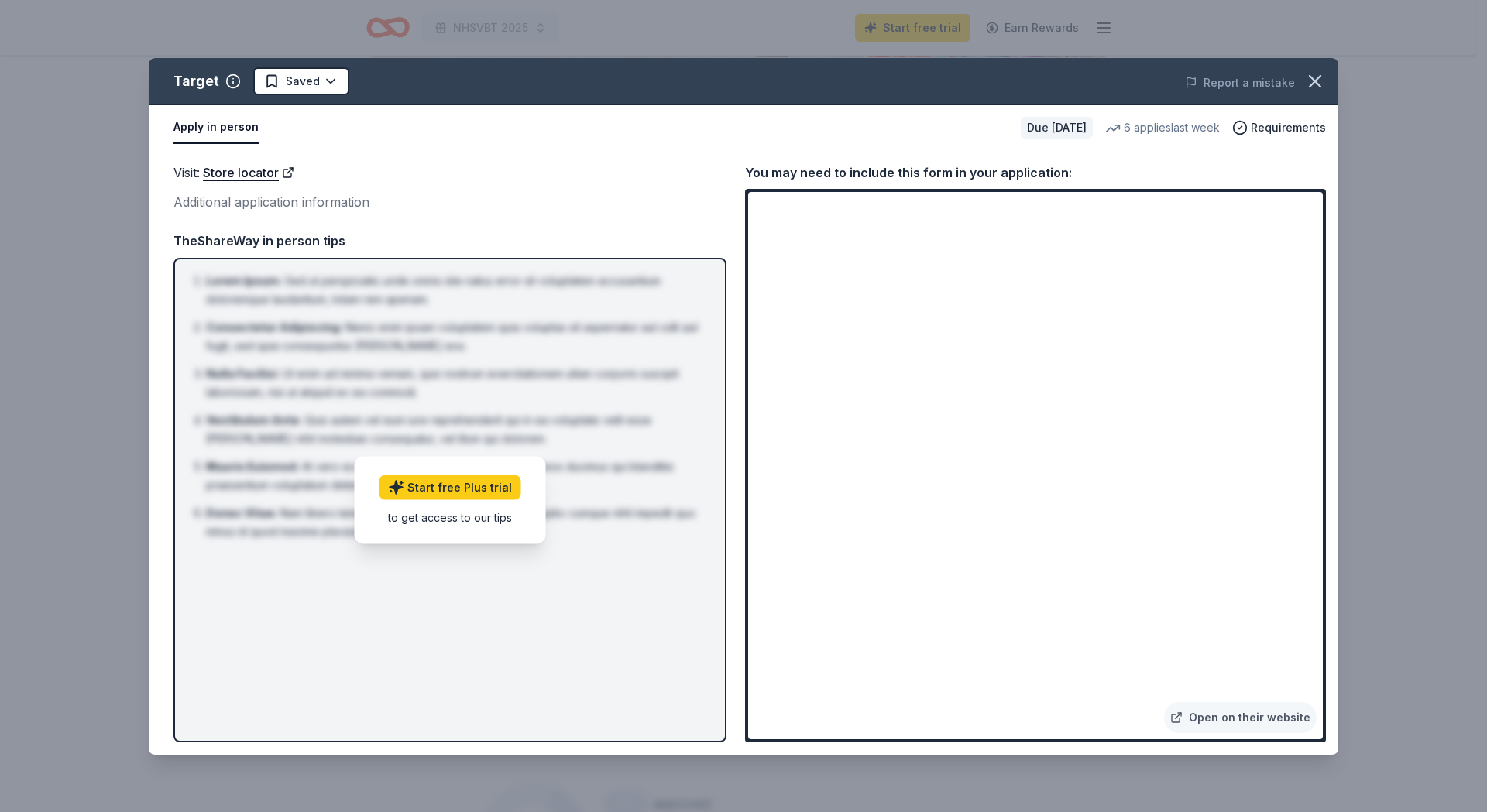
drag, startPoint x: 744, startPoint y: 525, endPoint x: 629, endPoint y: 178, distance: 365.6
click at [625, 182] on div "Visit : Store locator" at bounding box center [450, 172] width 553 height 20
click at [1309, 77] on icon "button" at bounding box center [1315, 81] width 11 height 11
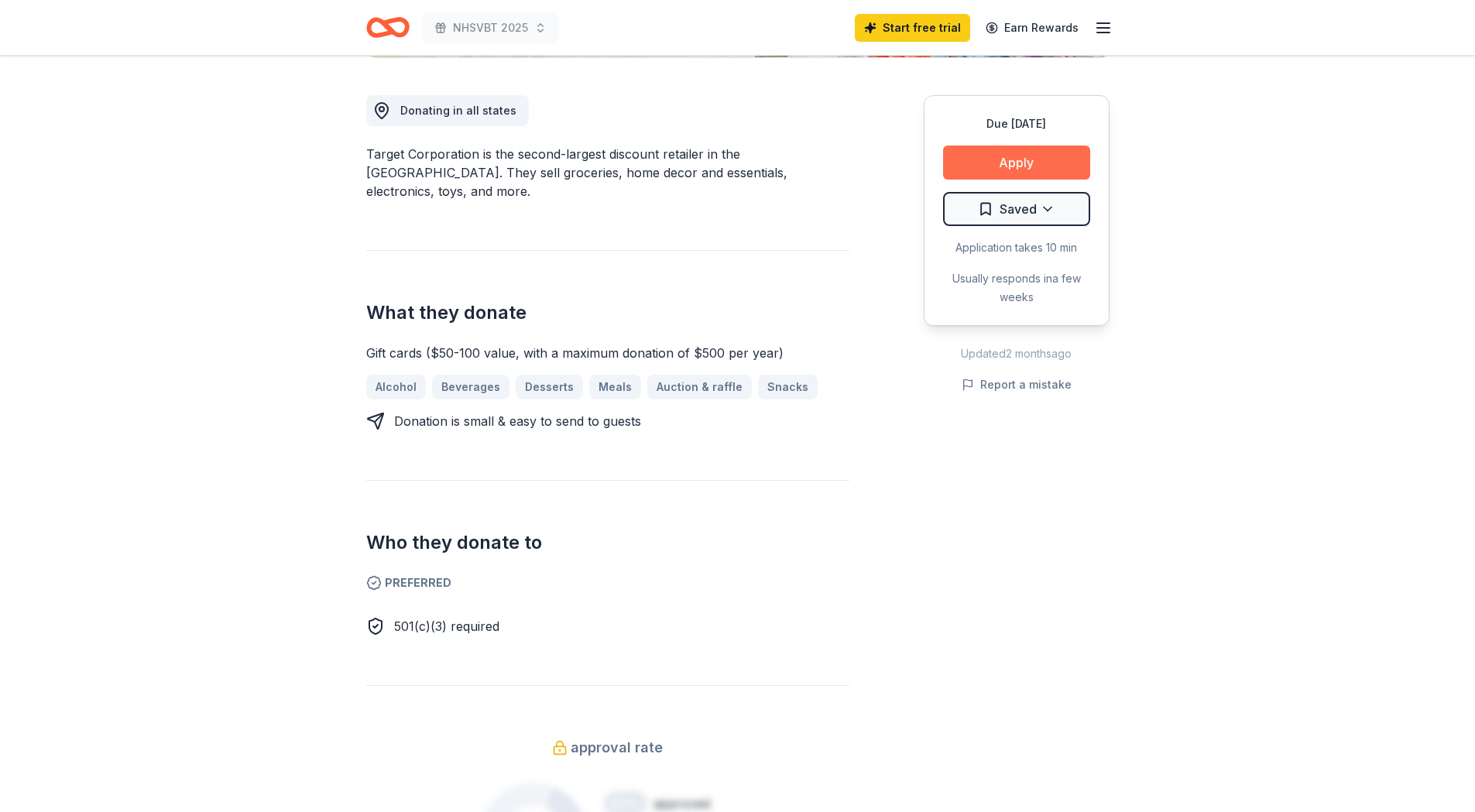
click at [994, 159] on button "Apply" at bounding box center [1016, 162] width 147 height 34
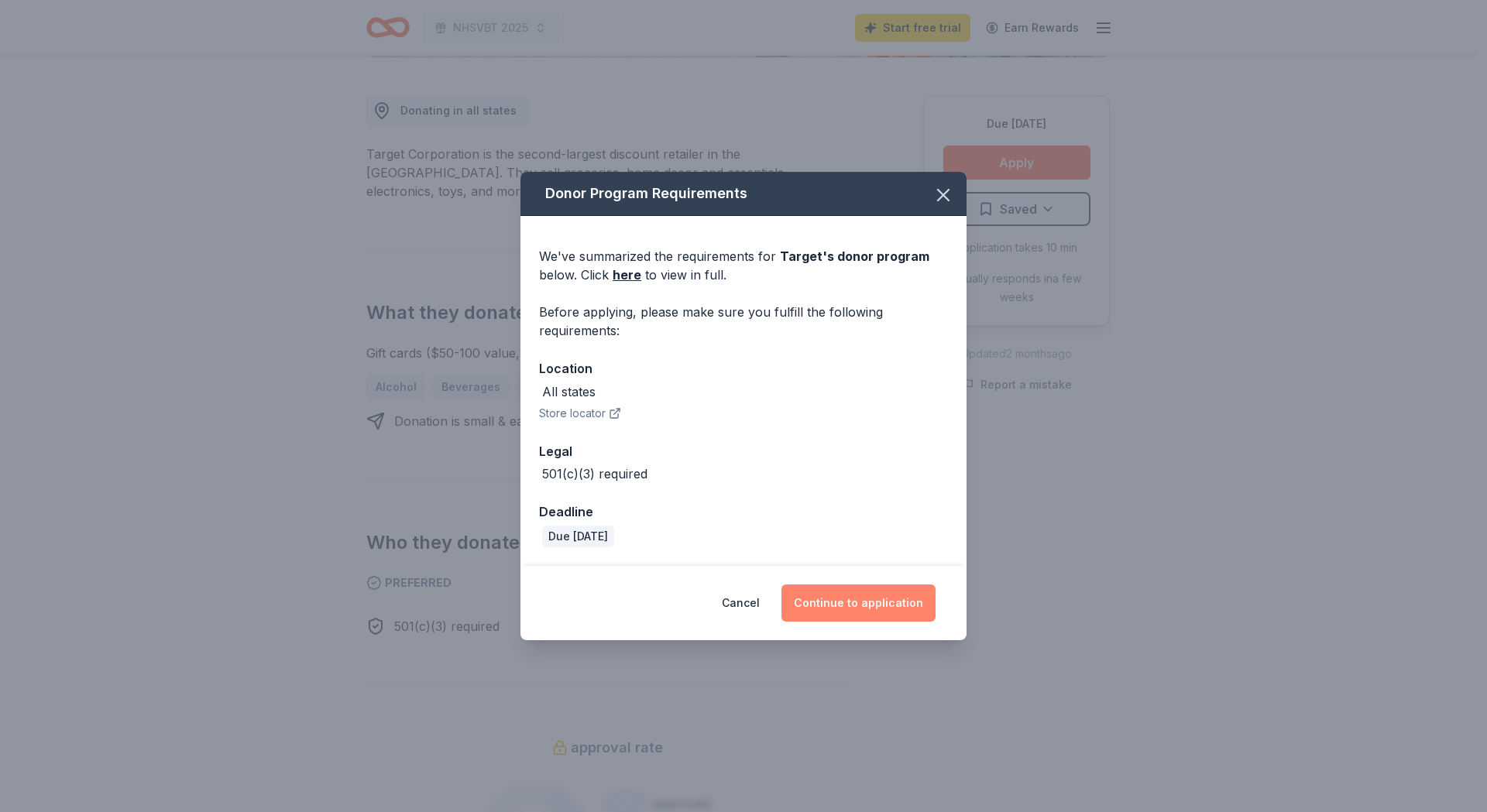
click at [879, 602] on button "Continue to application" at bounding box center [858, 603] width 154 height 37
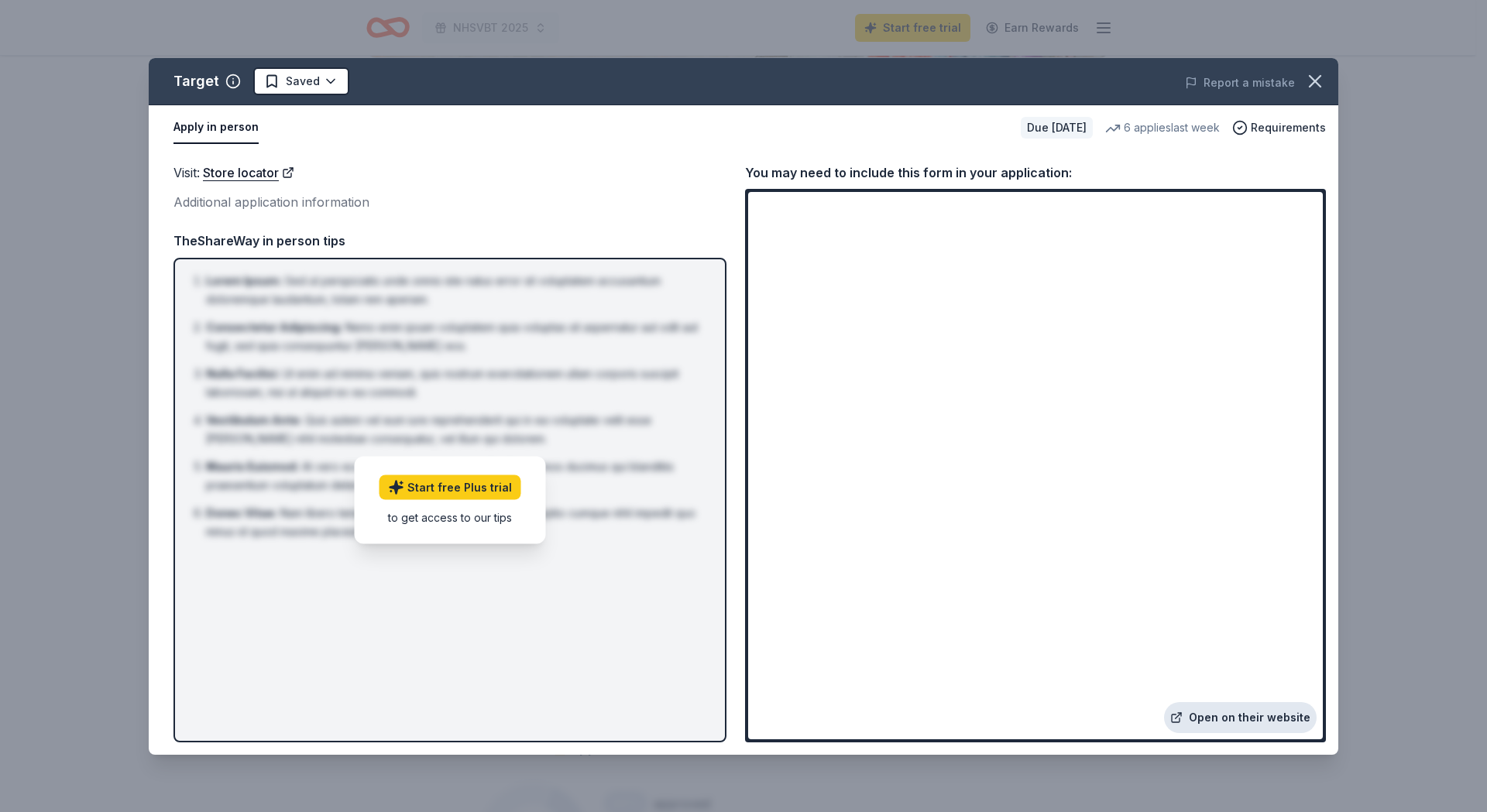
click at [1253, 718] on link "Open on their website" at bounding box center [1240, 717] width 152 height 31
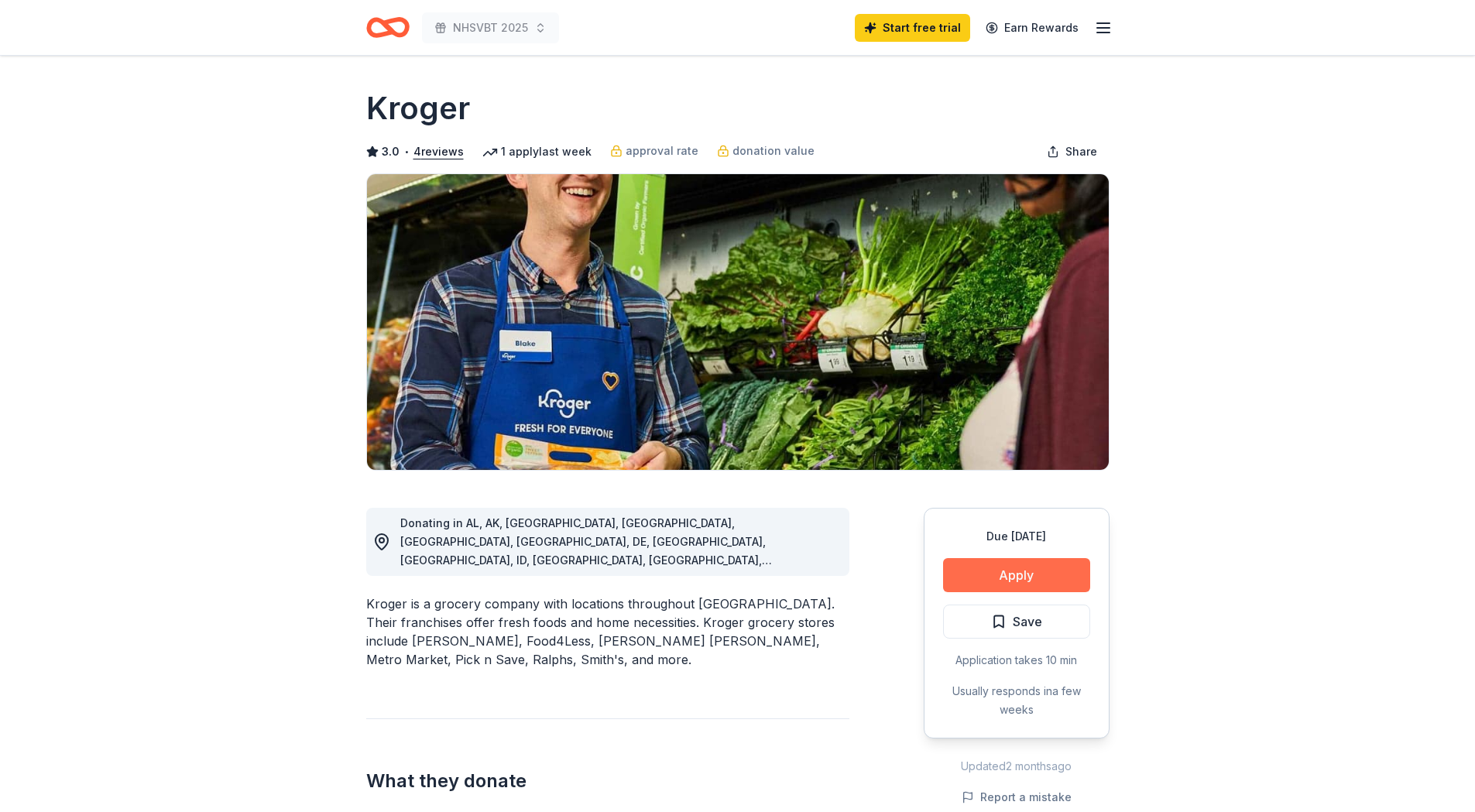
click at [1038, 565] on button "Apply" at bounding box center [1016, 574] width 147 height 34
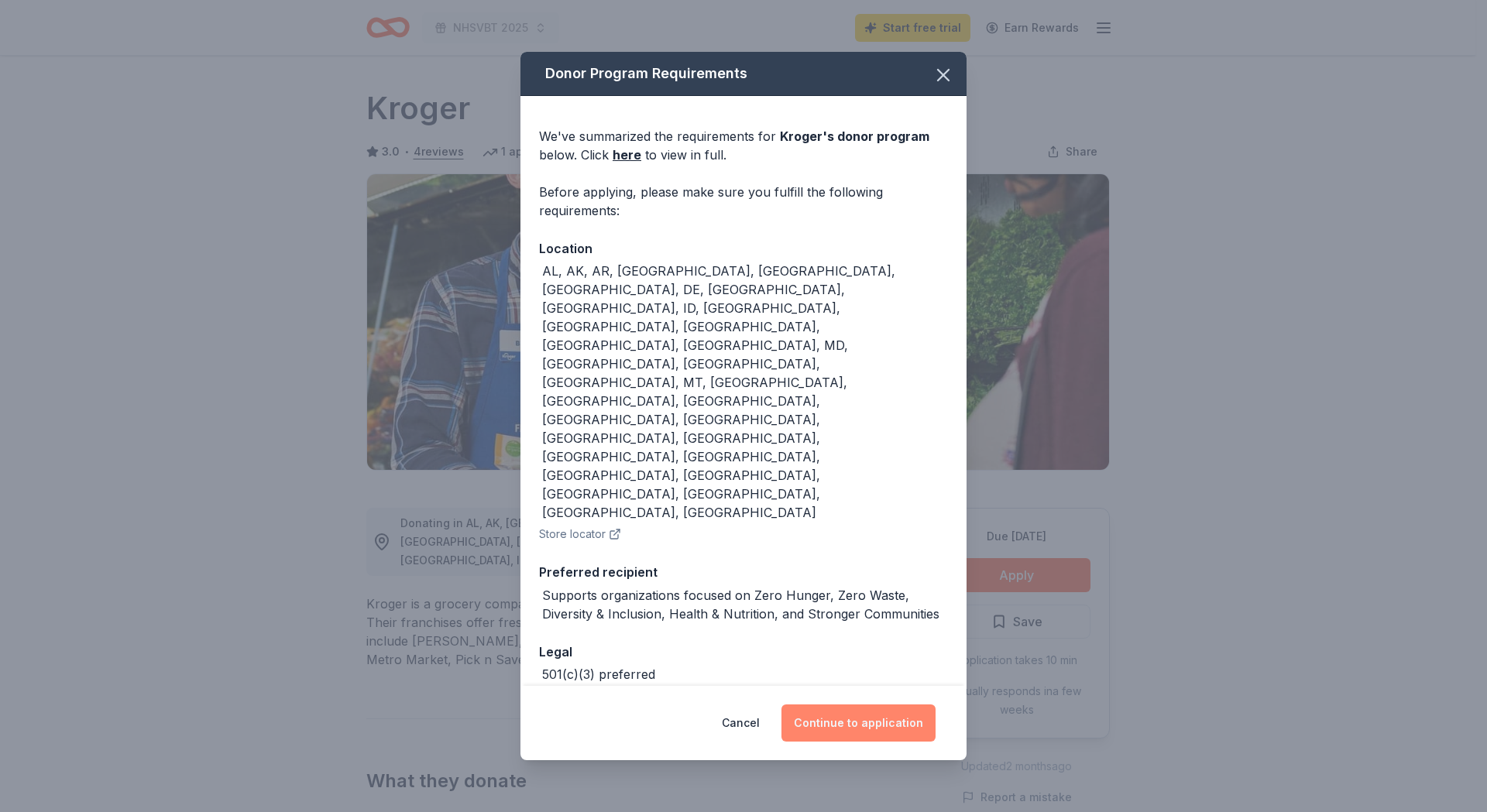
click at [823, 705] on button "Continue to application" at bounding box center [858, 723] width 154 height 37
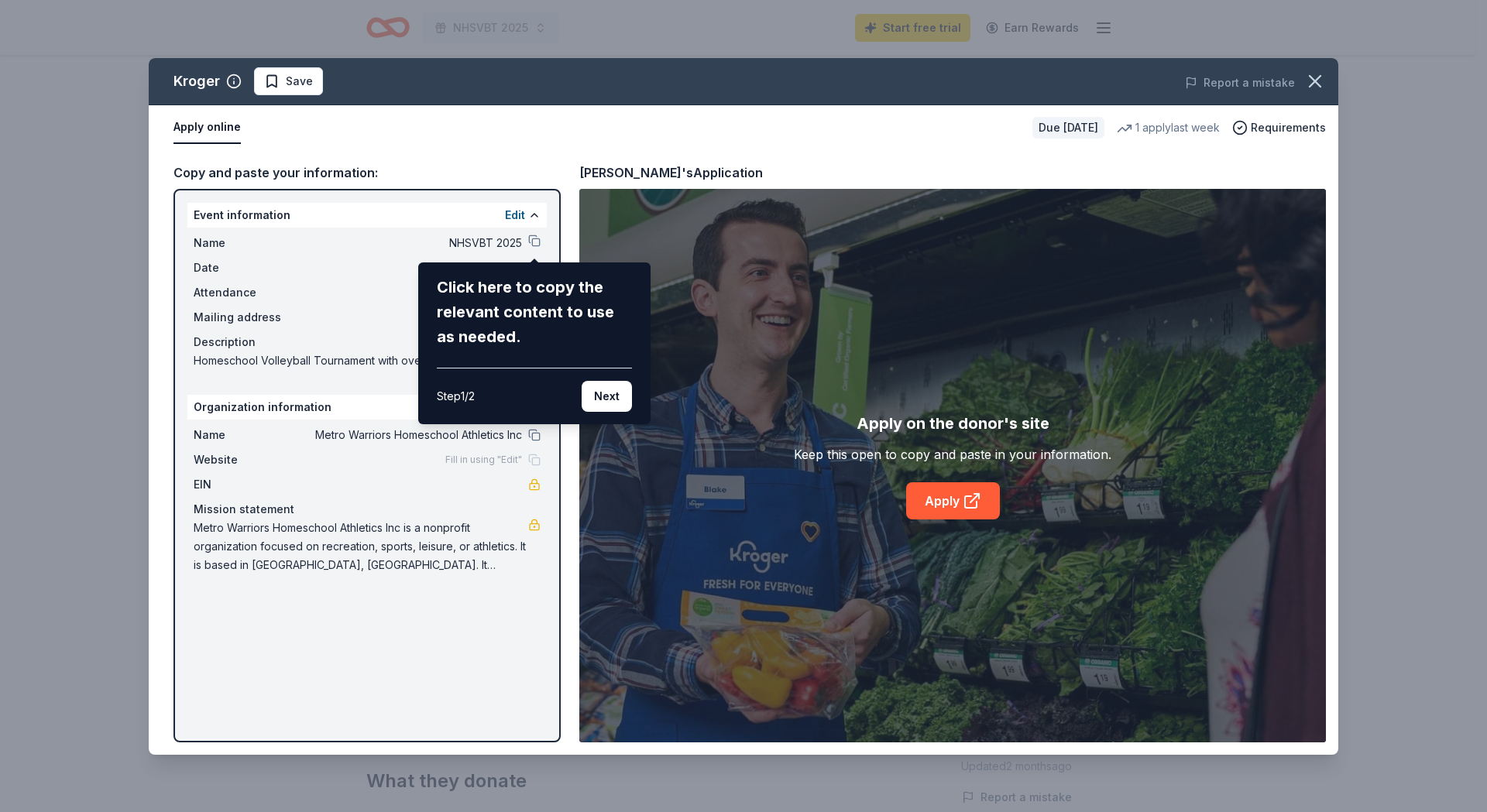
click at [934, 497] on div "Kroger Save Report a mistake Apply online Due [DATE] 1 apply last week Requirem…" at bounding box center [744, 406] width 1190 height 697
click at [609, 395] on button "Next" at bounding box center [606, 396] width 50 height 31
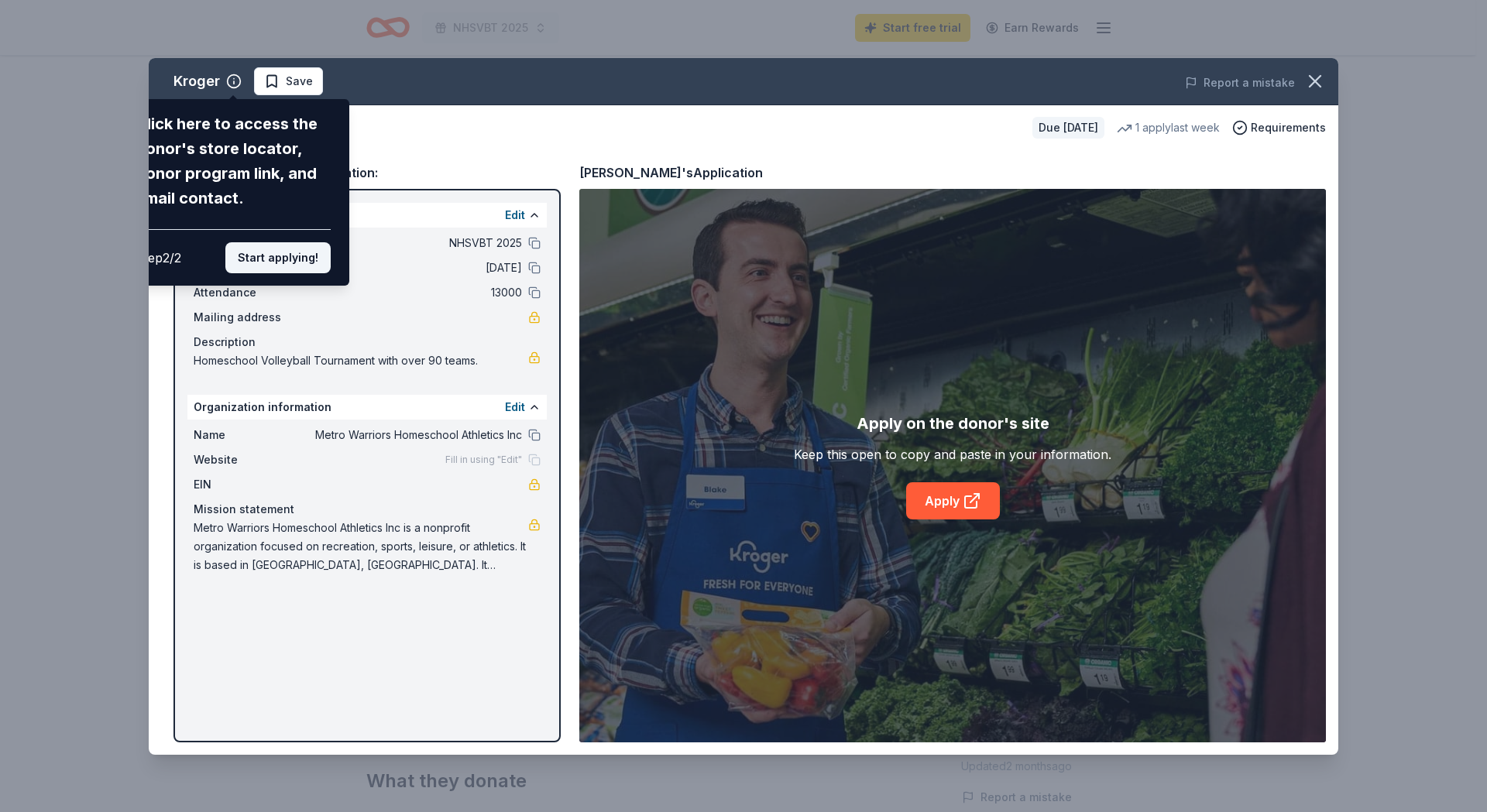
click at [287, 255] on button "Start applying!" at bounding box center [278, 257] width 106 height 31
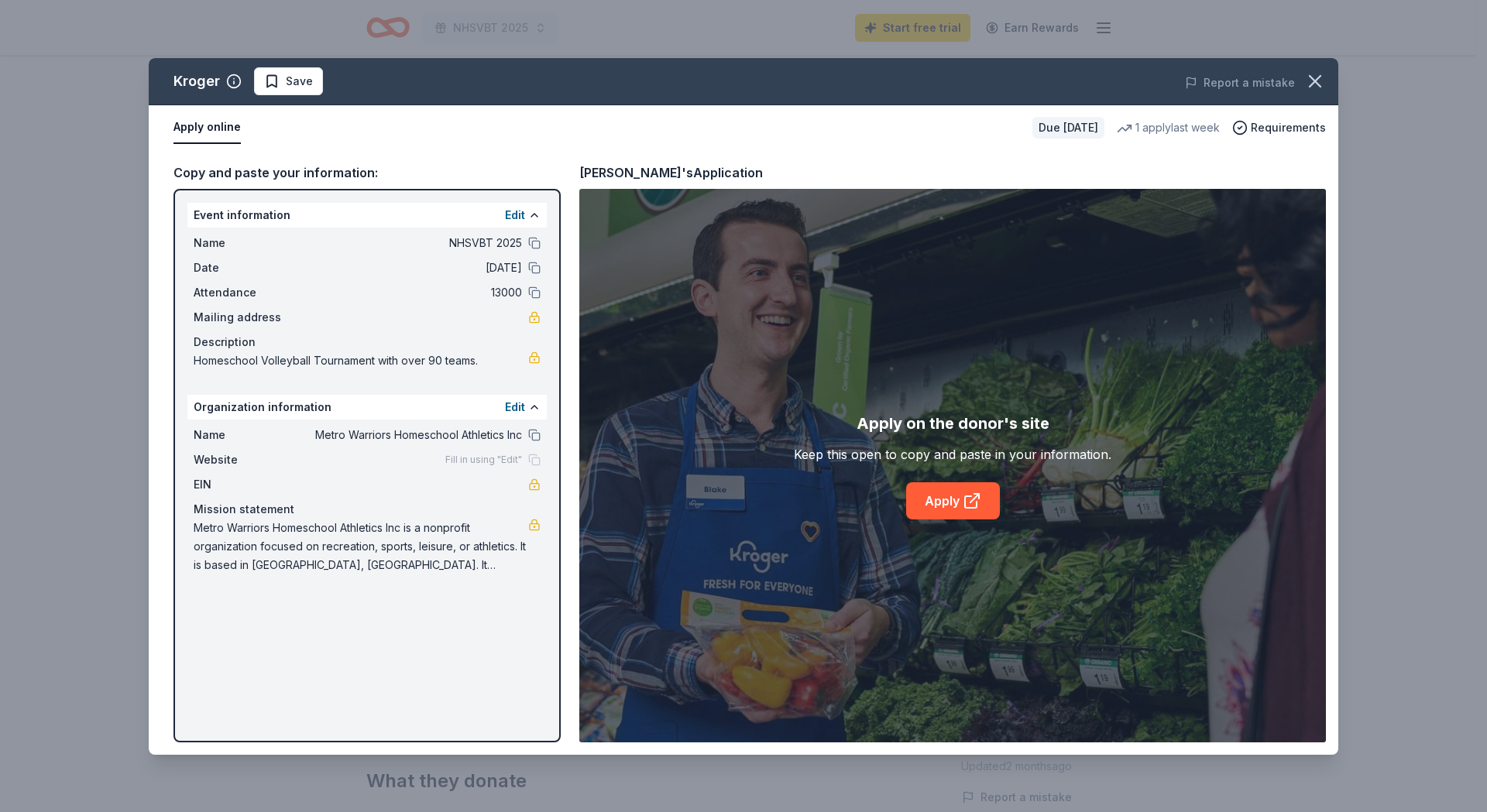
click at [940, 500] on link "Apply" at bounding box center [953, 501] width 93 height 37
